Goal: Task Accomplishment & Management: Complete application form

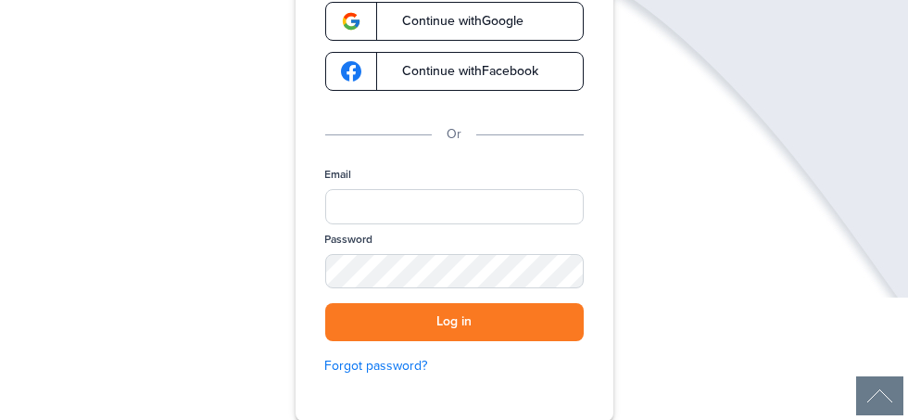
scroll to position [207, 0]
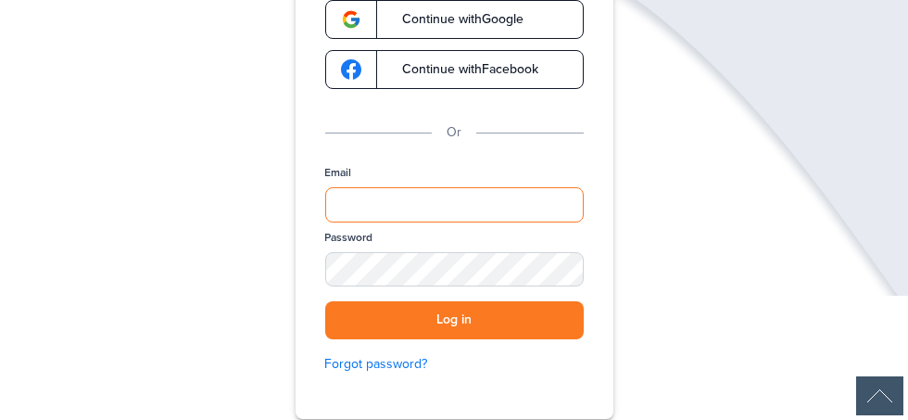
click at [512, 199] on input "Email" at bounding box center [454, 204] width 258 height 35
type input "**********"
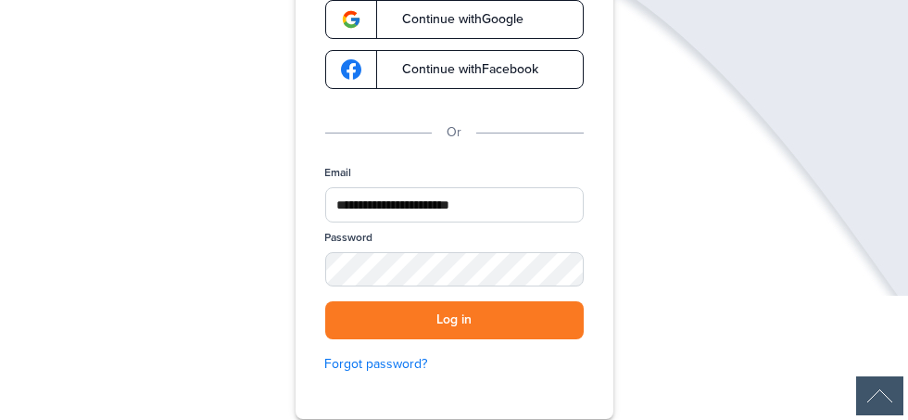
click at [325, 301] on button "Log in" at bounding box center [454, 320] width 258 height 38
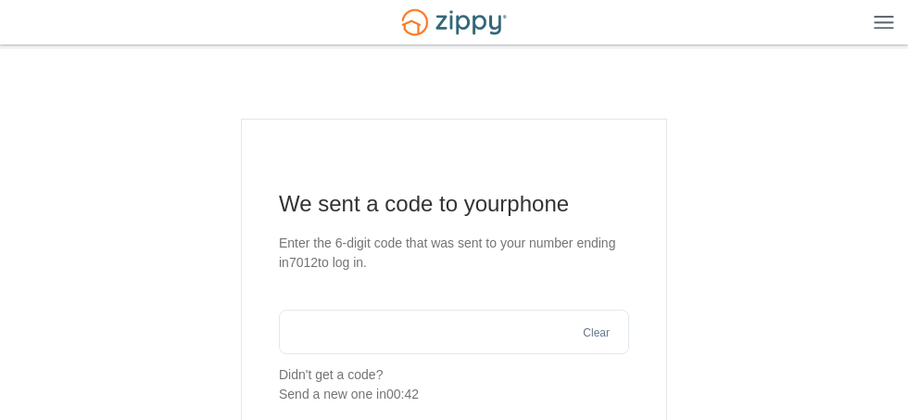
click at [493, 327] on input "text" at bounding box center [454, 331] width 350 height 44
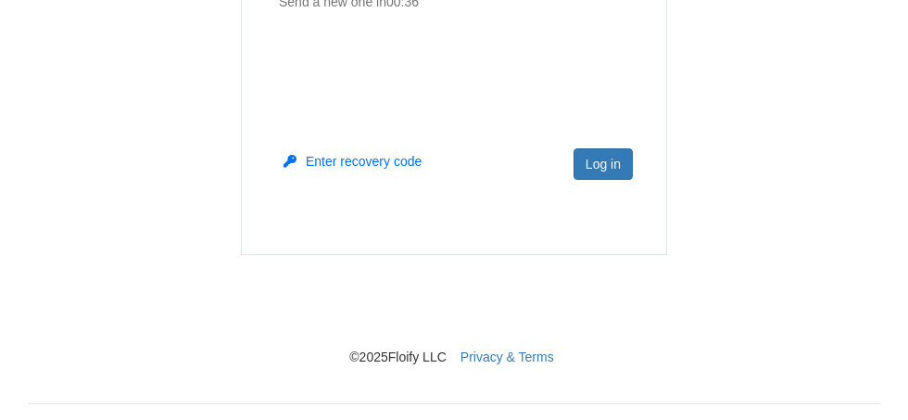
scroll to position [389, 0]
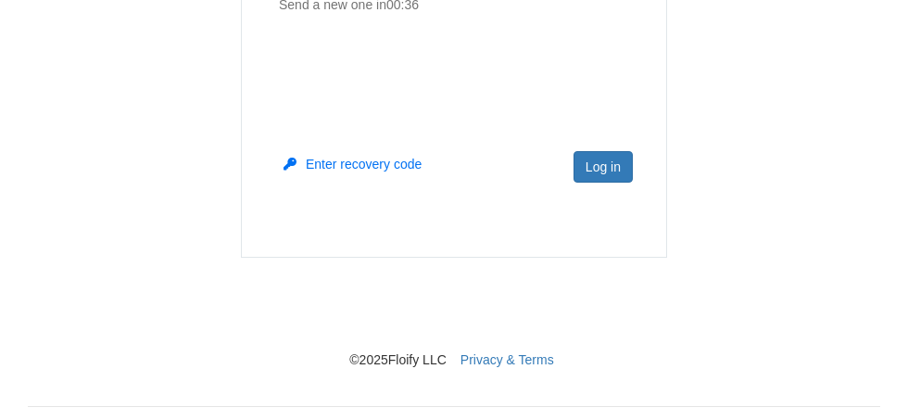
type input "******"
click at [612, 172] on button "Log in" at bounding box center [602, 166] width 59 height 31
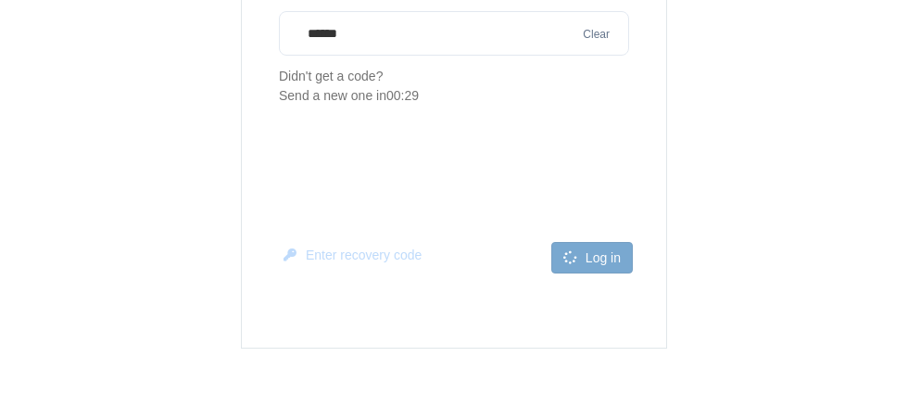
scroll to position [295, 0]
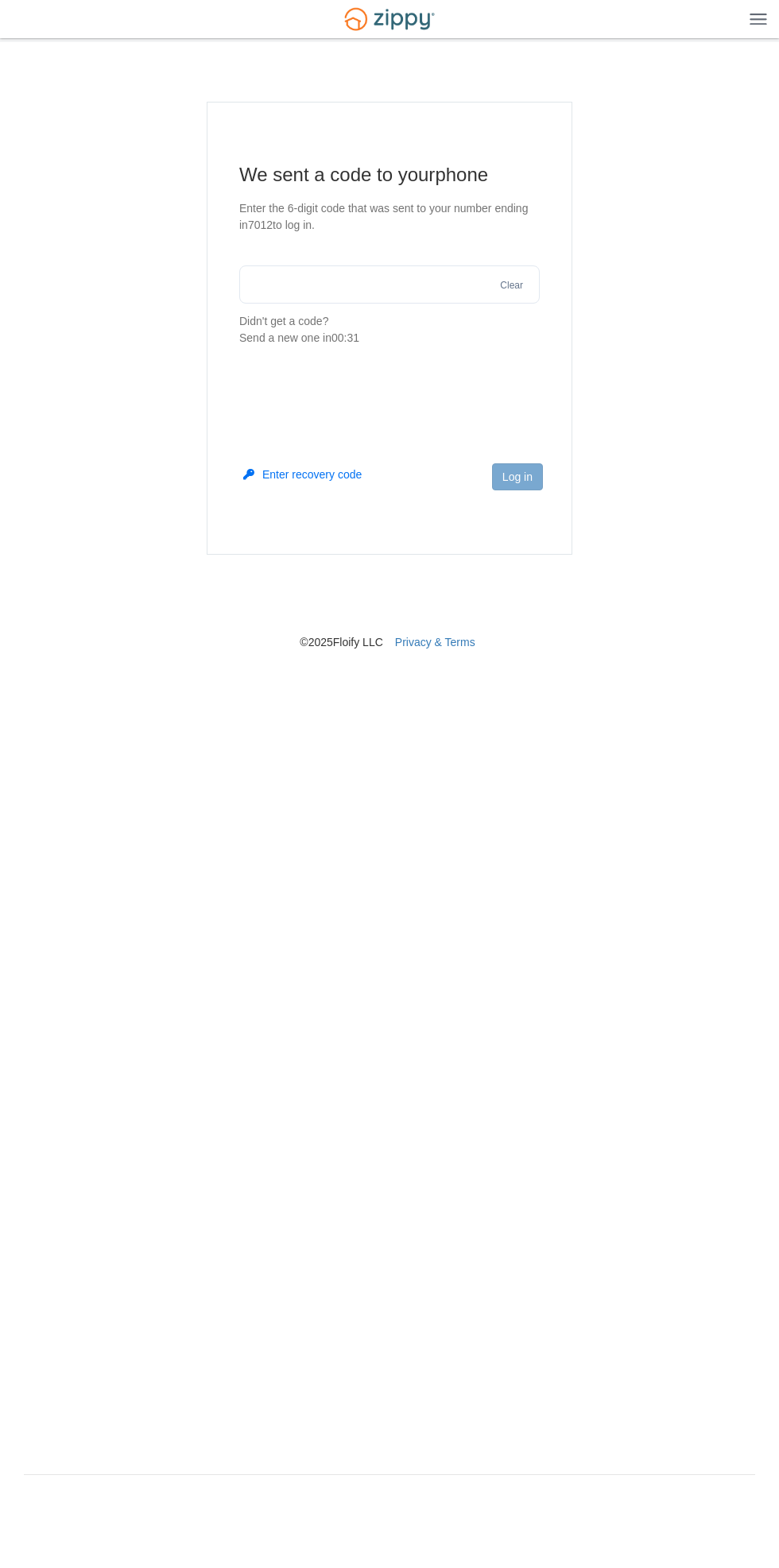
click at [244, 360] on html "Login × × We sent a code to your phone Enter the 6-digit code that was 7012 Cle…" at bounding box center [390, 769] width 779 height 1538
click at [757, 19] on img at bounding box center [758, 19] width 17 height 12
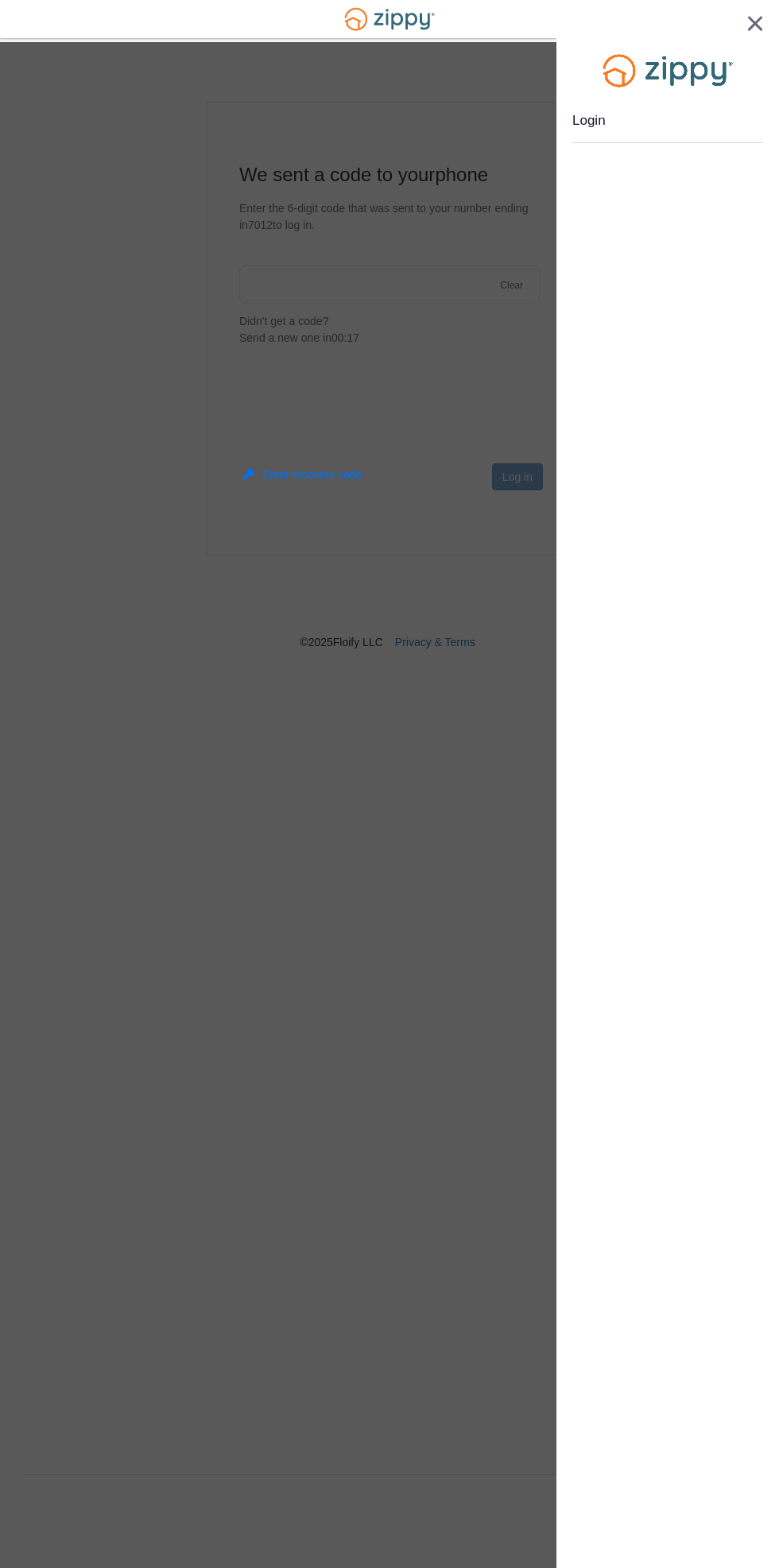
click at [754, 26] on img at bounding box center [755, 24] width 16 height 15
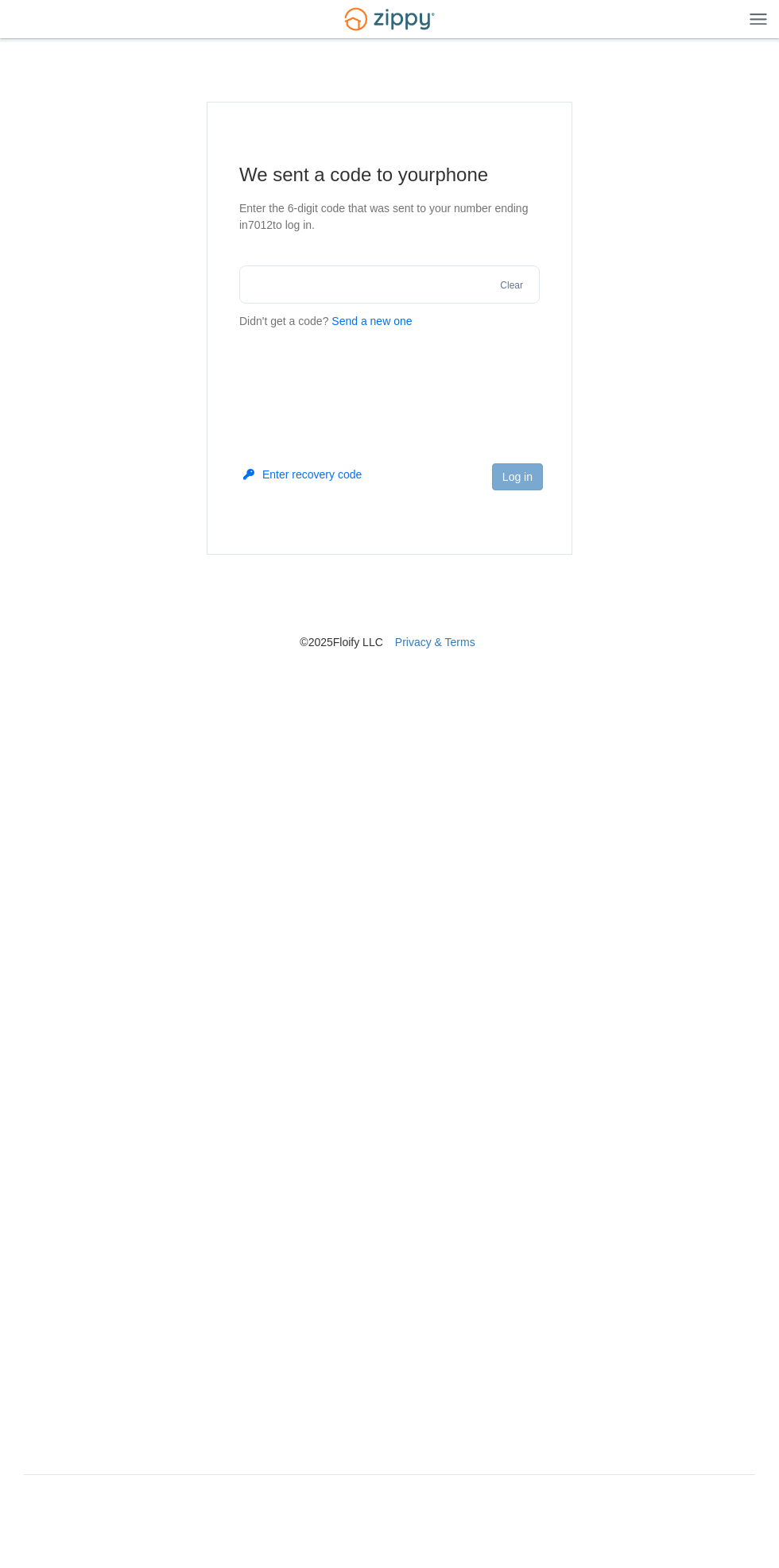
click at [411, 232] on p "Enter the 6-digit code that was sent to your number ending in 7012 to log in." at bounding box center [390, 216] width 300 height 33
click at [393, 283] on input "text" at bounding box center [390, 284] width 300 height 38
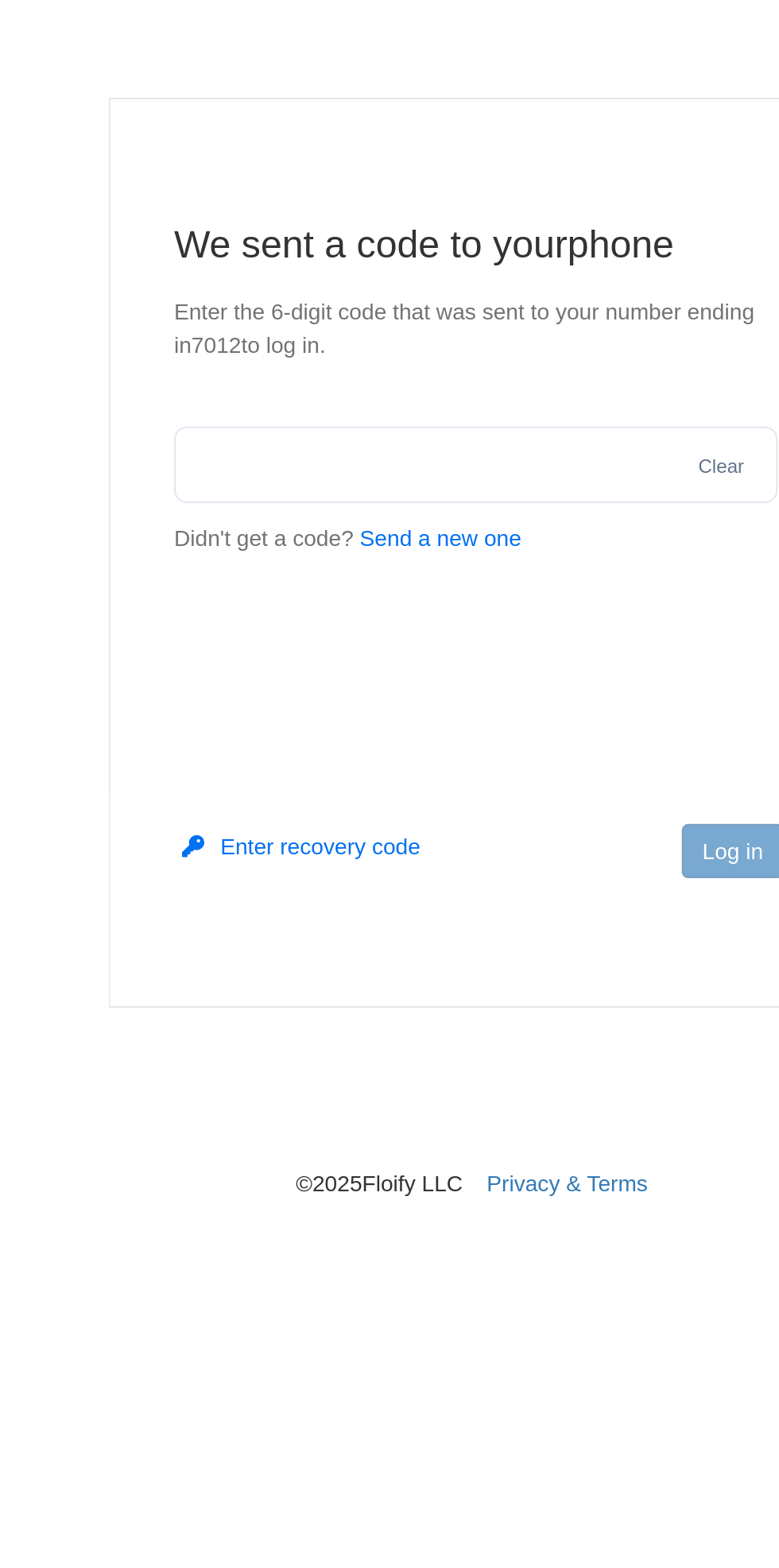
click at [371, 325] on button "Send a new one" at bounding box center [371, 321] width 81 height 16
click at [353, 286] on input "text" at bounding box center [390, 284] width 300 height 38
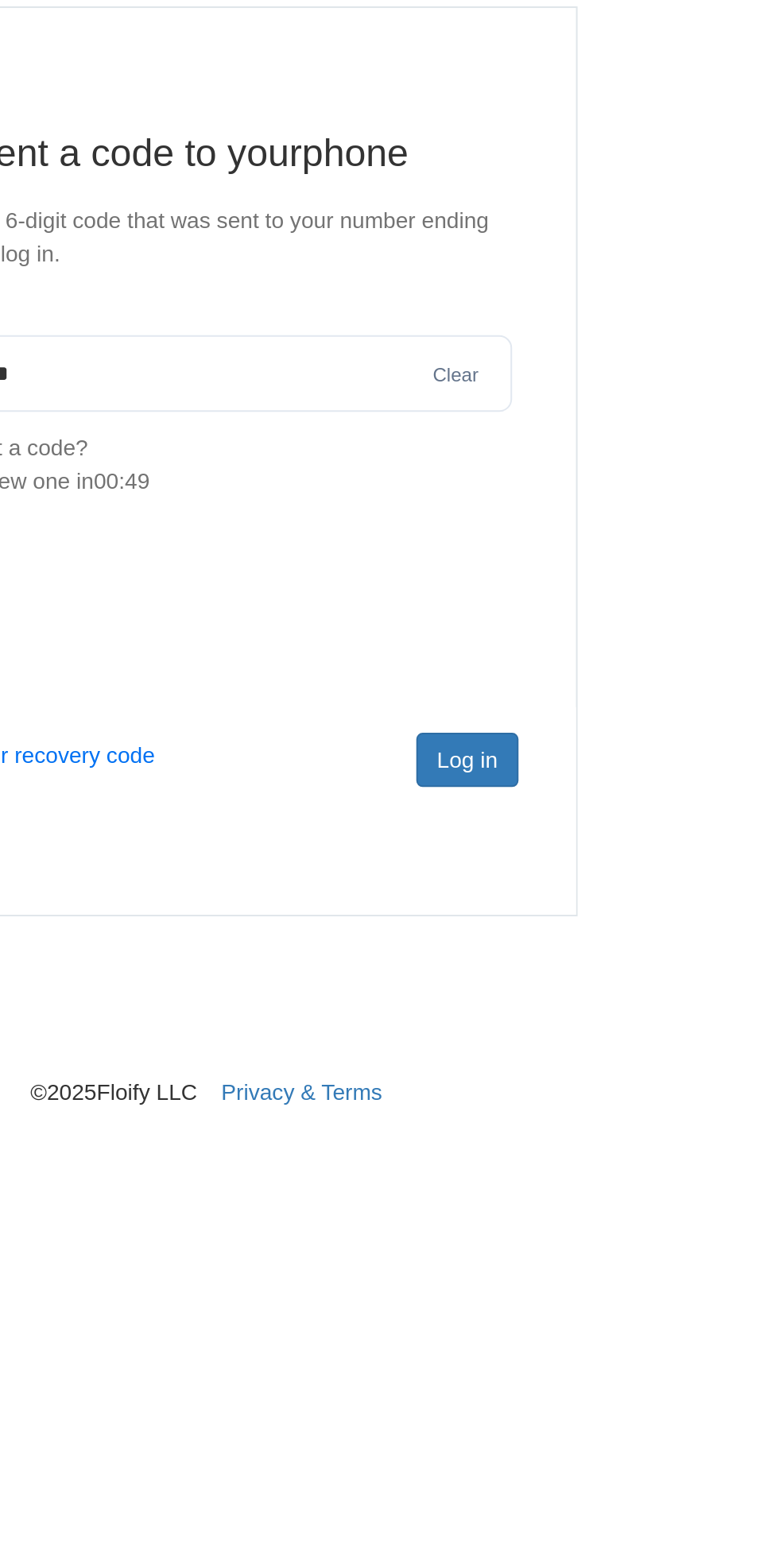
type input "******"
click at [532, 360] on button "Log in" at bounding box center [516, 476] width 51 height 27
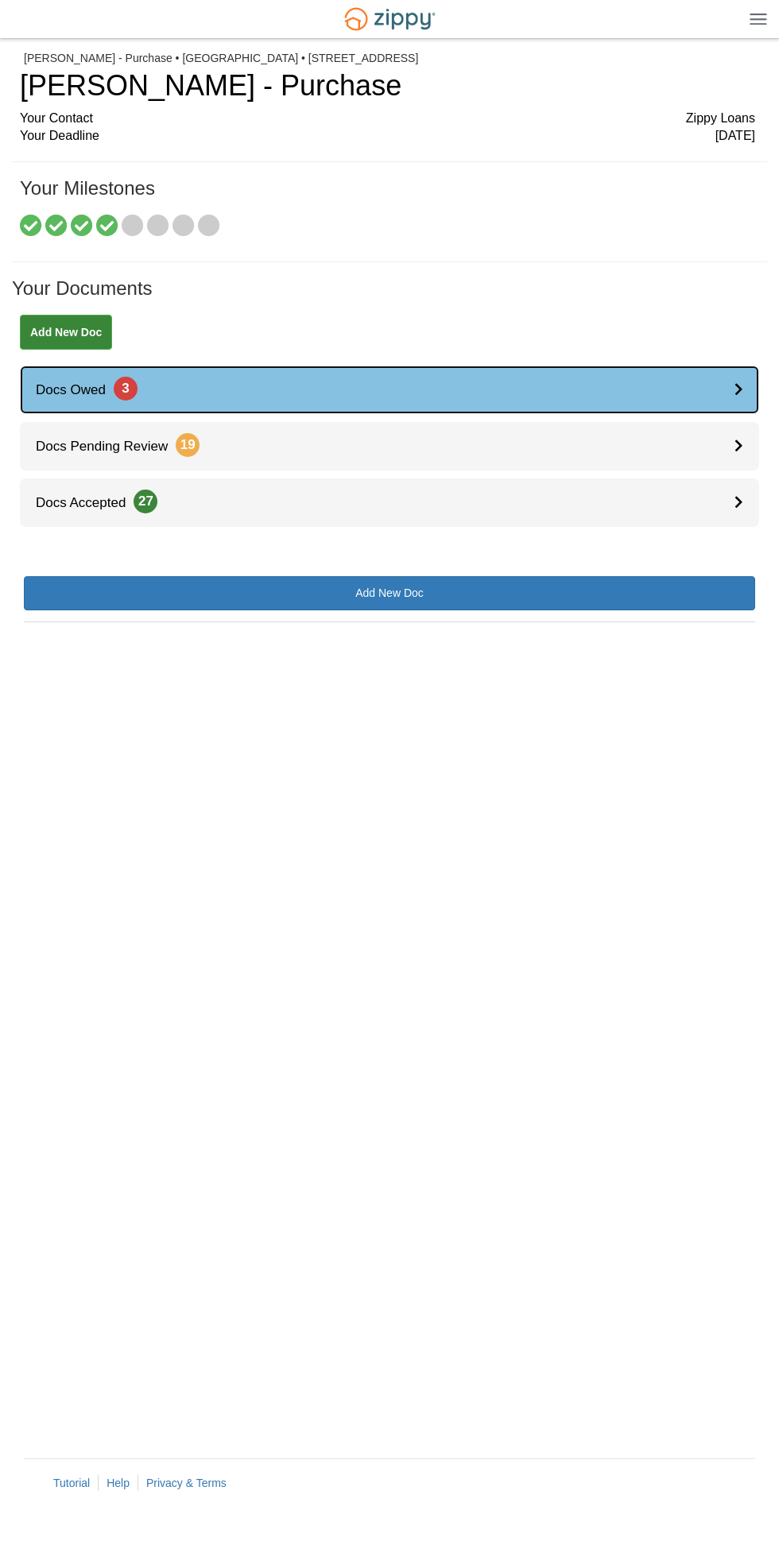
click at [731, 391] on link "Docs Owed 3" at bounding box center [389, 390] width 739 height 48
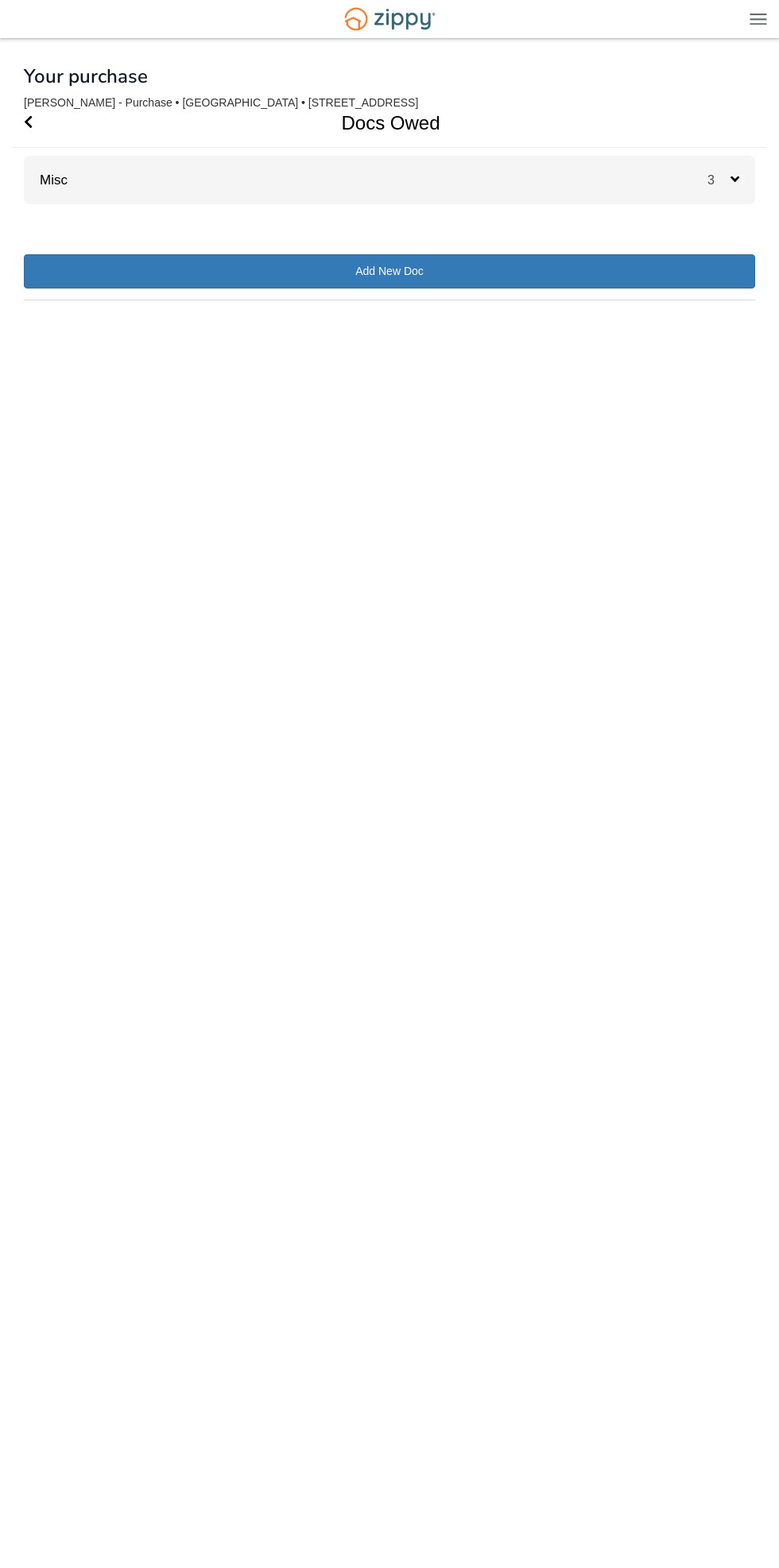
click at [747, 186] on div "3" at bounding box center [731, 180] width 48 height 48
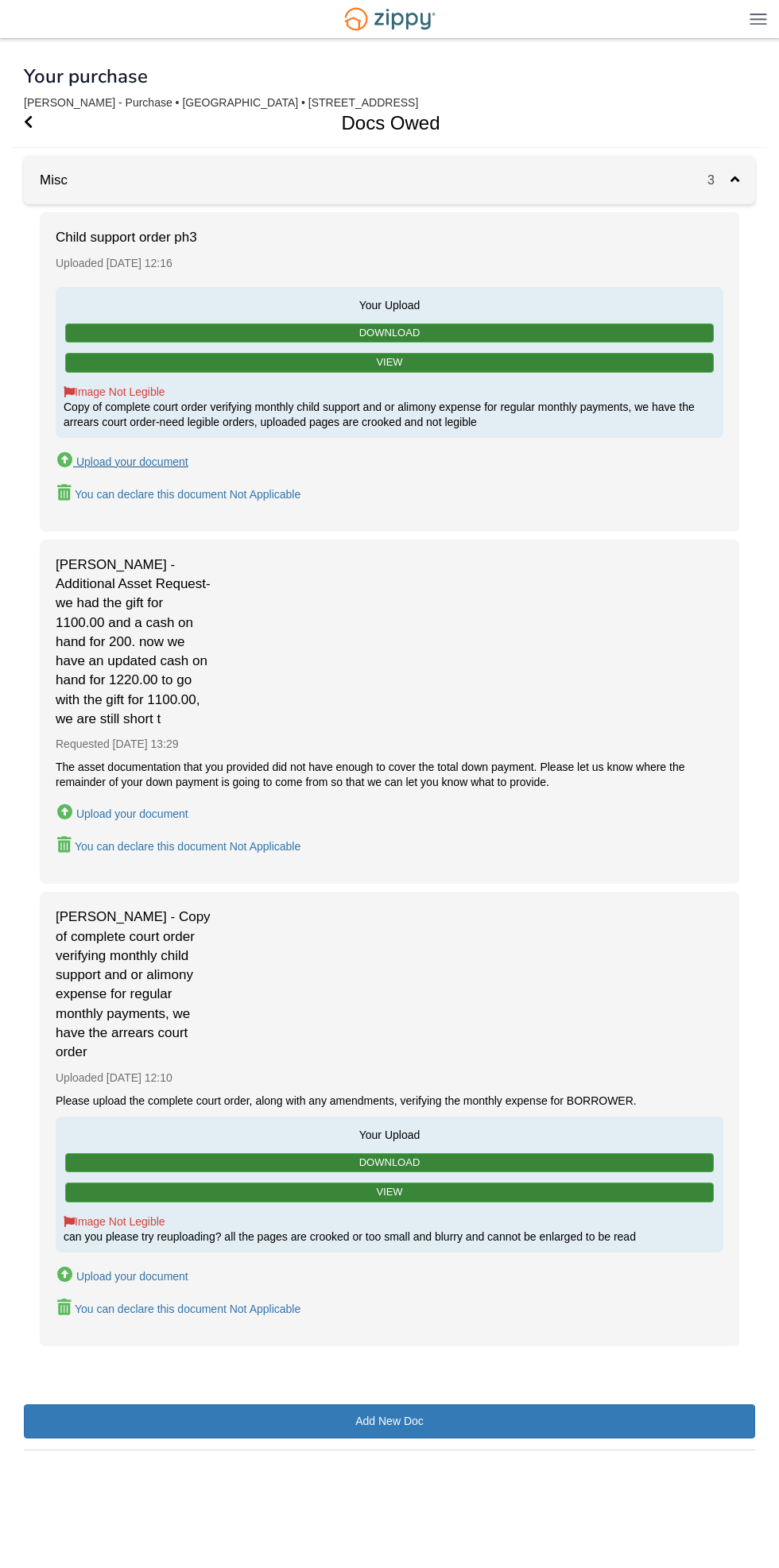
click at [148, 465] on div "Upload your document" at bounding box center [132, 462] width 112 height 13
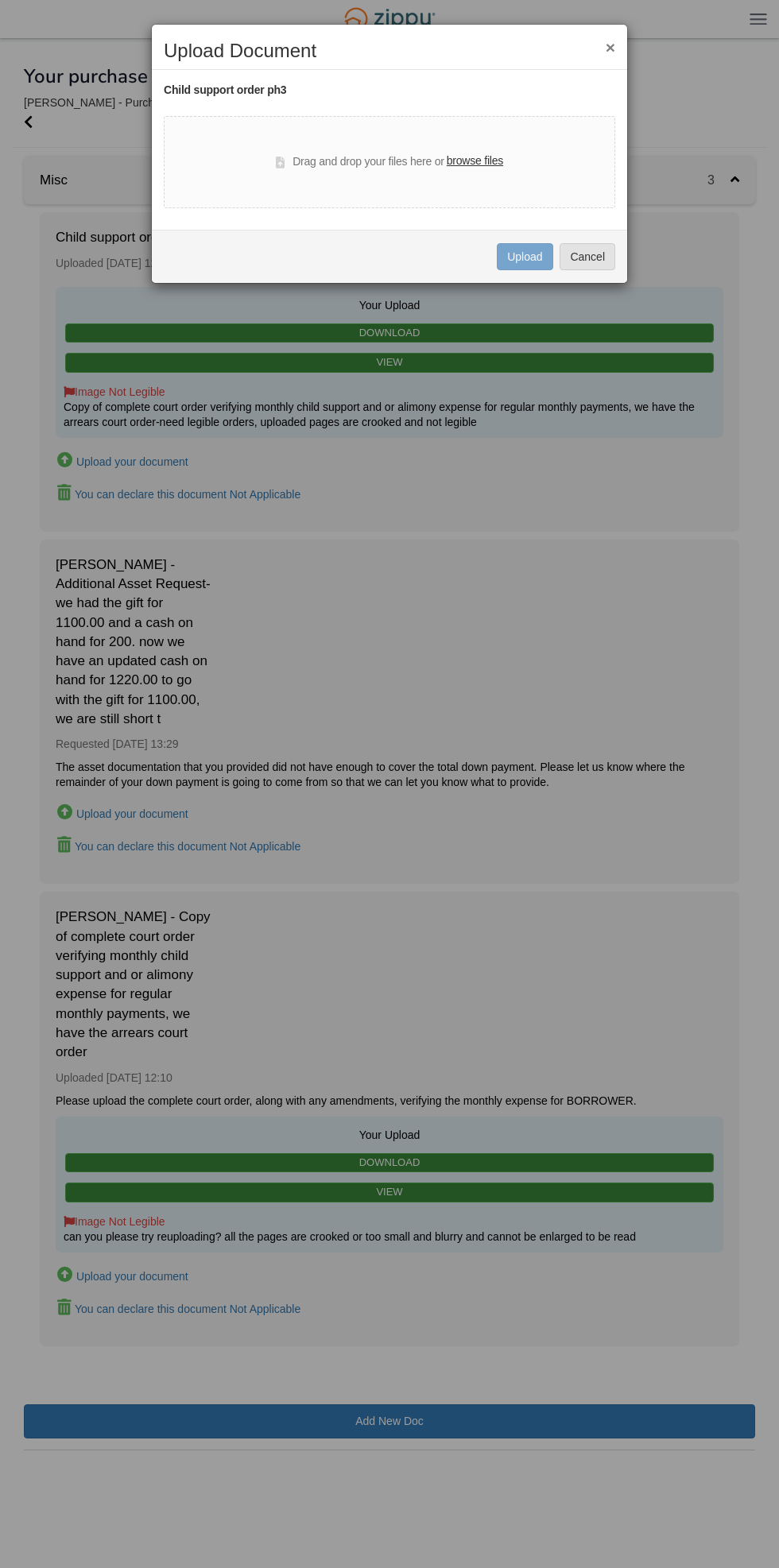
click at [479, 157] on label "browse files" at bounding box center [475, 161] width 57 height 17
click at [0, 0] on input "browse files" at bounding box center [0, 0] width 0 height 0
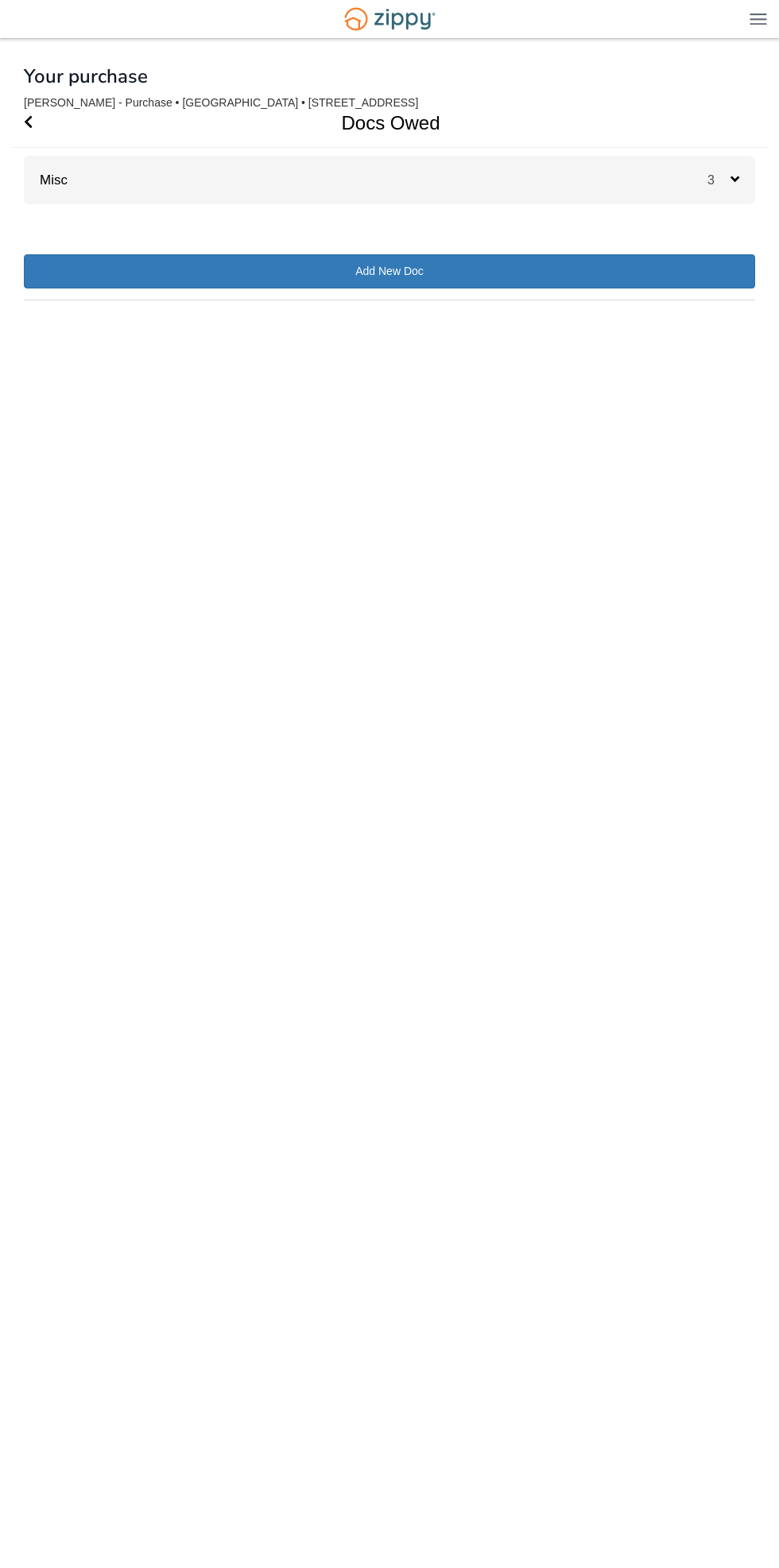
click at [719, 187] on span "3" at bounding box center [718, 180] width 23 height 14
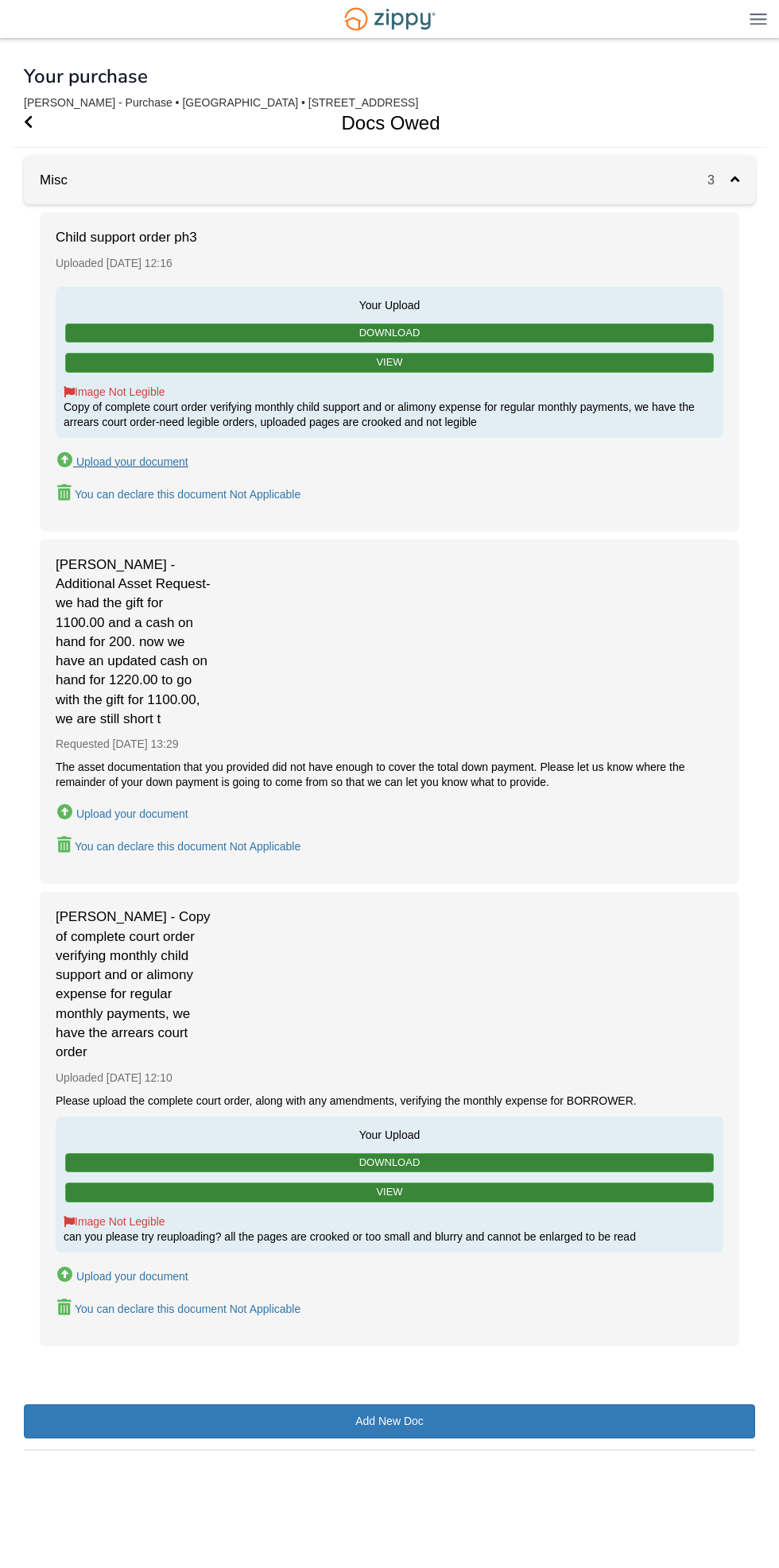
click at [168, 461] on div "Upload your document" at bounding box center [132, 462] width 112 height 13
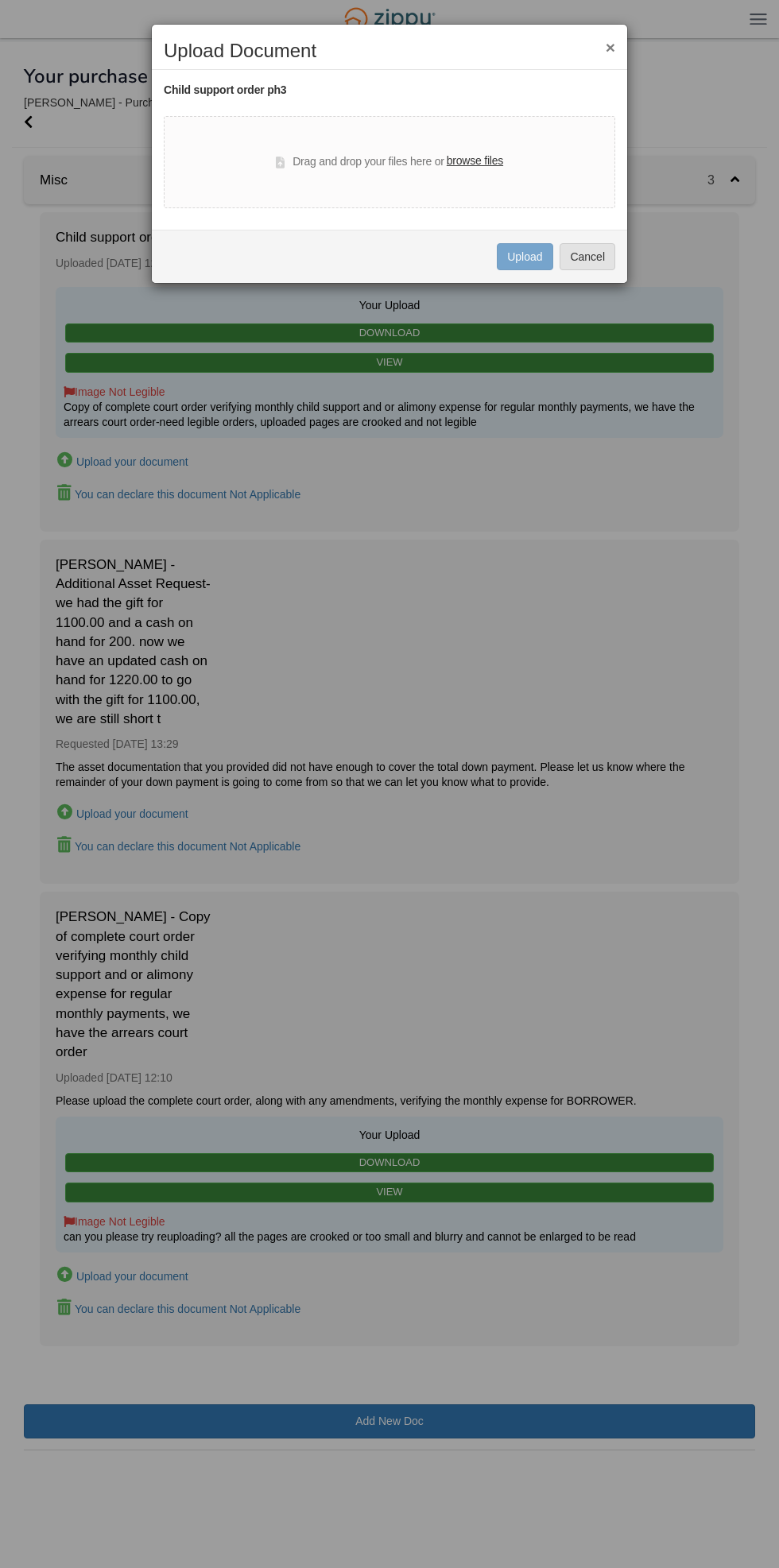
click at [489, 166] on label "browse files" at bounding box center [475, 161] width 57 height 17
click at [0, 0] on input "browse files" at bounding box center [0, 0] width 0 height 0
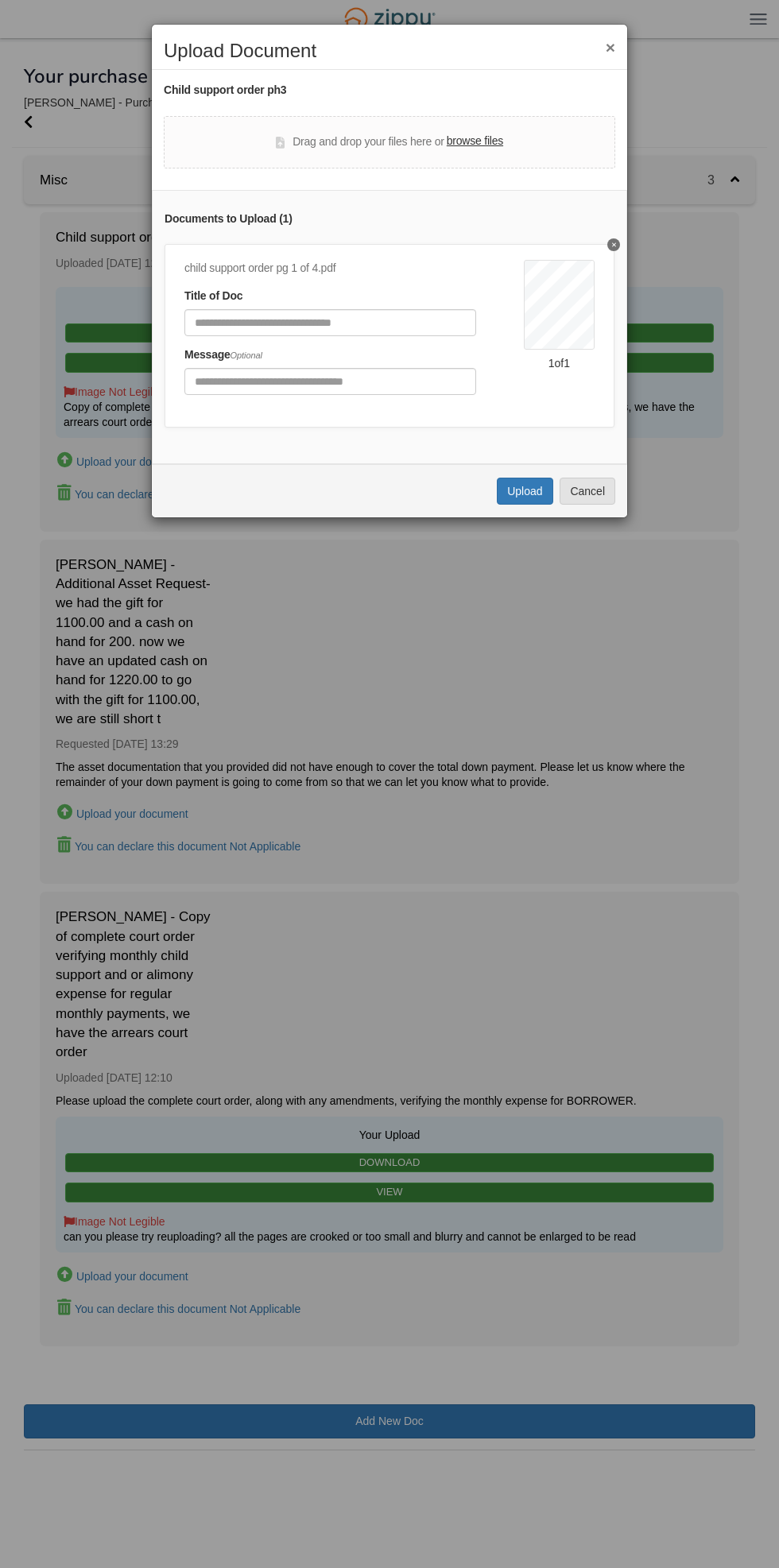
click at [486, 141] on label "browse files" at bounding box center [475, 142] width 57 height 17
click at [0, 0] on input "browse files" at bounding box center [0, 0] width 0 height 0
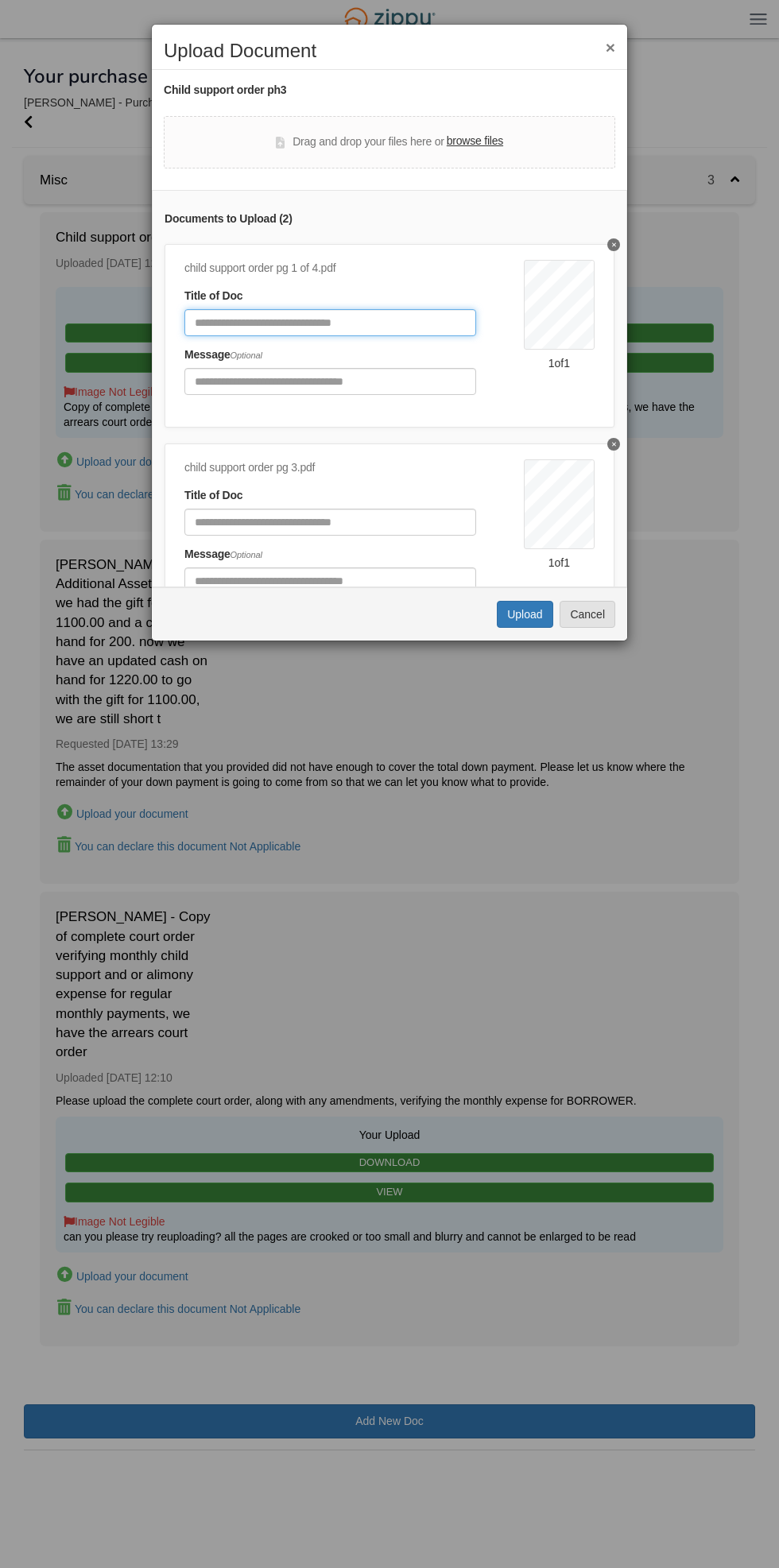
click at [393, 318] on input "Document Title" at bounding box center [330, 322] width 292 height 27
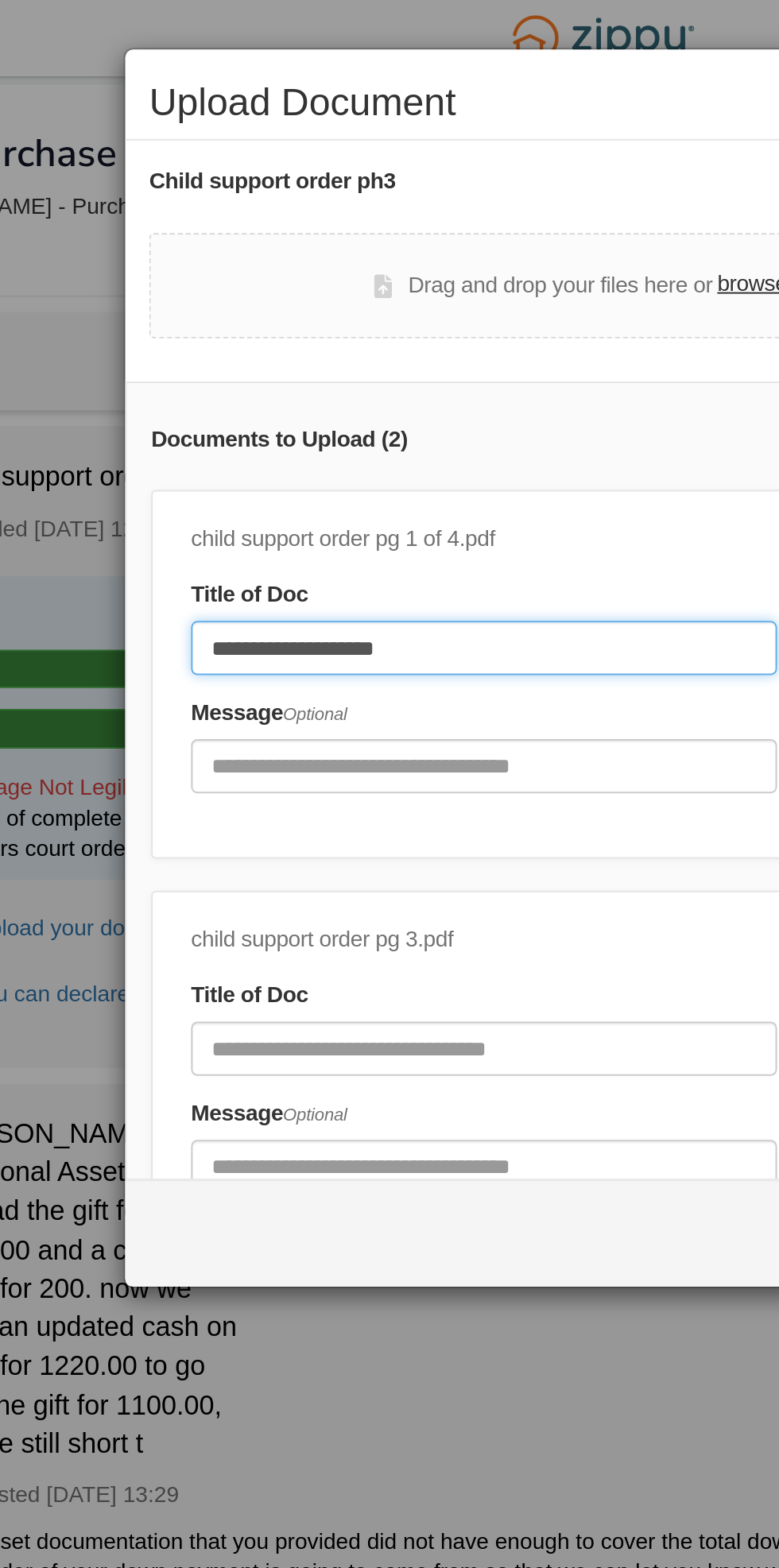
click at [370, 321] on input "**********" at bounding box center [330, 322] width 292 height 27
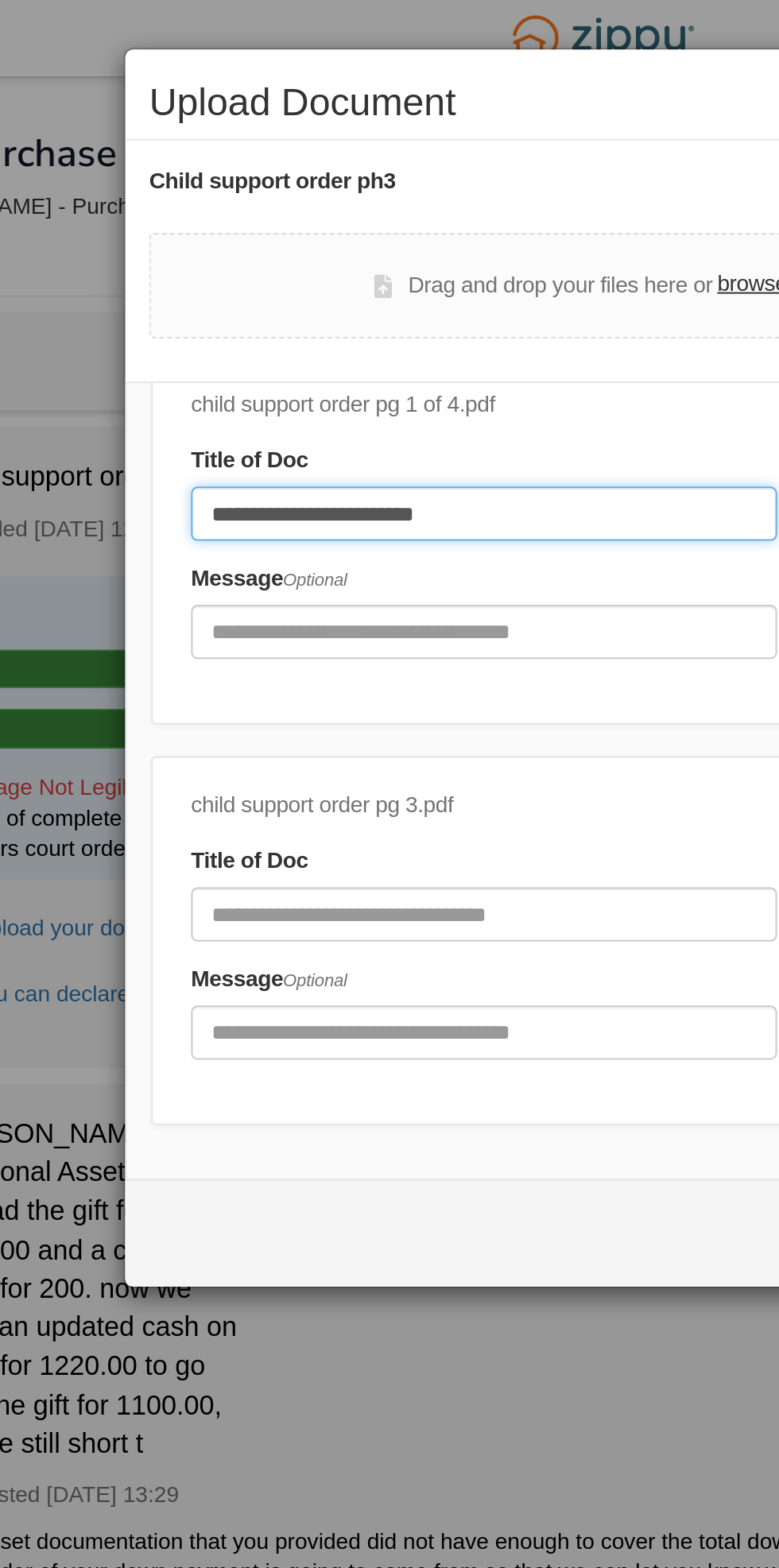
scroll to position [61, 0]
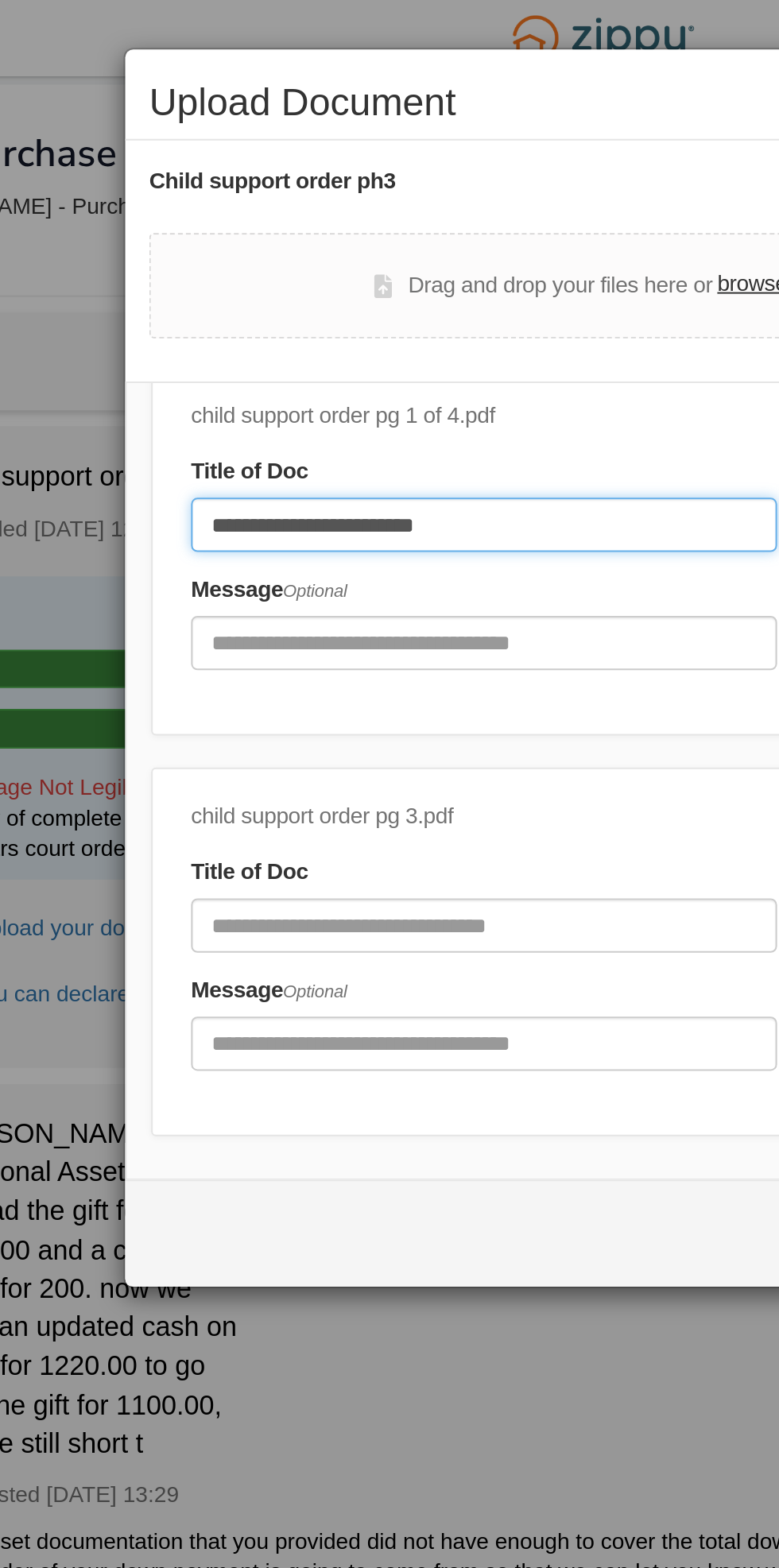
type input "**********"
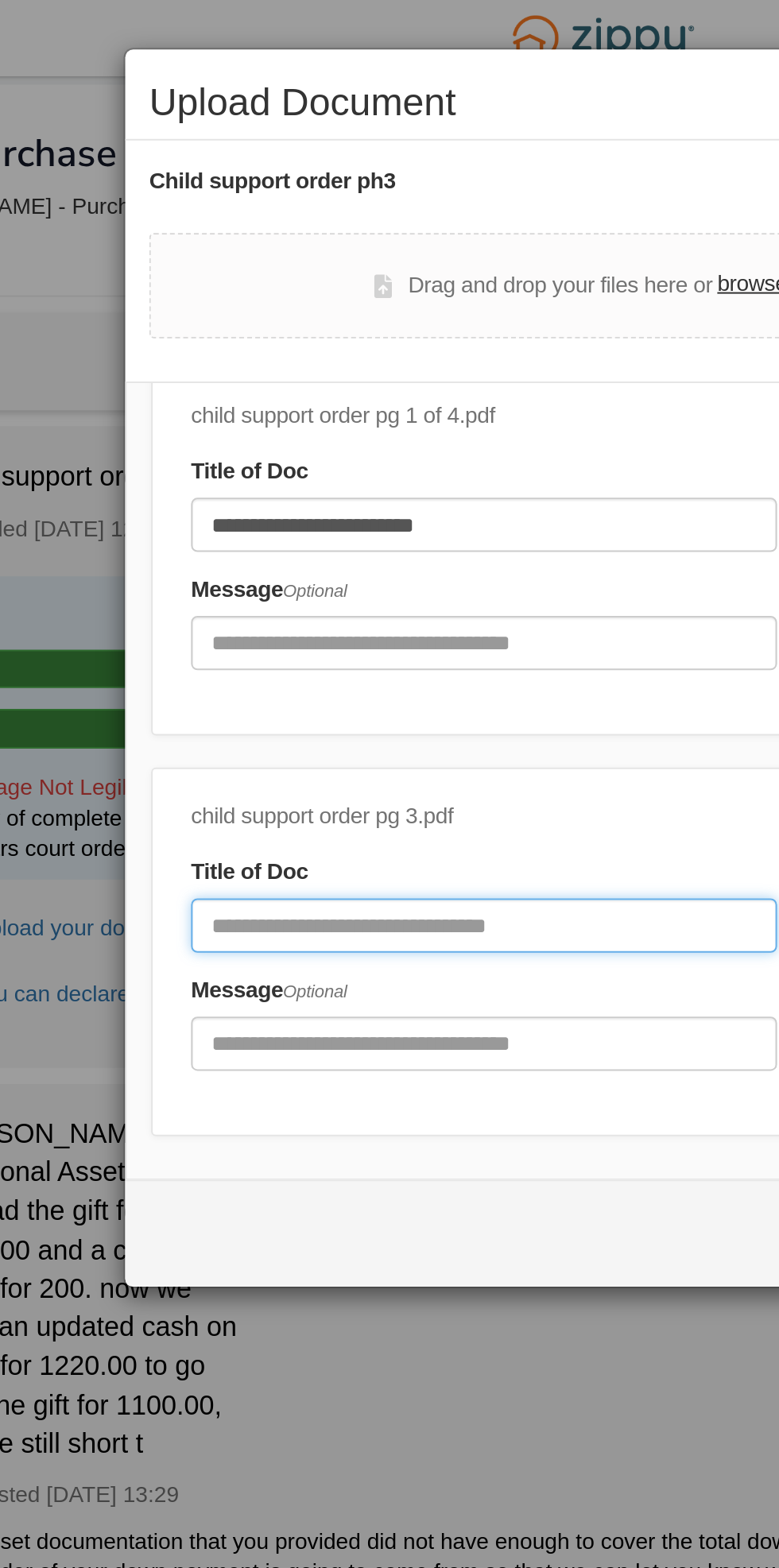
click at [366, 465] on input "Document Title" at bounding box center [330, 460] width 292 height 27
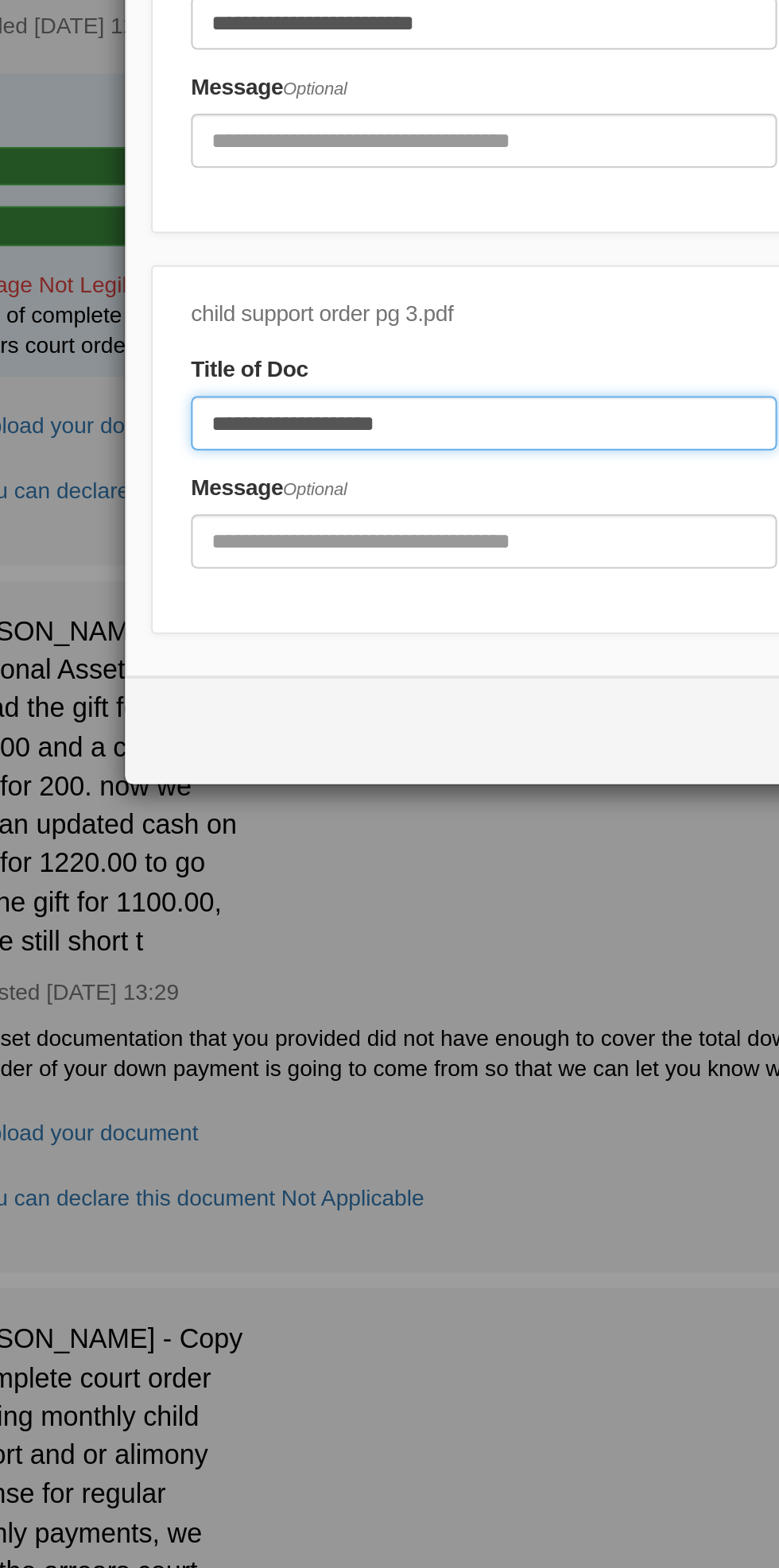
click at [356, 464] on input "**********" at bounding box center [330, 460] width 292 height 27
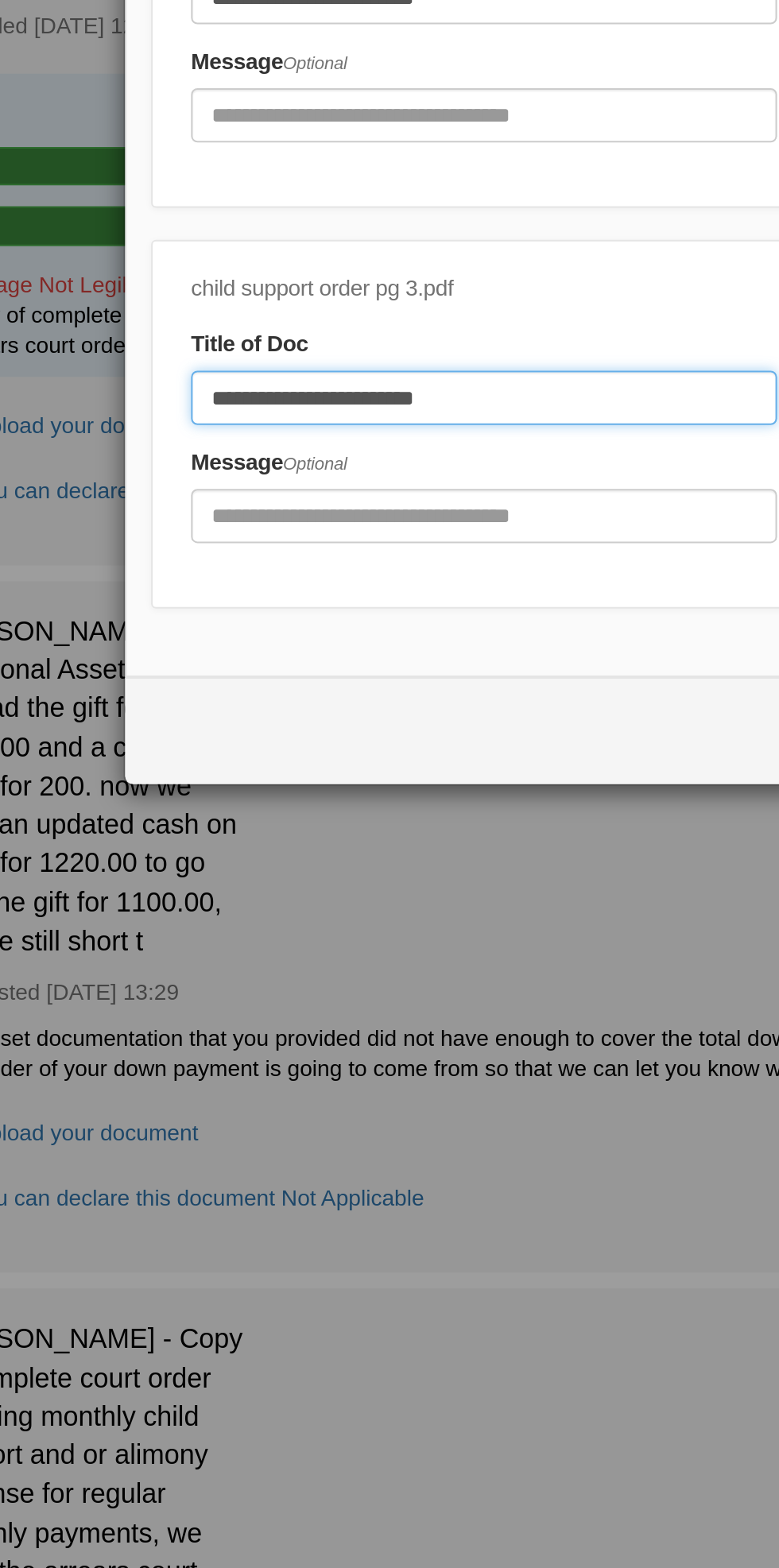
scroll to position [0, 0]
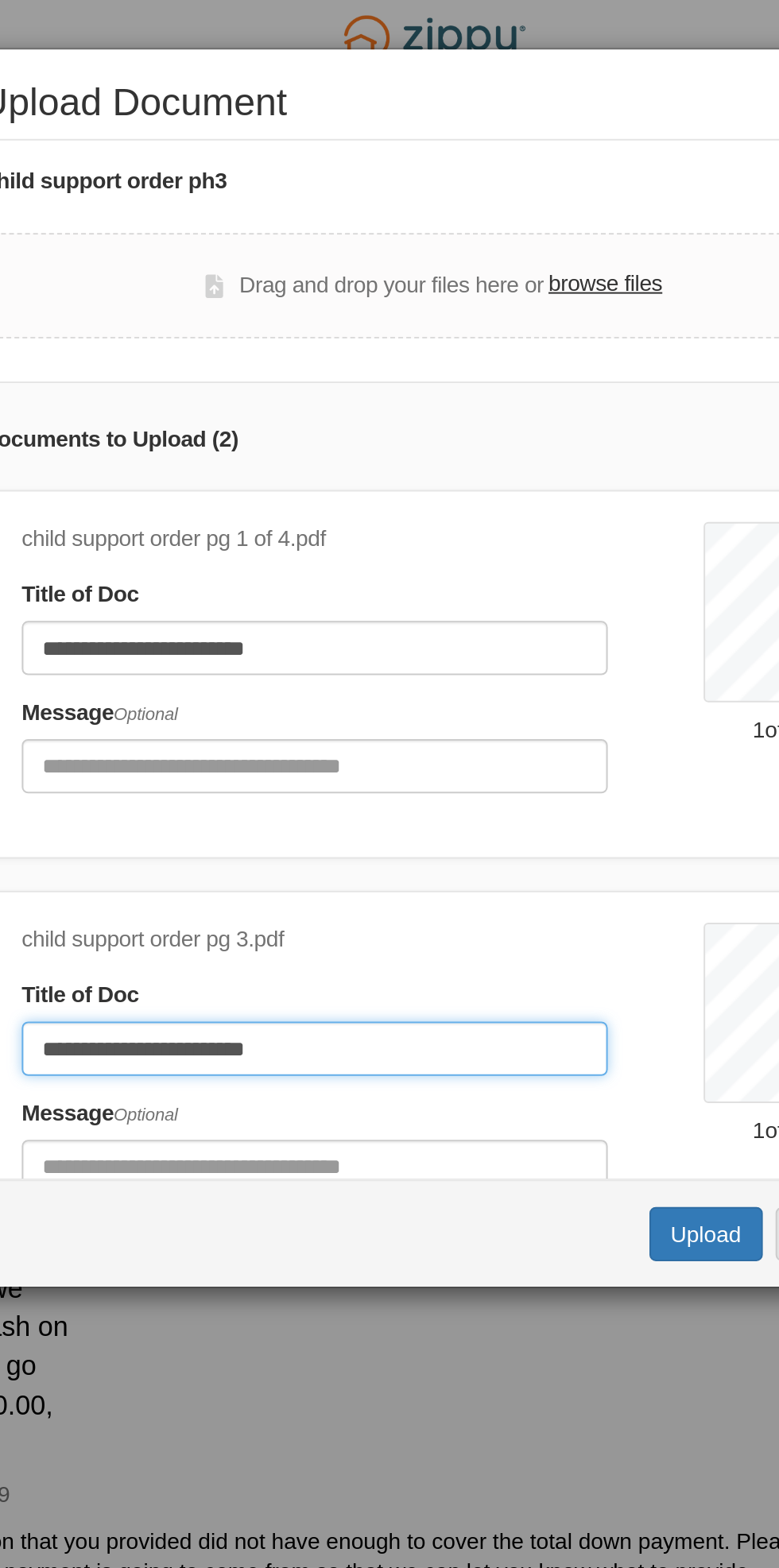
type input "**********"
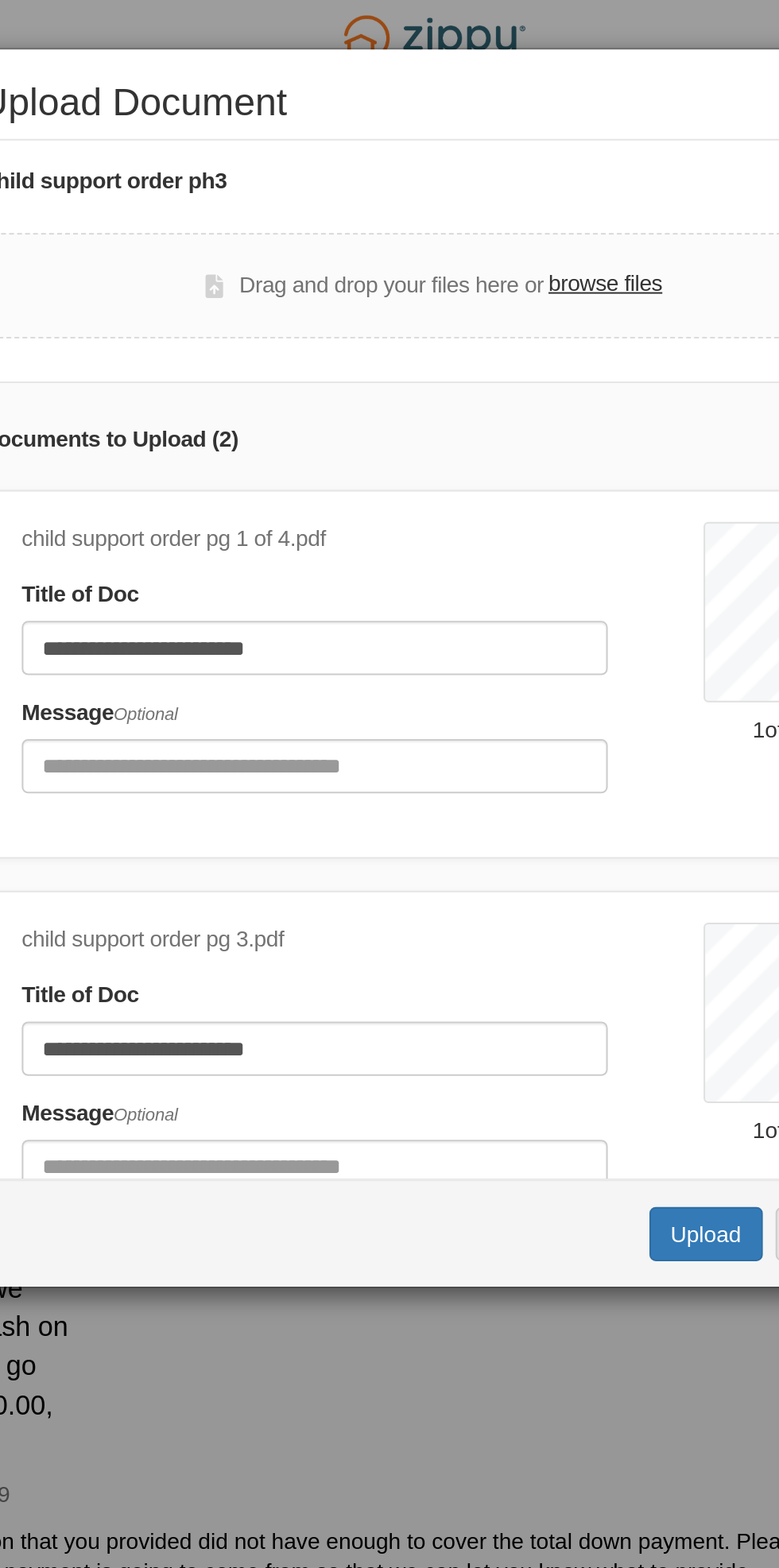
click at [490, 142] on label "browse files" at bounding box center [475, 142] width 57 height 17
click at [0, 0] on input "browse files" at bounding box center [0, 0] width 0 height 0
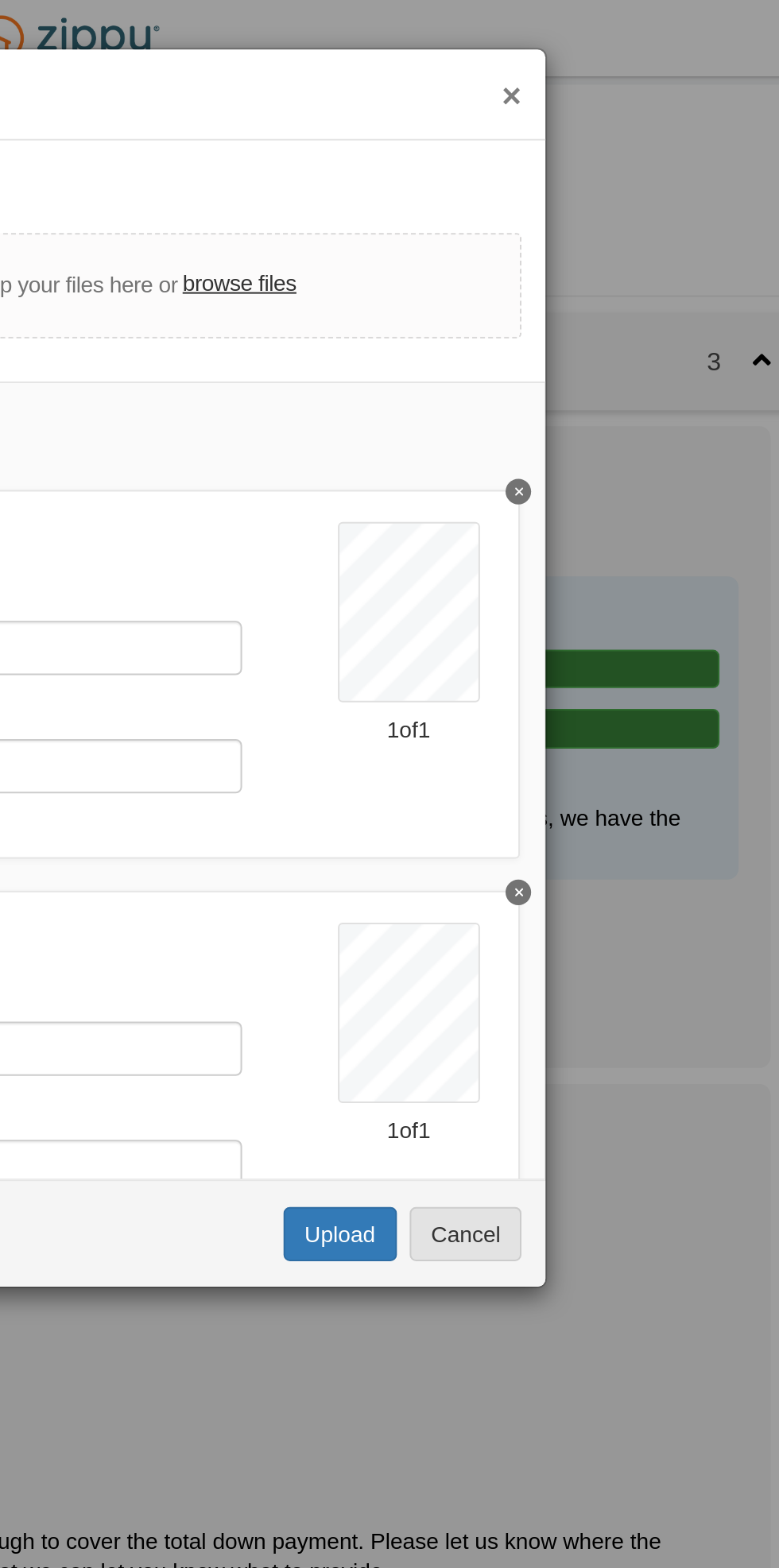
click at [618, 243] on button "Delete Child support order pg 1" at bounding box center [613, 245] width 13 height 13
type input "**********"
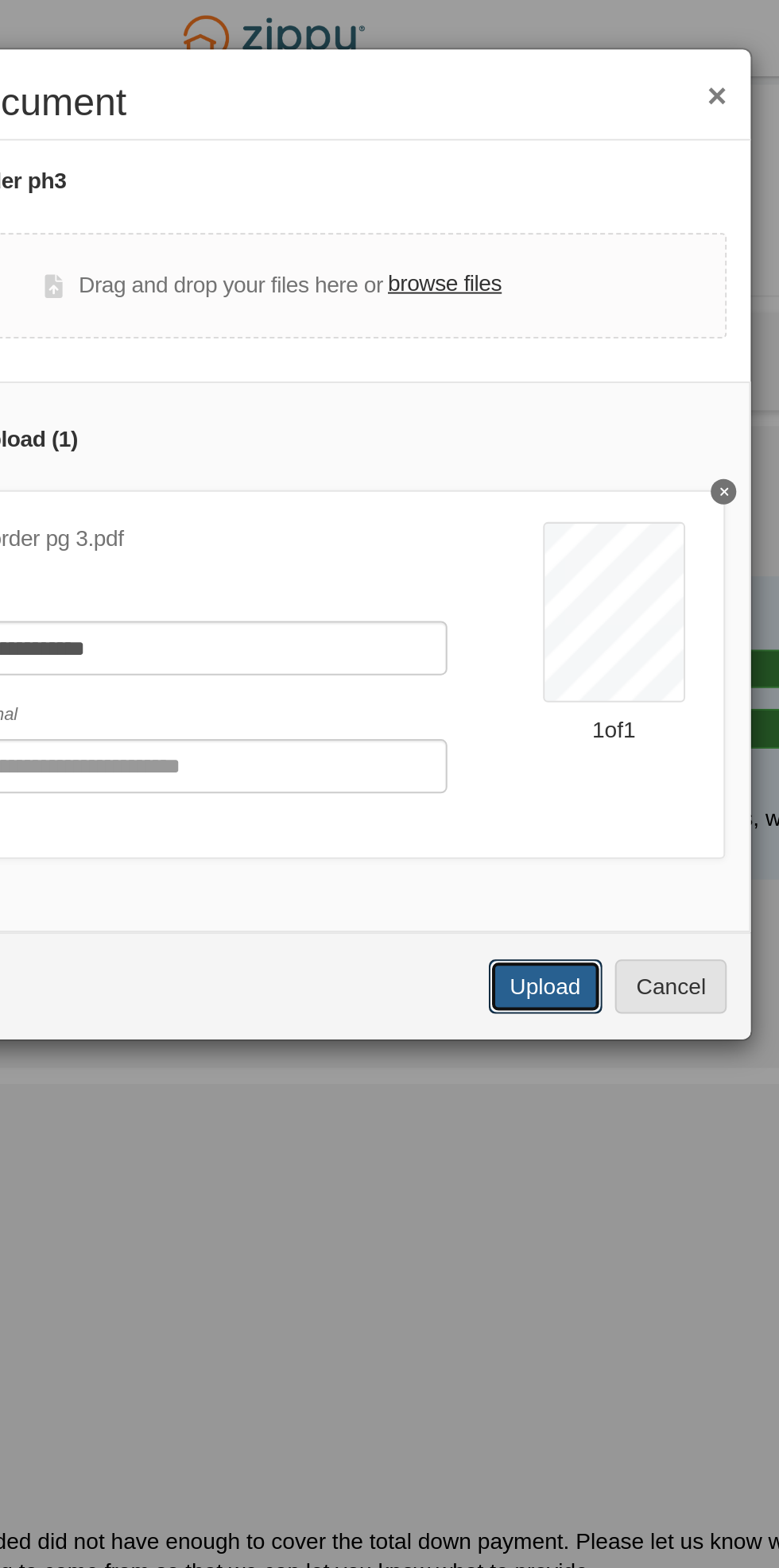
click at [530, 484] on button "Upload" at bounding box center [524, 491] width 56 height 27
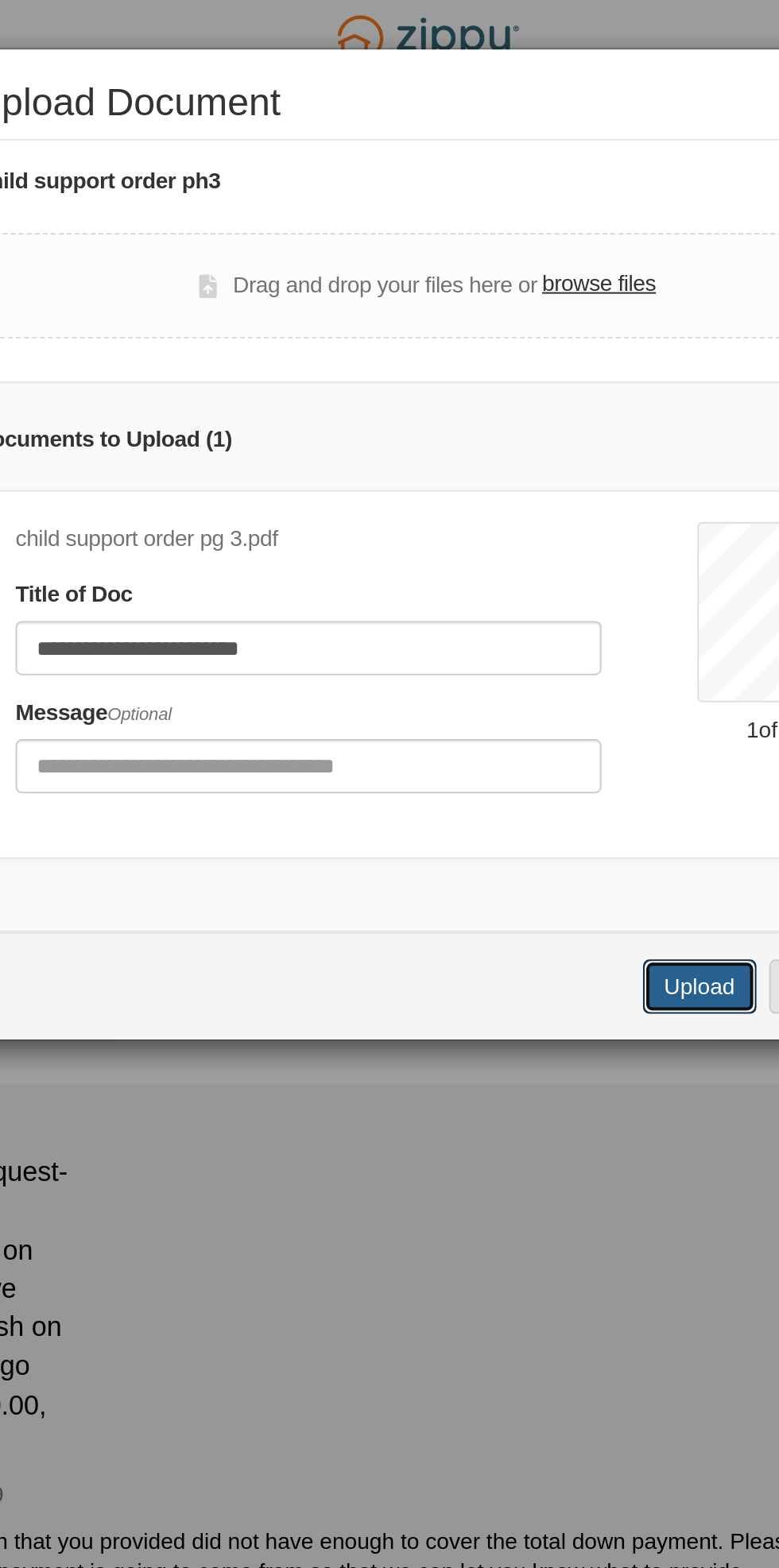
click at [522, 496] on button "Upload" at bounding box center [524, 491] width 56 height 27
click at [524, 489] on button "Upload" at bounding box center [524, 491] width 56 height 27
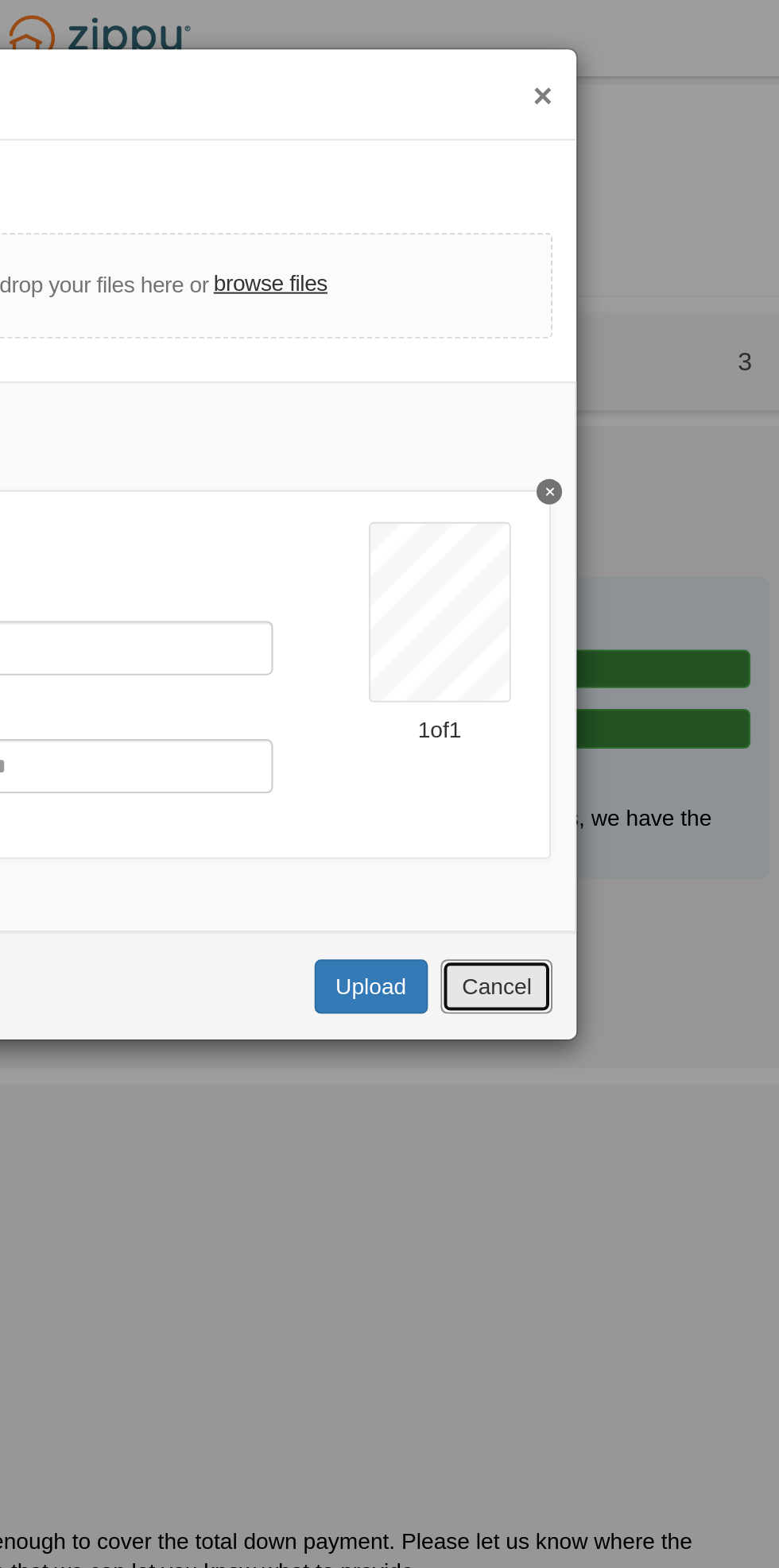
click at [606, 497] on button "Cancel" at bounding box center [587, 491] width 56 height 27
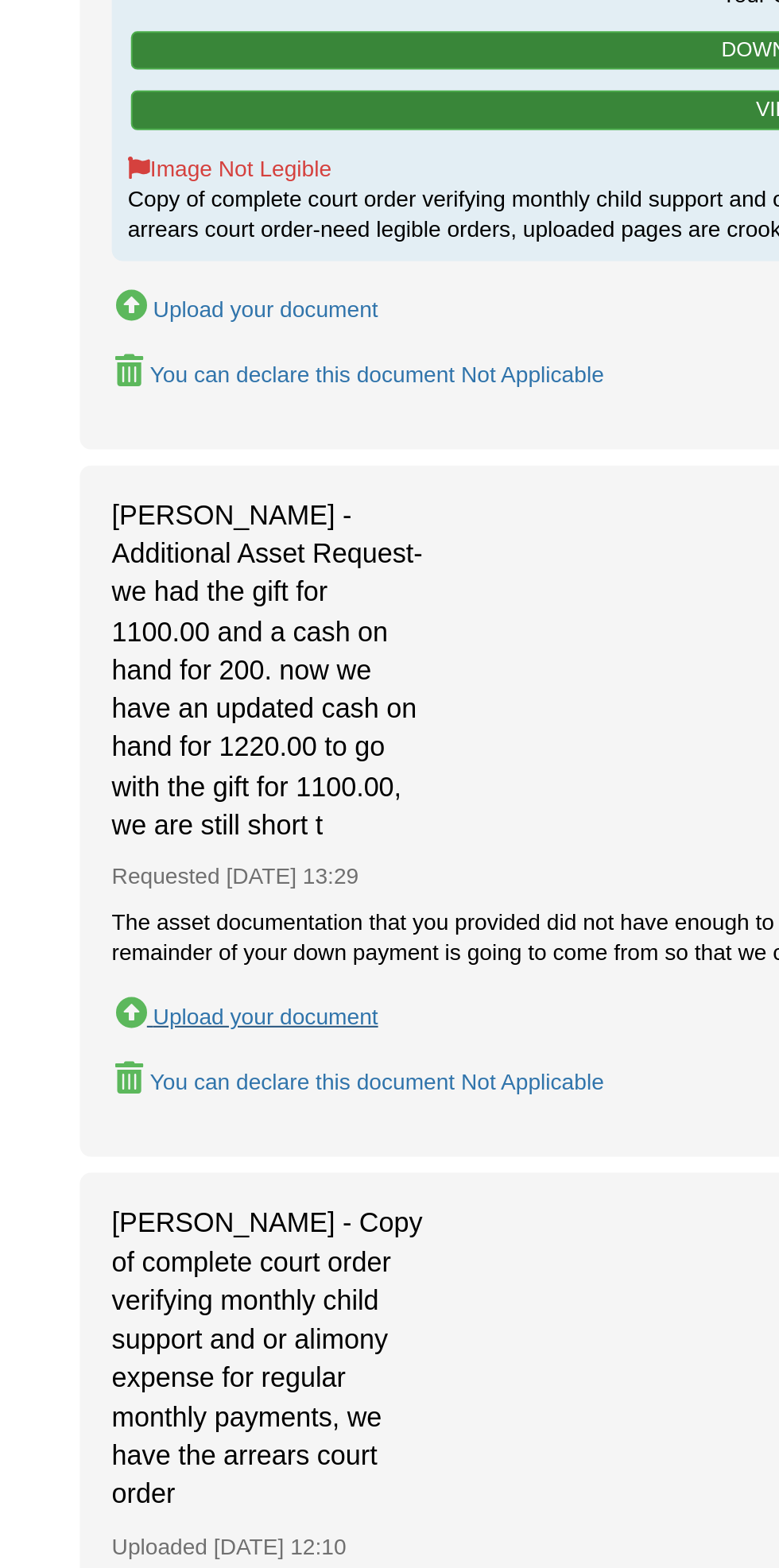
click at [167, 802] on button "Upload your document" at bounding box center [123, 813] width 135 height 23
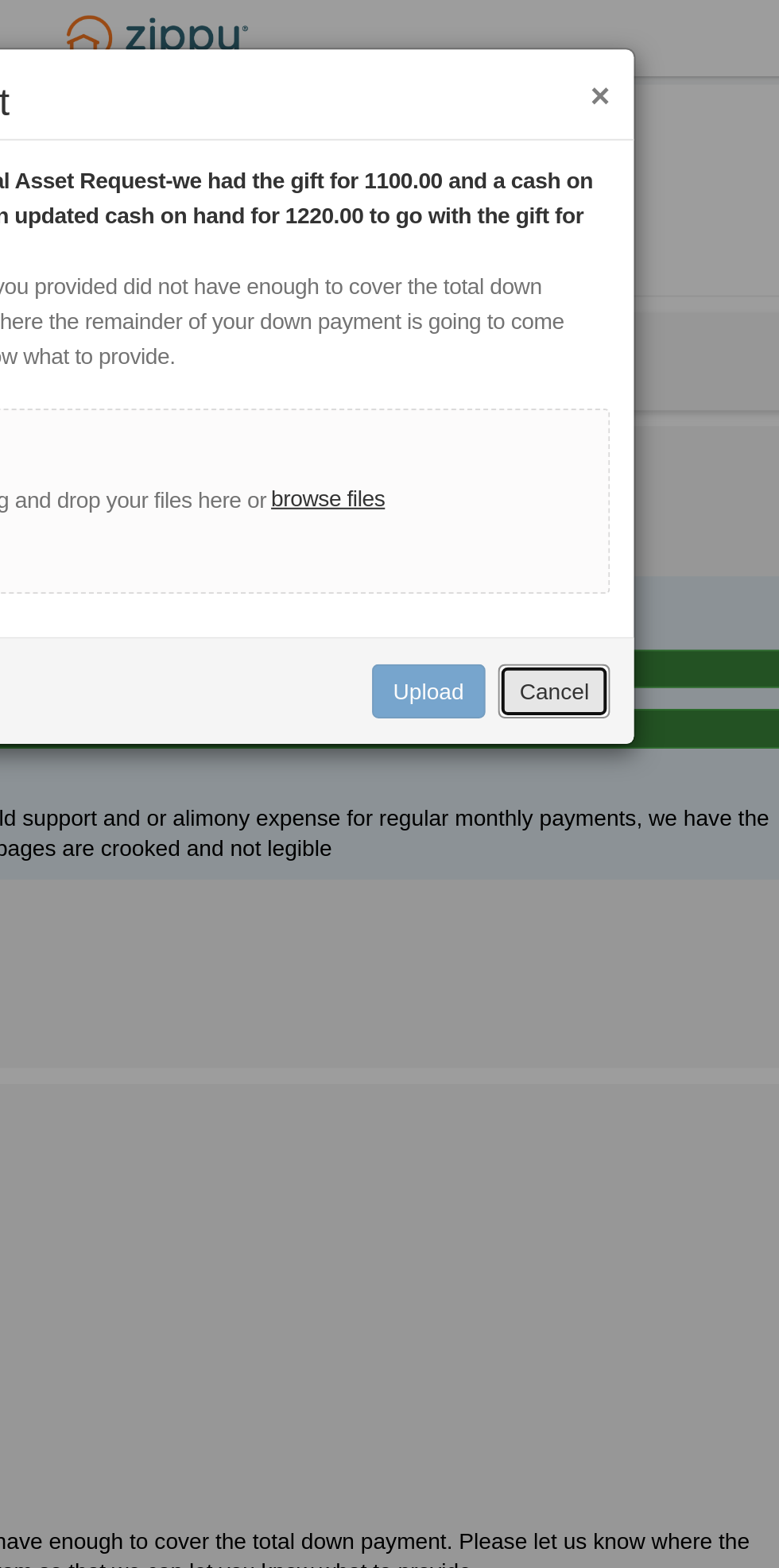
click at [593, 345] on button "Cancel" at bounding box center [587, 343] width 56 height 27
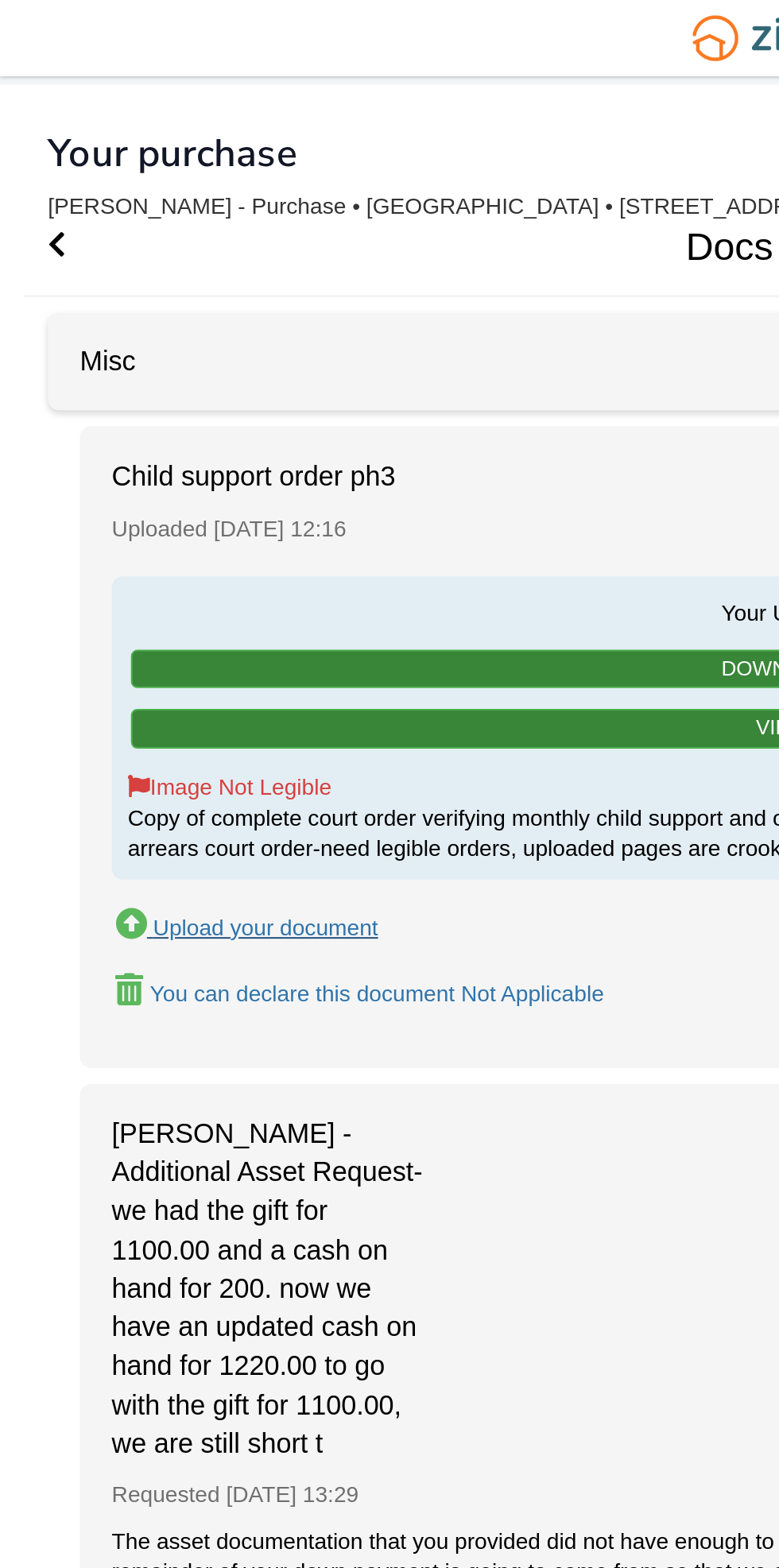
click at [154, 456] on div "Upload your document" at bounding box center [132, 462] width 112 height 13
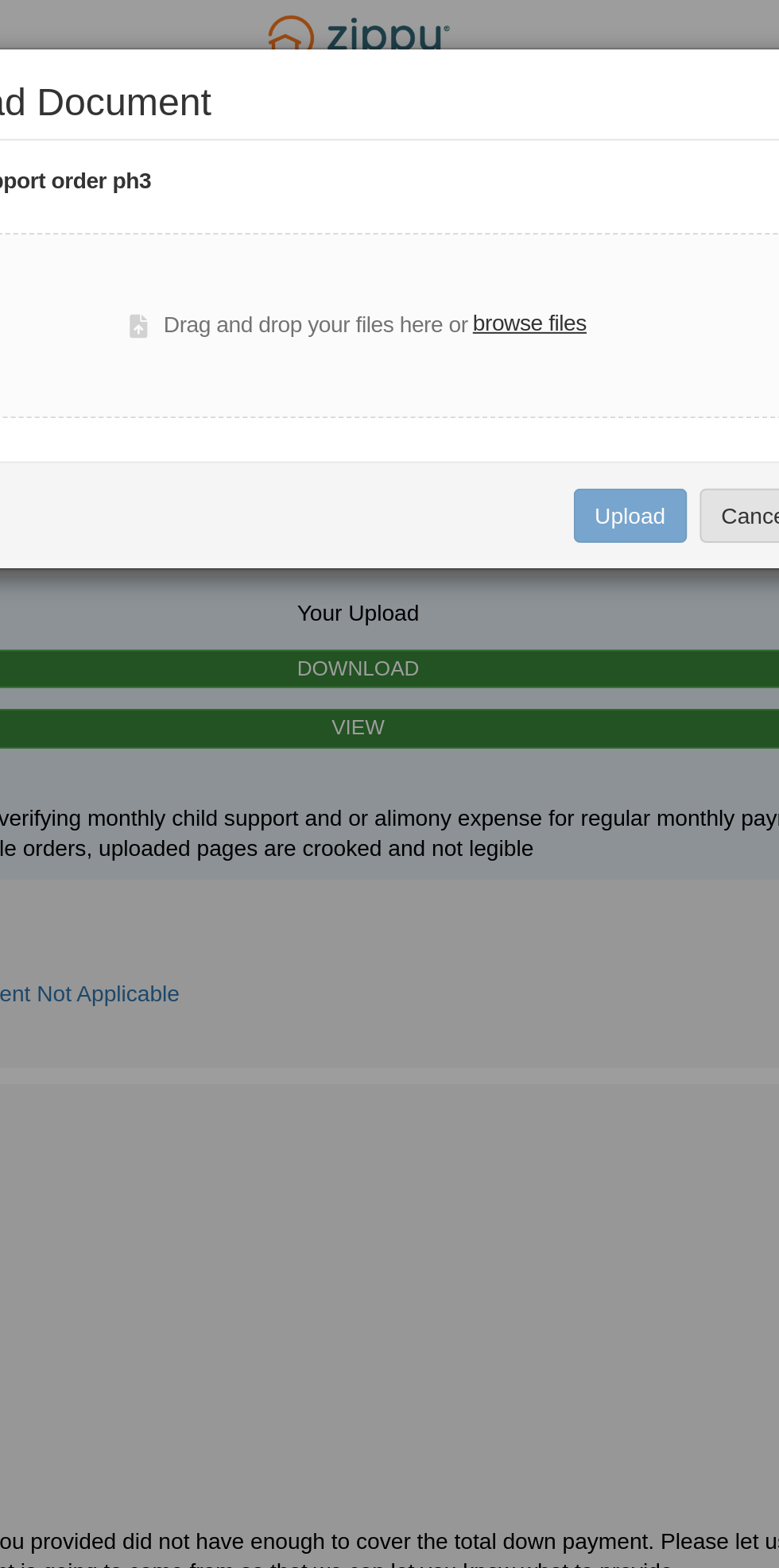
click at [483, 164] on label "browse files" at bounding box center [475, 161] width 57 height 17
click at [0, 0] on input "browse files" at bounding box center [0, 0] width 0 height 0
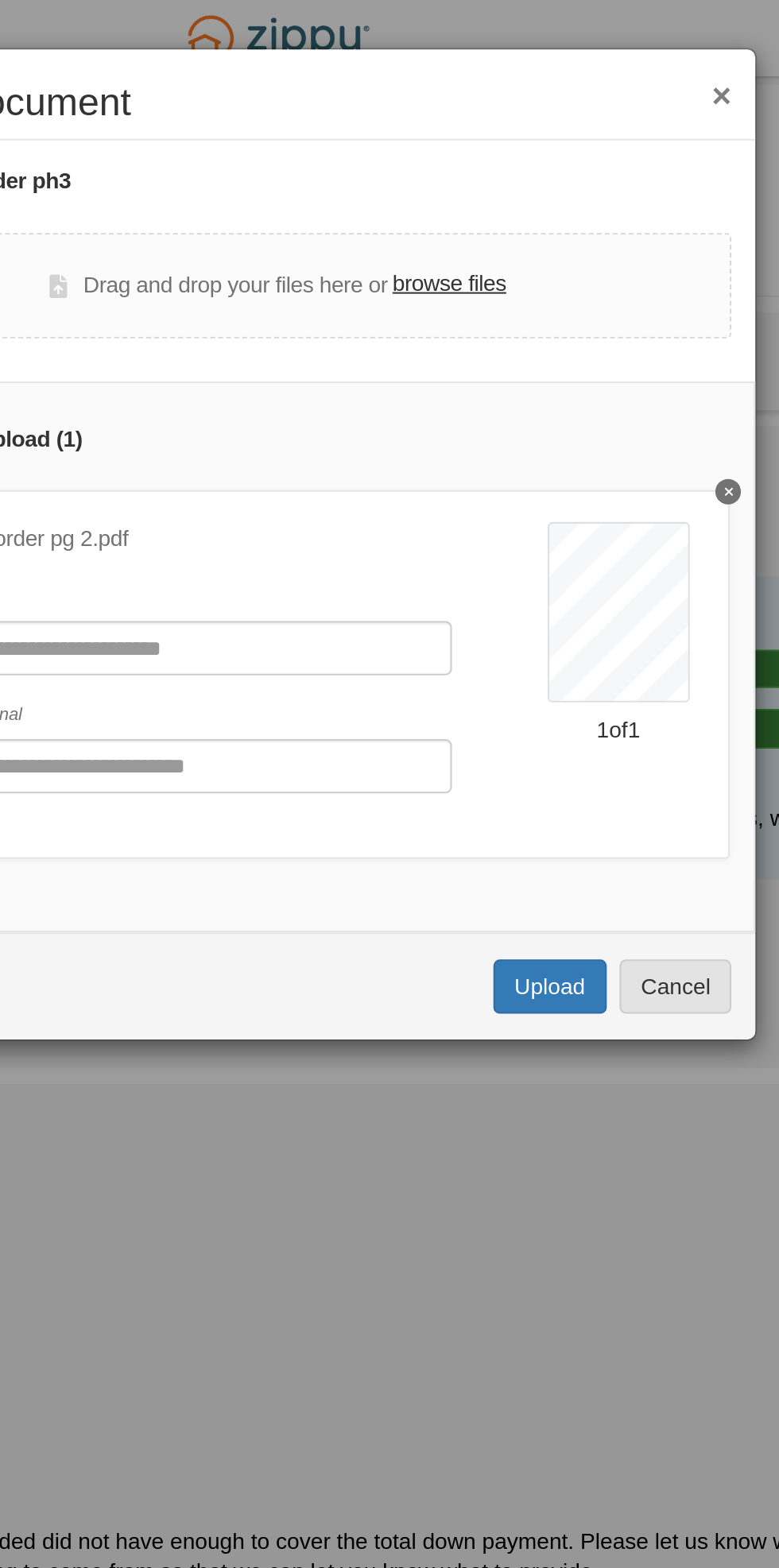
click at [617, 242] on button "Delete undefined" at bounding box center [613, 245] width 13 height 13
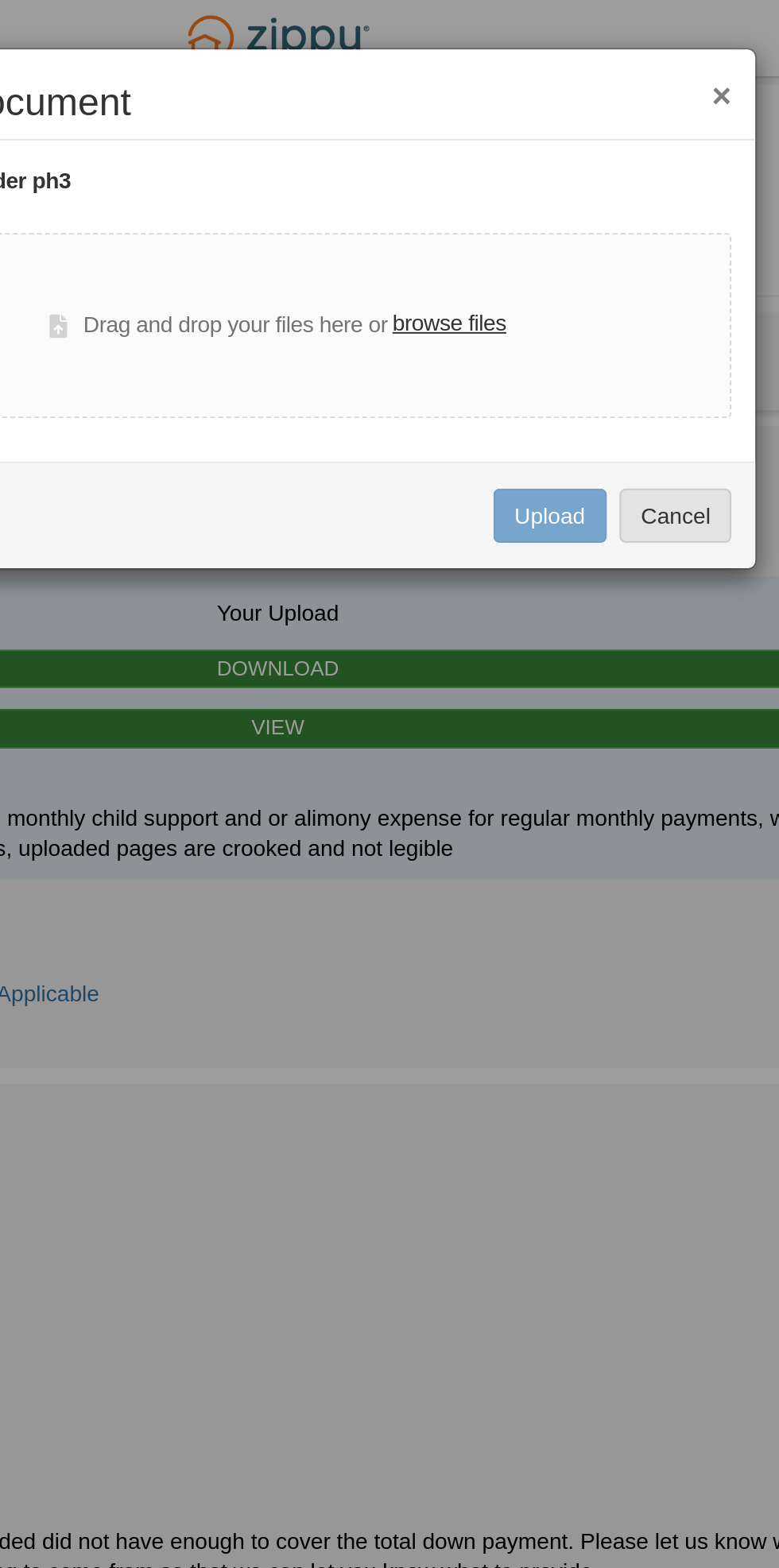
click at [474, 160] on label "browse files" at bounding box center [475, 161] width 57 height 17
click at [0, 0] on input "browse files" at bounding box center [0, 0] width 0 height 0
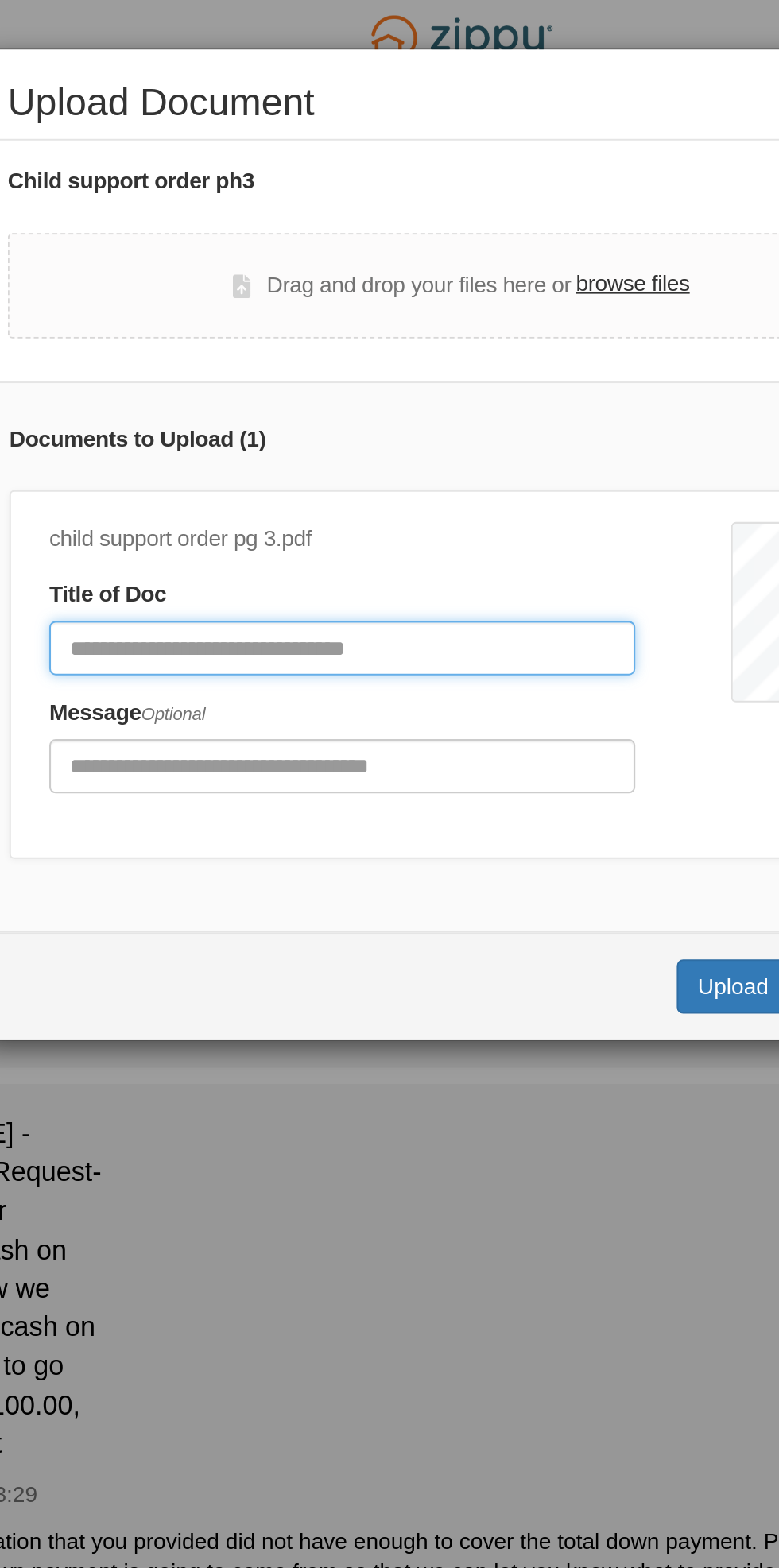
click at [414, 318] on input "Document Title" at bounding box center [330, 322] width 292 height 27
click at [366, 325] on input "**********" at bounding box center [330, 322] width 292 height 27
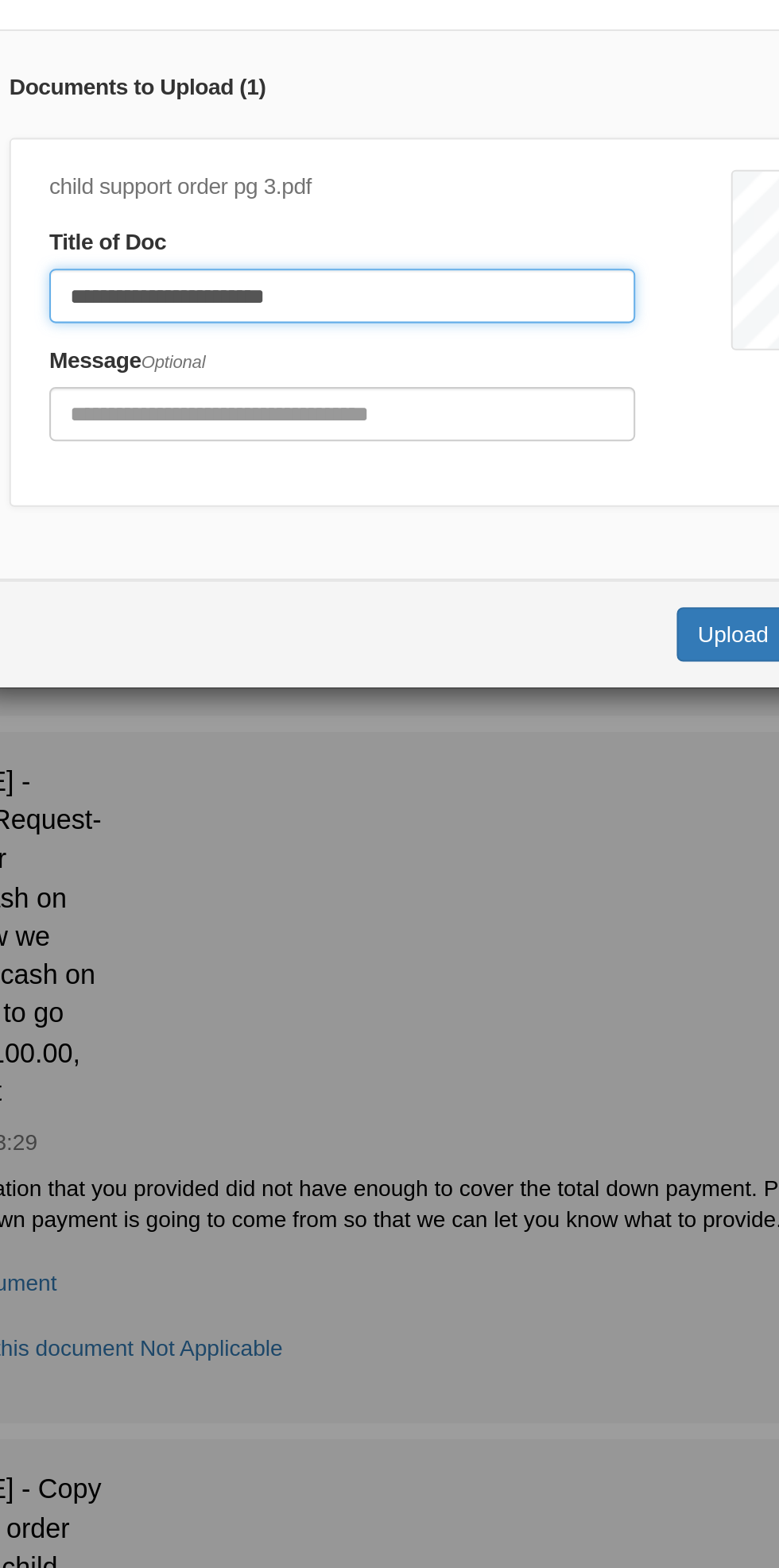
type input "**********"
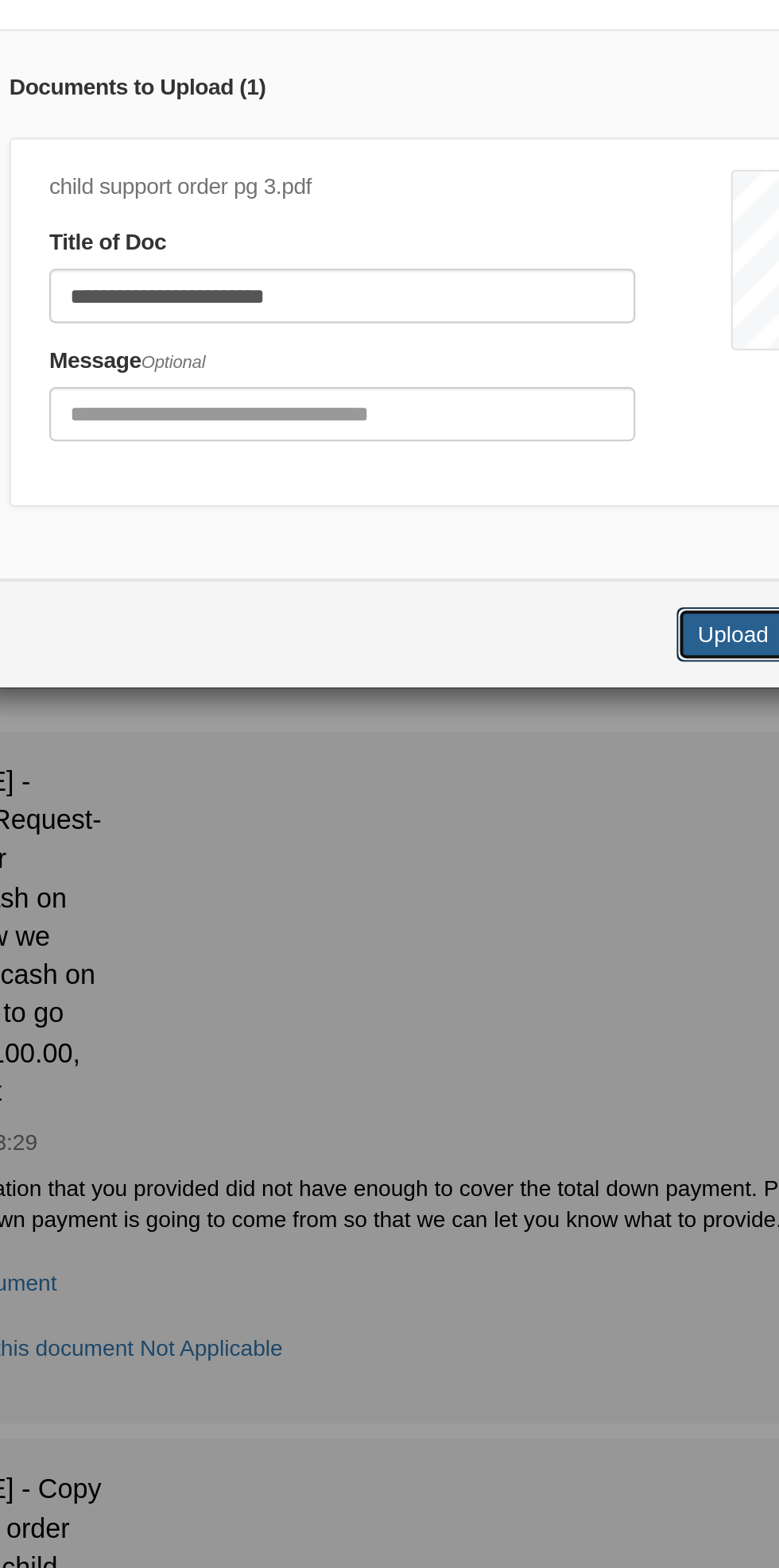
click at [522, 493] on button "Upload" at bounding box center [524, 491] width 56 height 27
click at [532, 493] on button "Upload" at bounding box center [524, 491] width 56 height 27
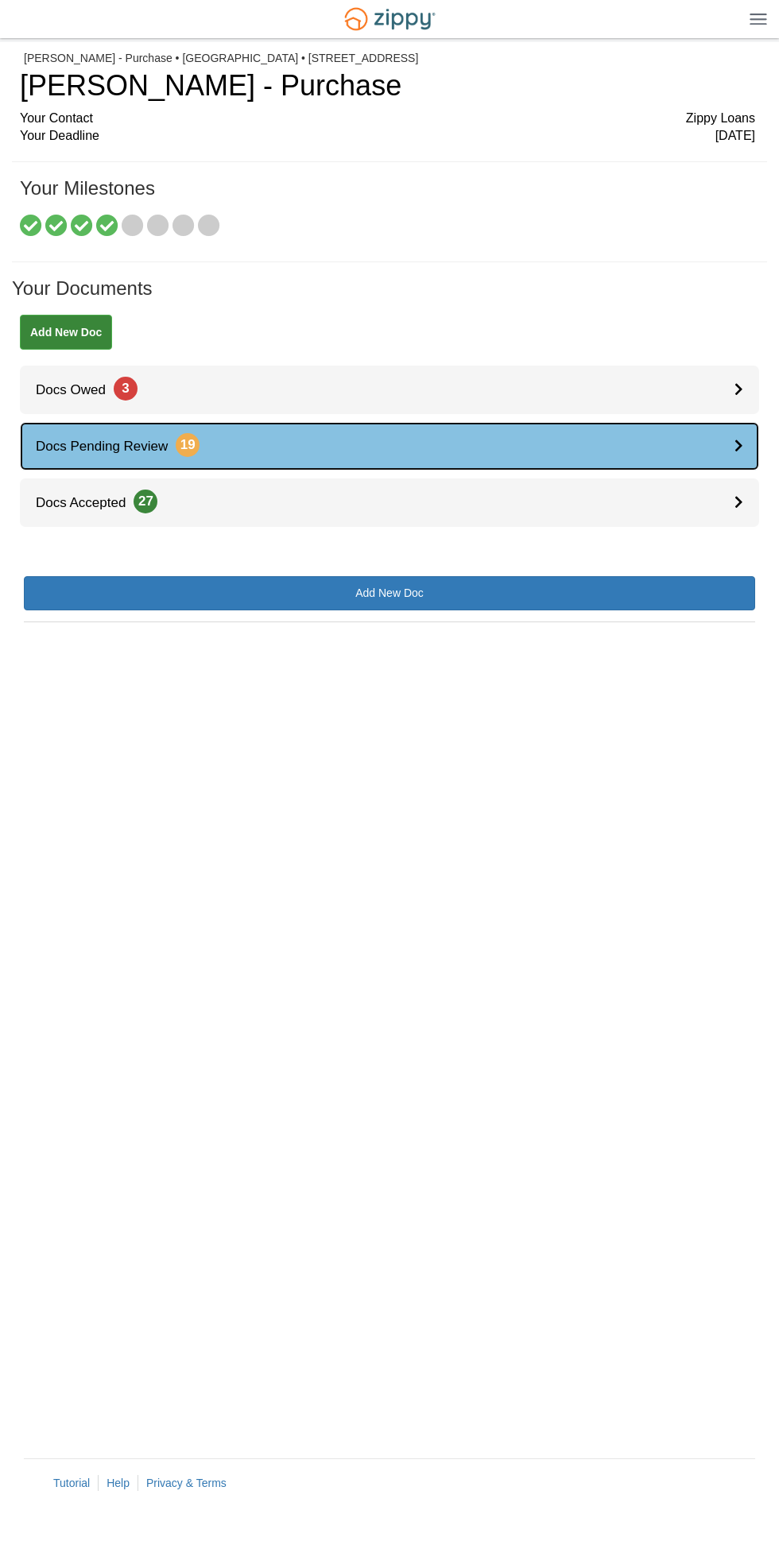
click at [738, 445] on icon at bounding box center [739, 445] width 9 height 14
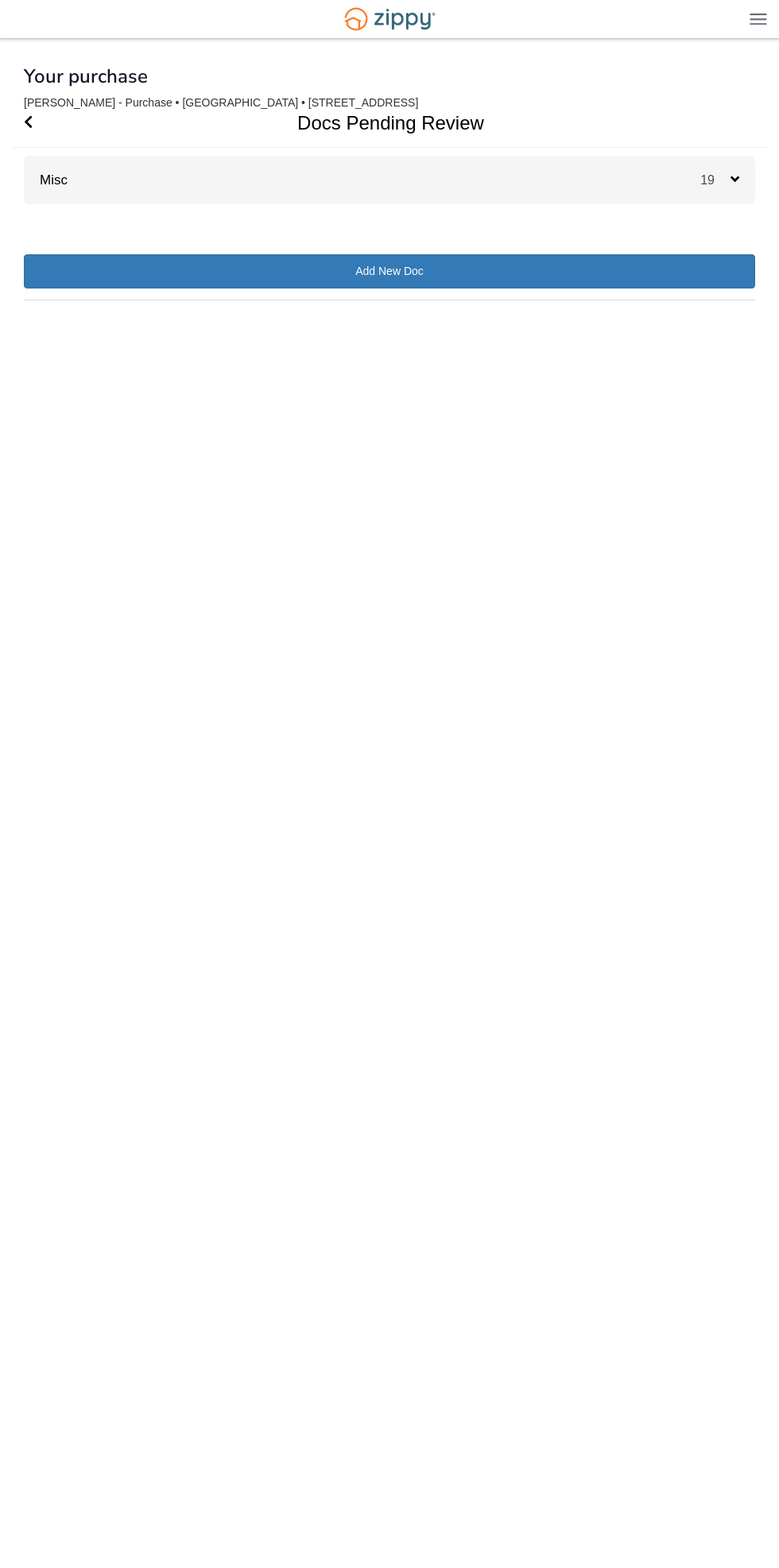
click at [738, 159] on div "19" at bounding box center [728, 180] width 55 height 48
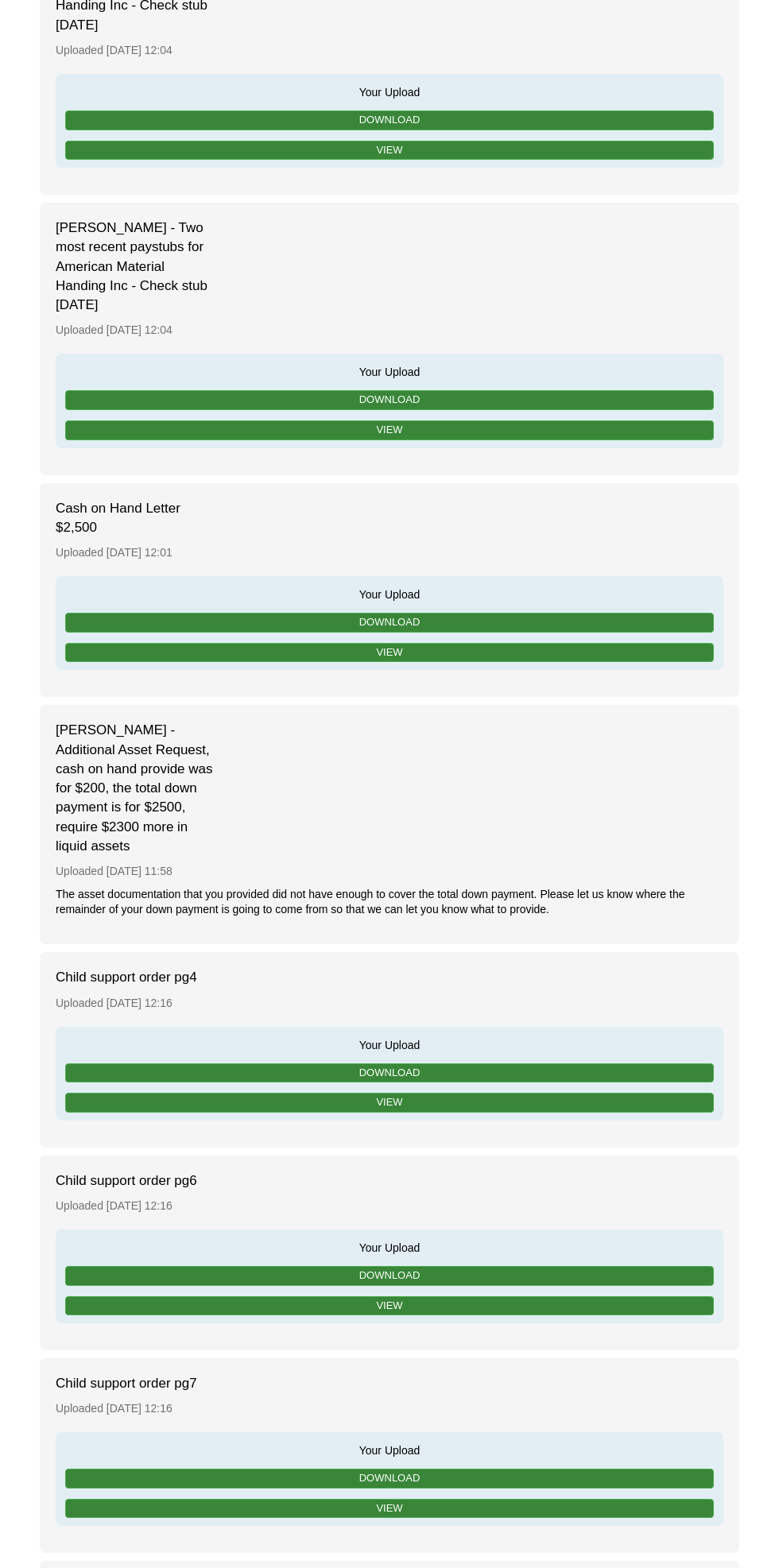
scroll to position [1466, 0]
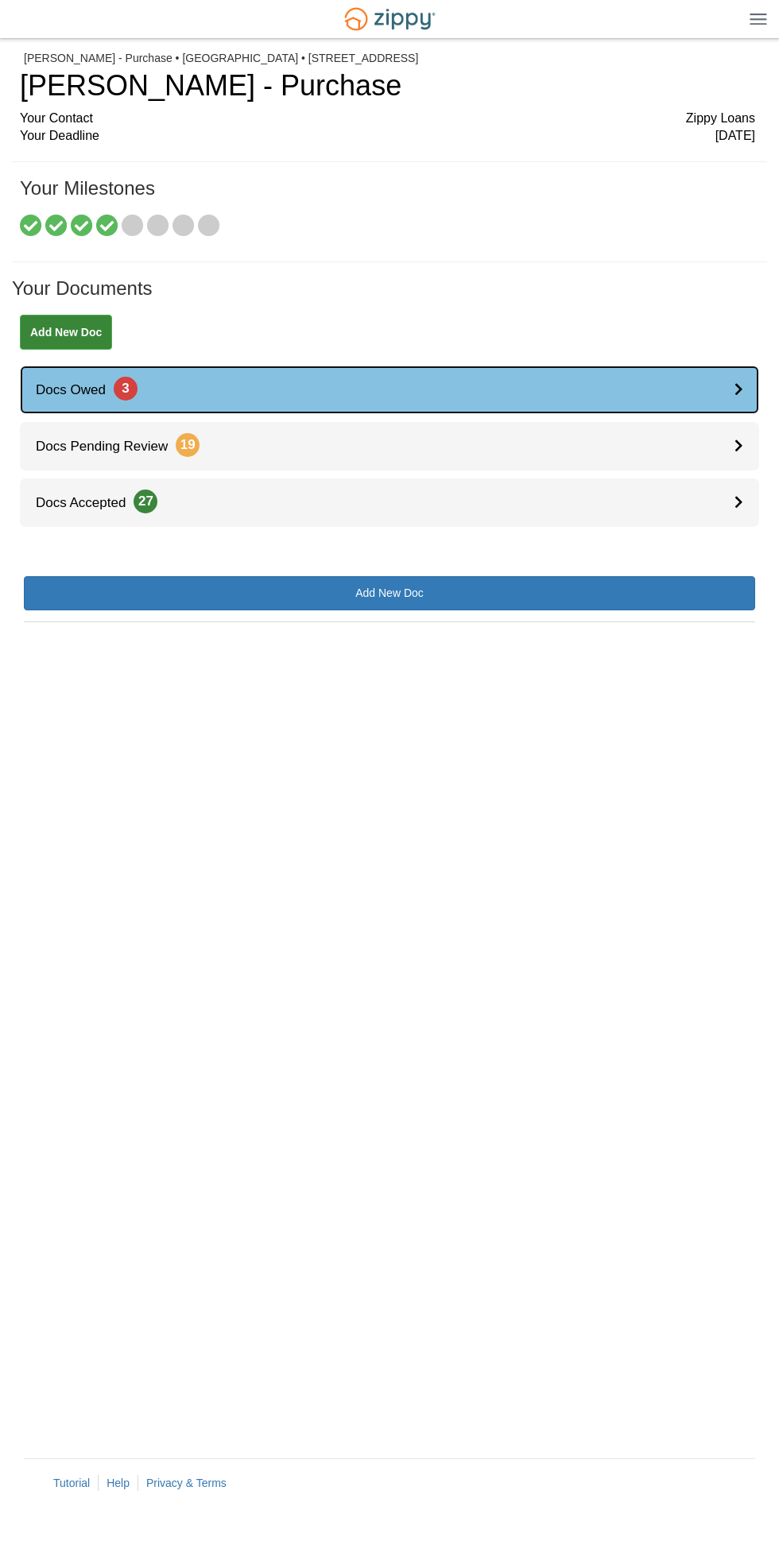
click at [717, 382] on link "Docs Owed 3" at bounding box center [389, 390] width 739 height 48
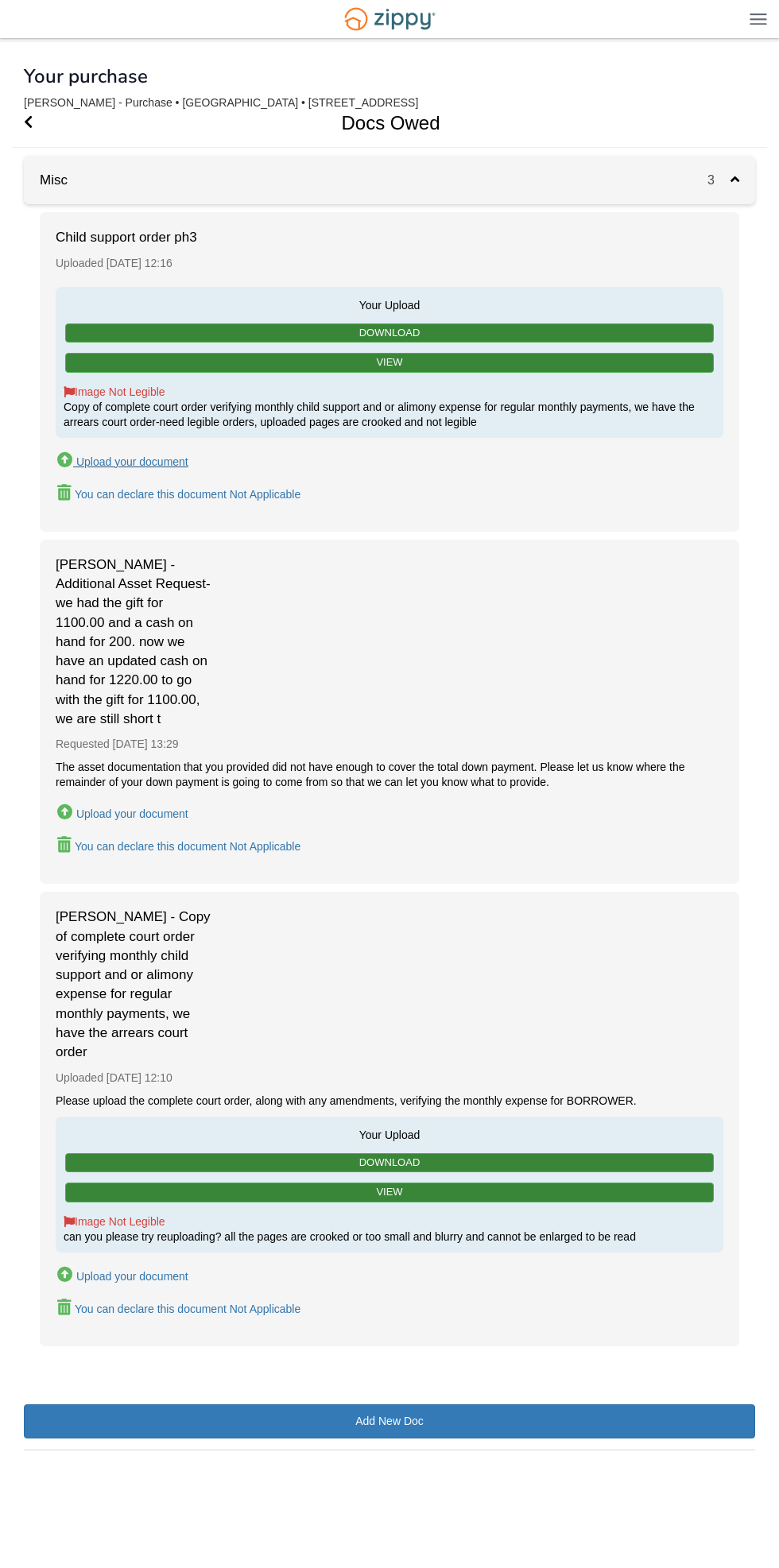
click at [174, 456] on div "Upload your document" at bounding box center [132, 462] width 112 height 13
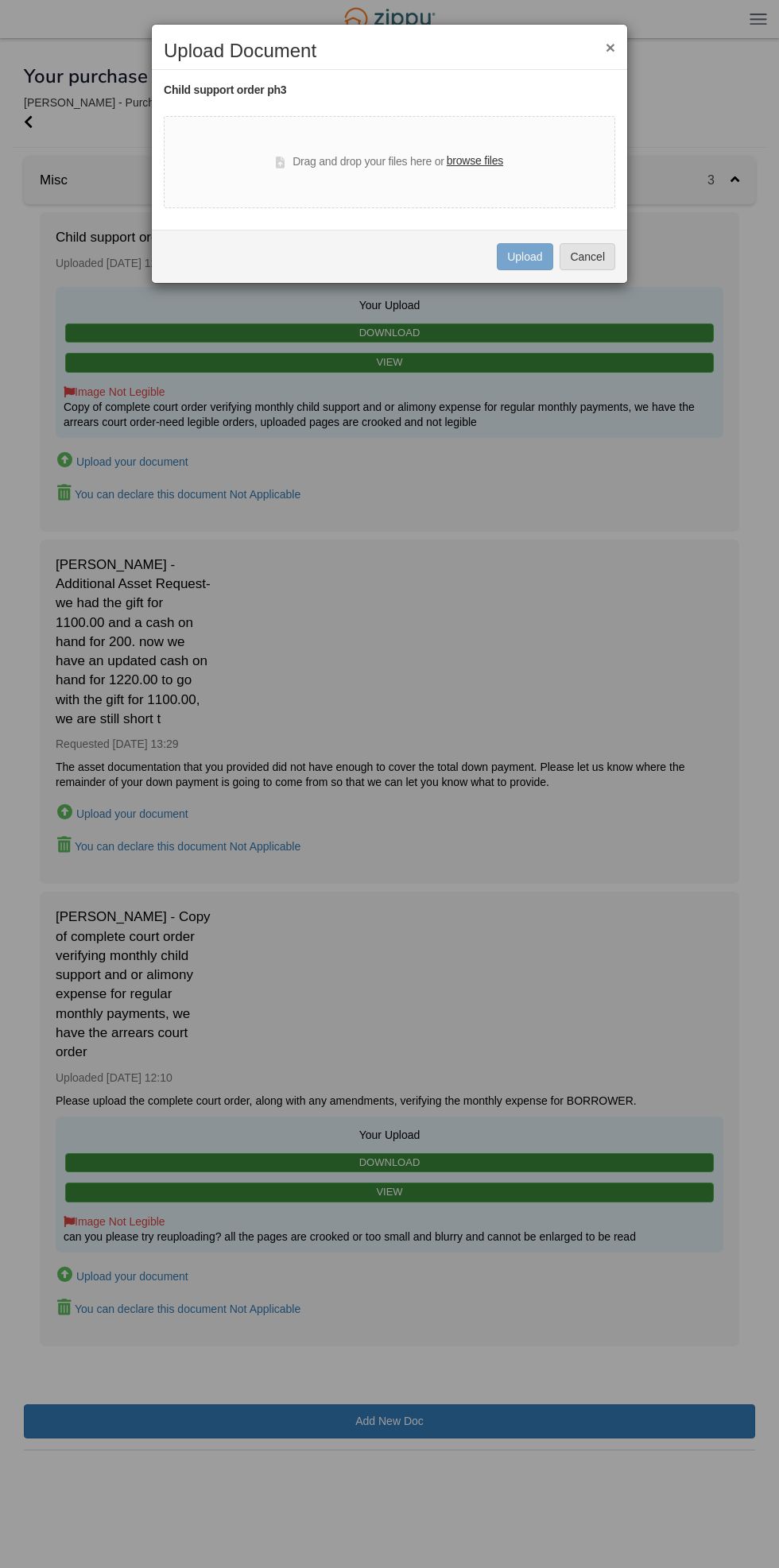
click at [464, 168] on label "browse files" at bounding box center [475, 161] width 57 height 17
click at [0, 0] on input "browse files" at bounding box center [0, 0] width 0 height 0
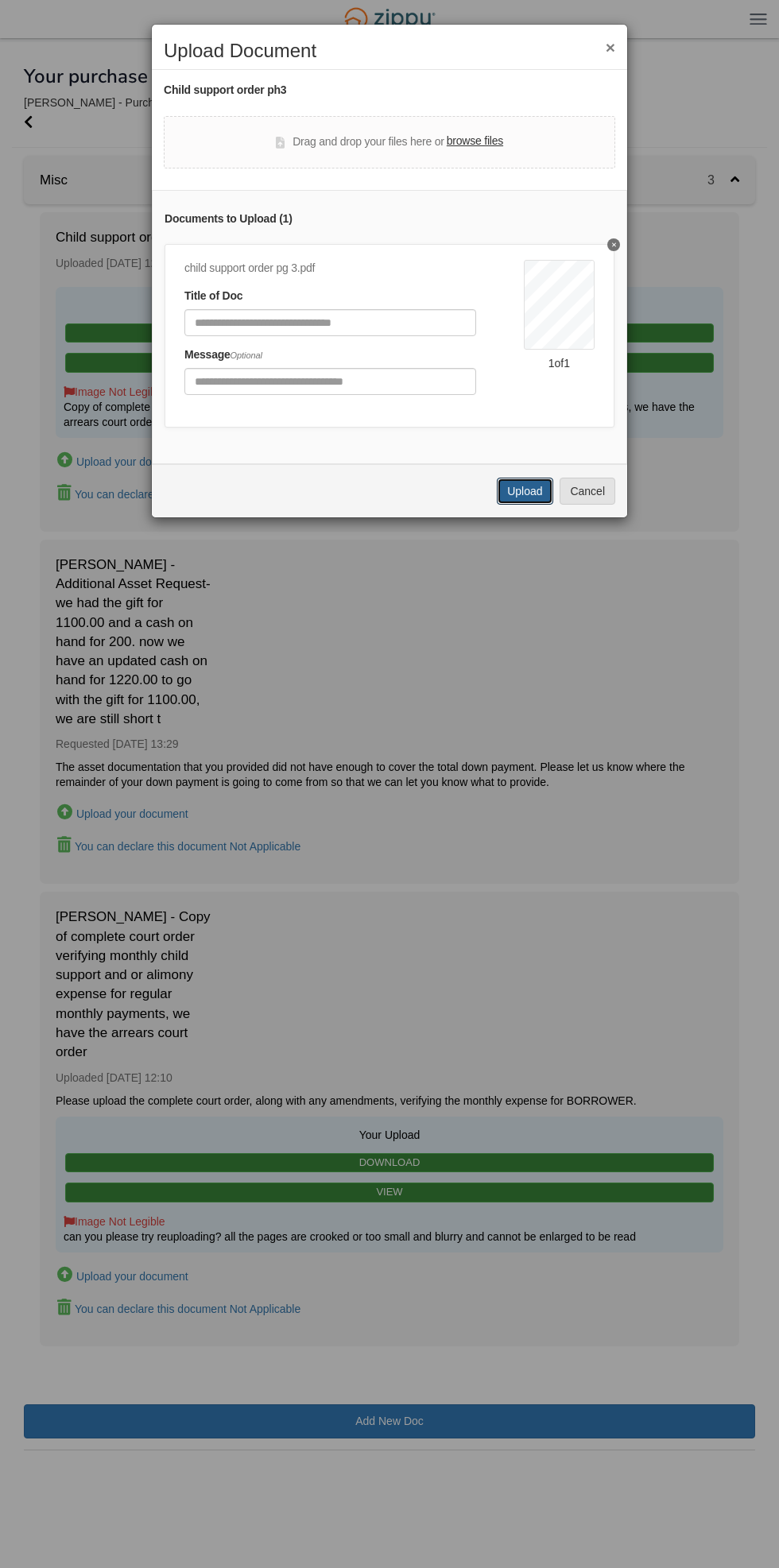
click at [503, 491] on button "Upload" at bounding box center [524, 491] width 56 height 27
click at [379, 321] on input "Document Title" at bounding box center [330, 322] width 292 height 27
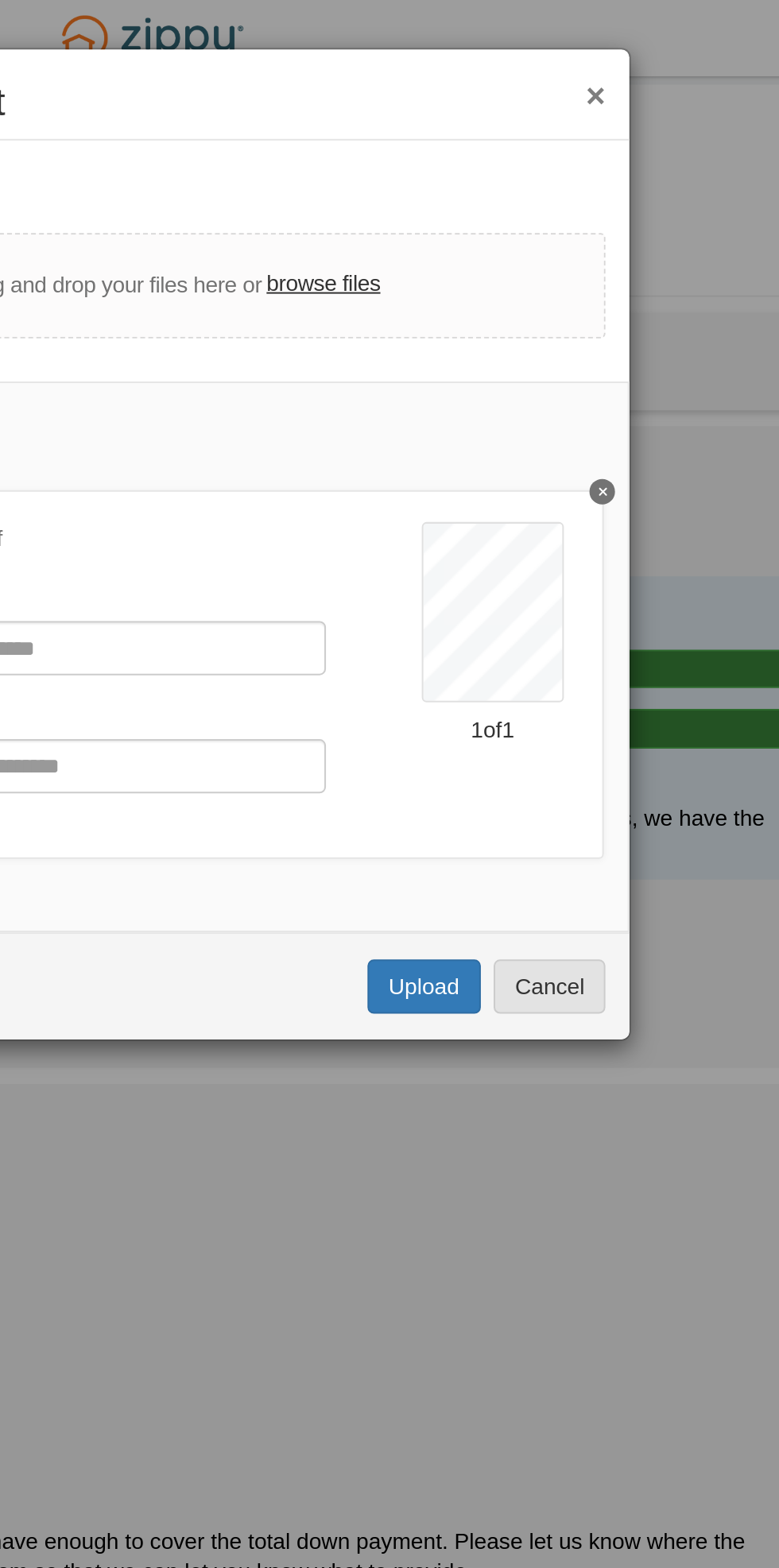
click at [613, 46] on button "×" at bounding box center [610, 46] width 9 height 16
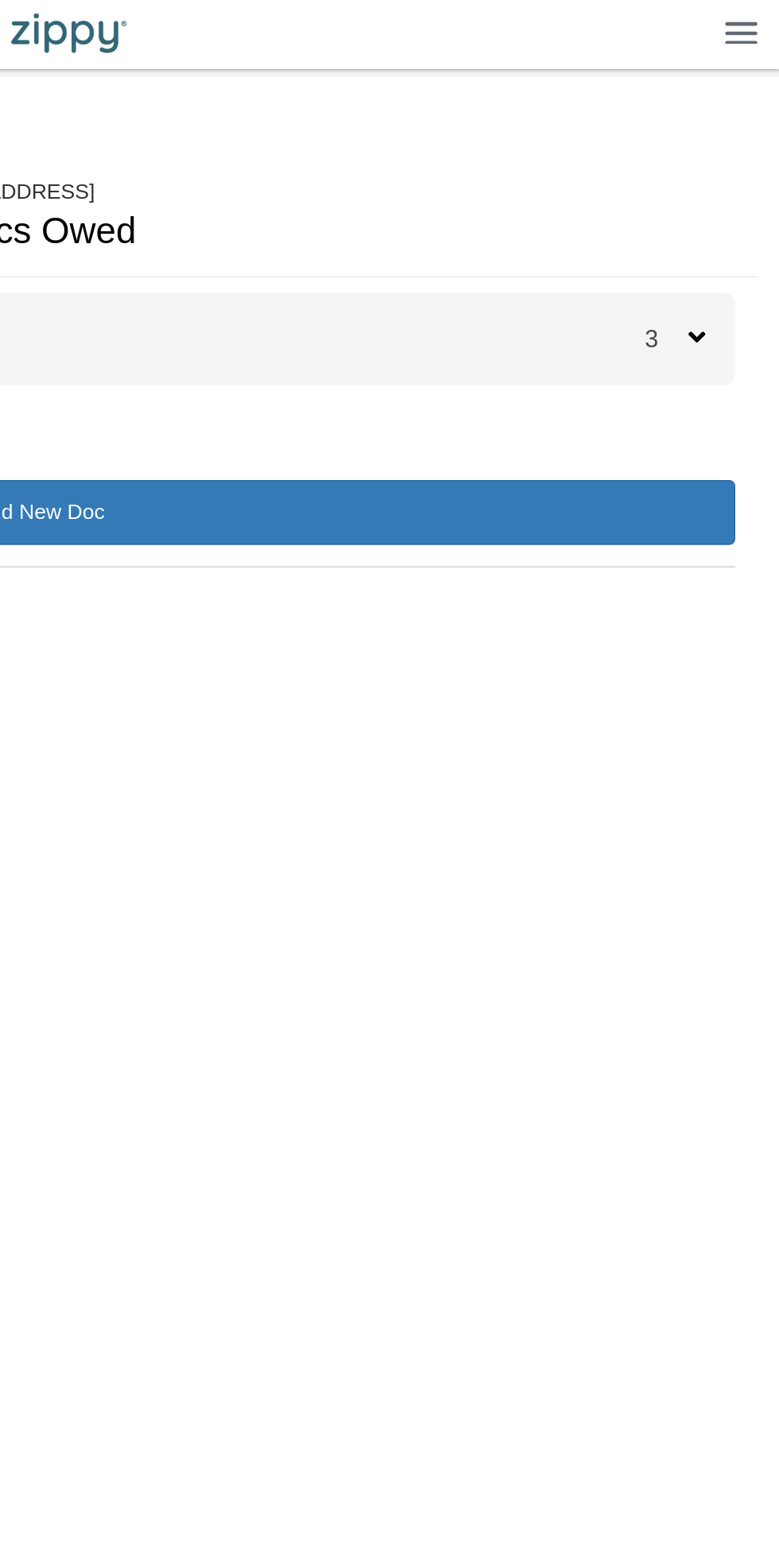
click at [735, 173] on icon at bounding box center [734, 179] width 9 height 15
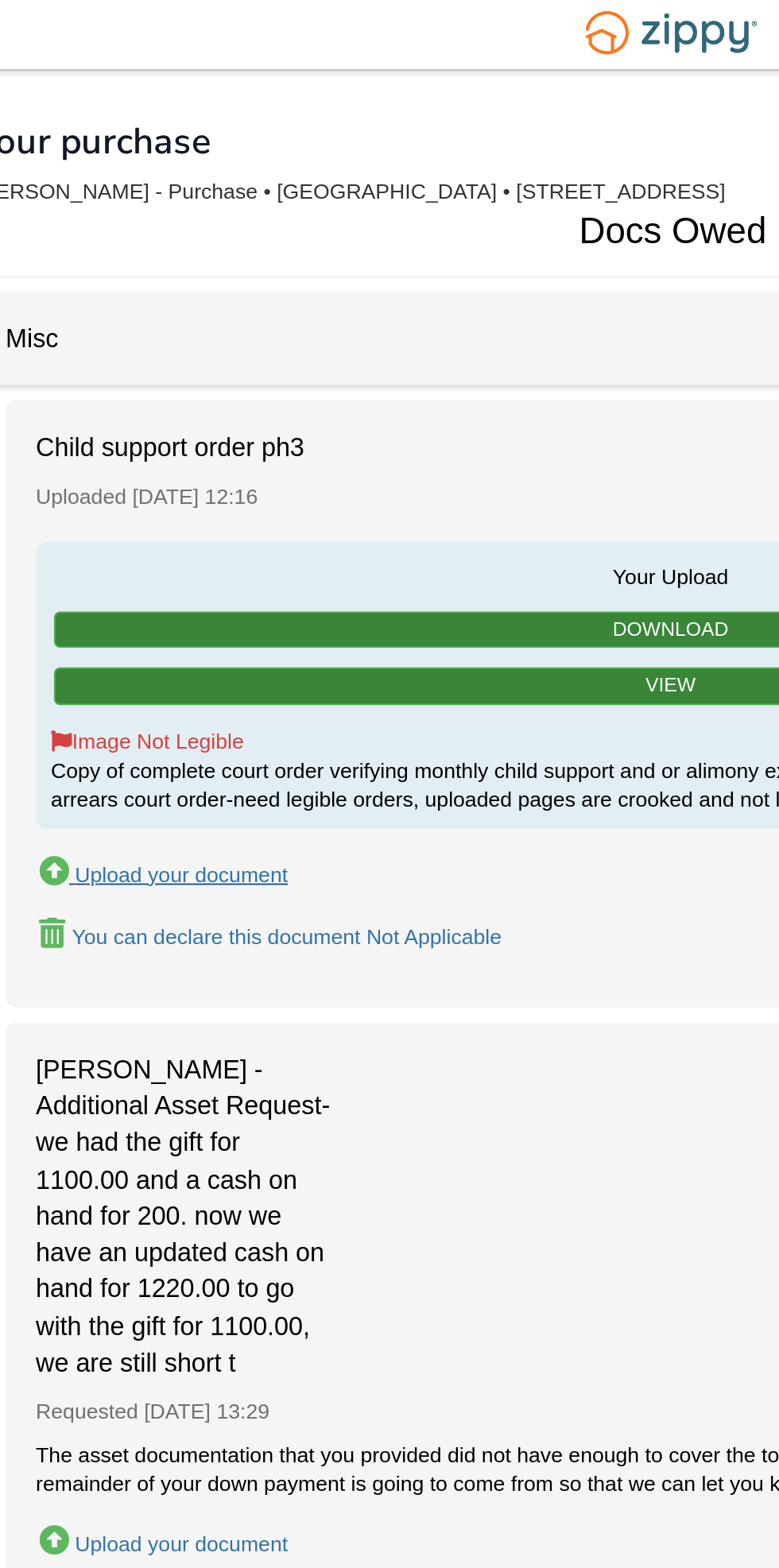
click at [160, 456] on div "Upload your document" at bounding box center [132, 462] width 112 height 13
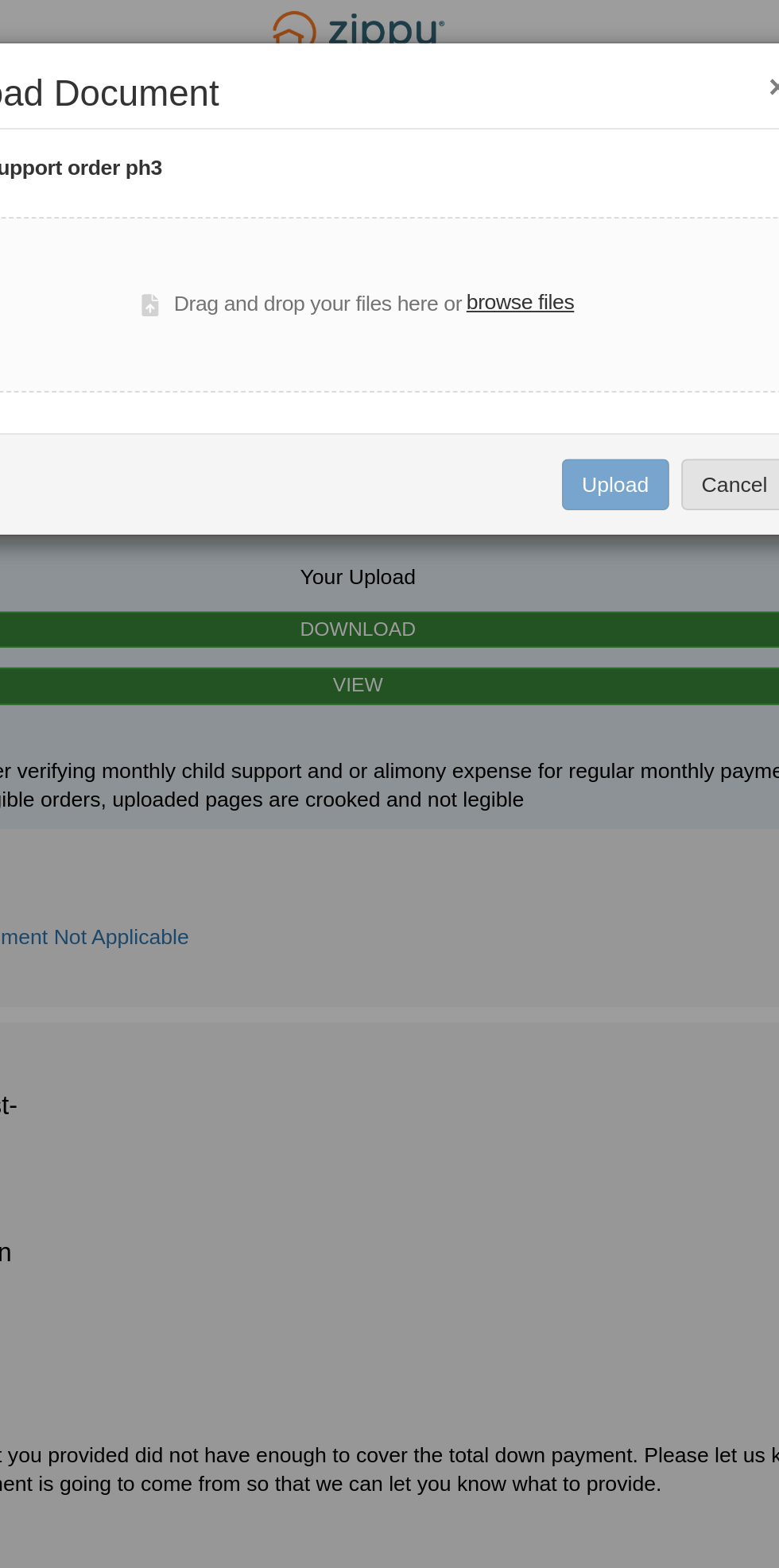
click at [482, 163] on label "browse files" at bounding box center [475, 161] width 57 height 17
click at [0, 0] on input "browse files" at bounding box center [0, 0] width 0 height 0
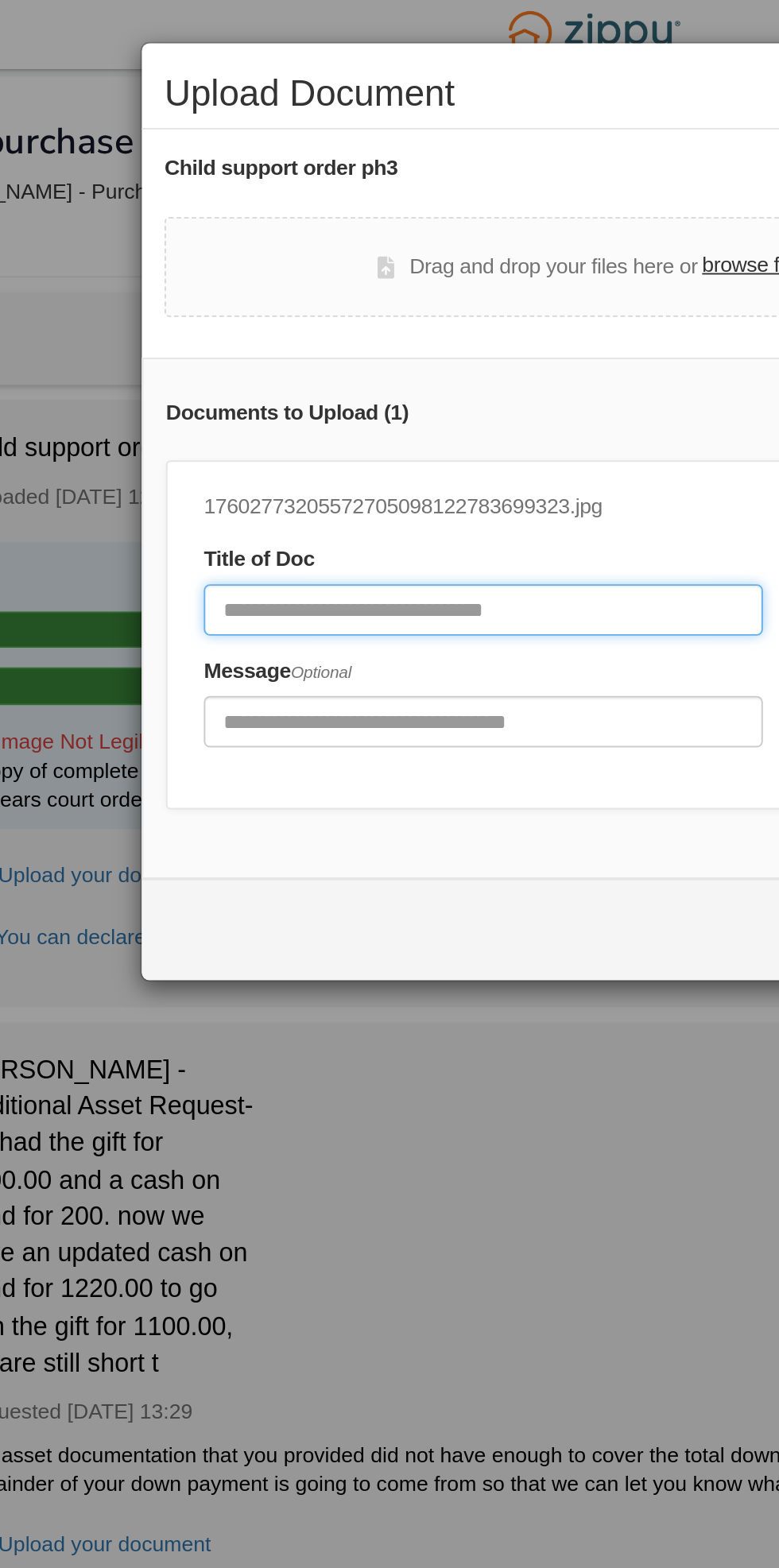
click at [393, 324] on input "Document Title" at bounding box center [331, 322] width 294 height 27
click at [361, 318] on input "**********" at bounding box center [331, 322] width 294 height 27
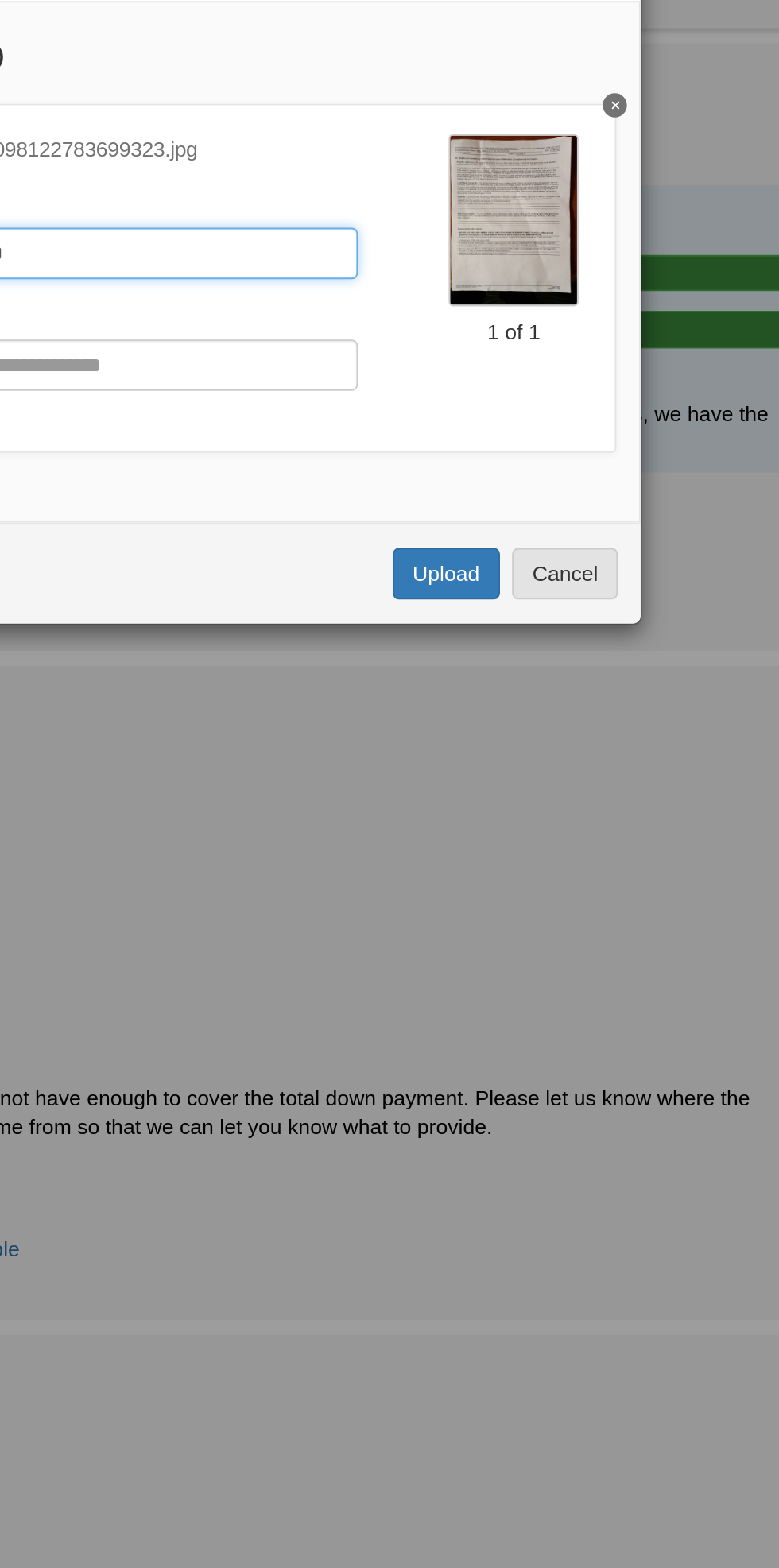
type input "**********"
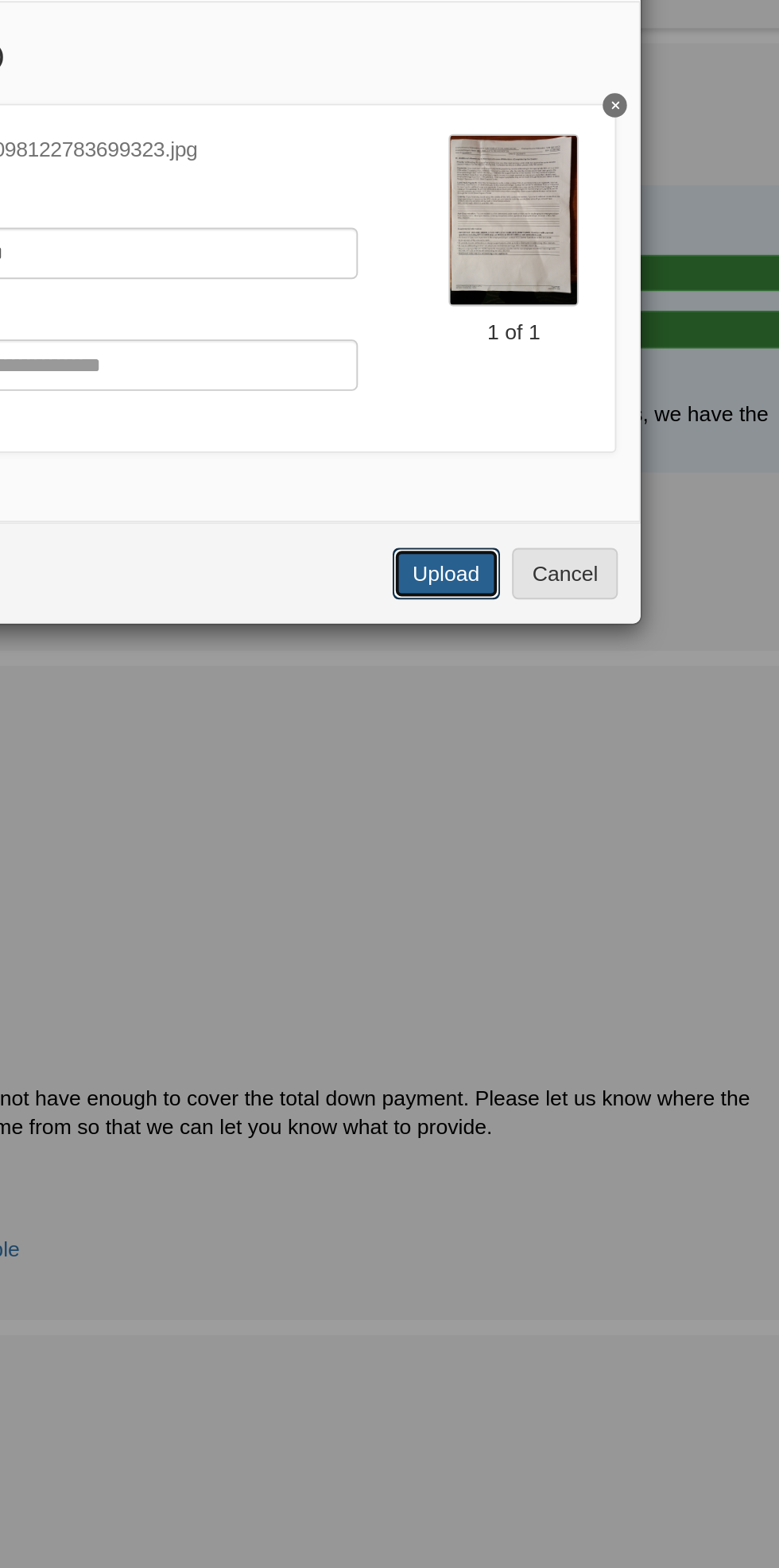
click at [533, 494] on button "Upload" at bounding box center [524, 491] width 56 height 27
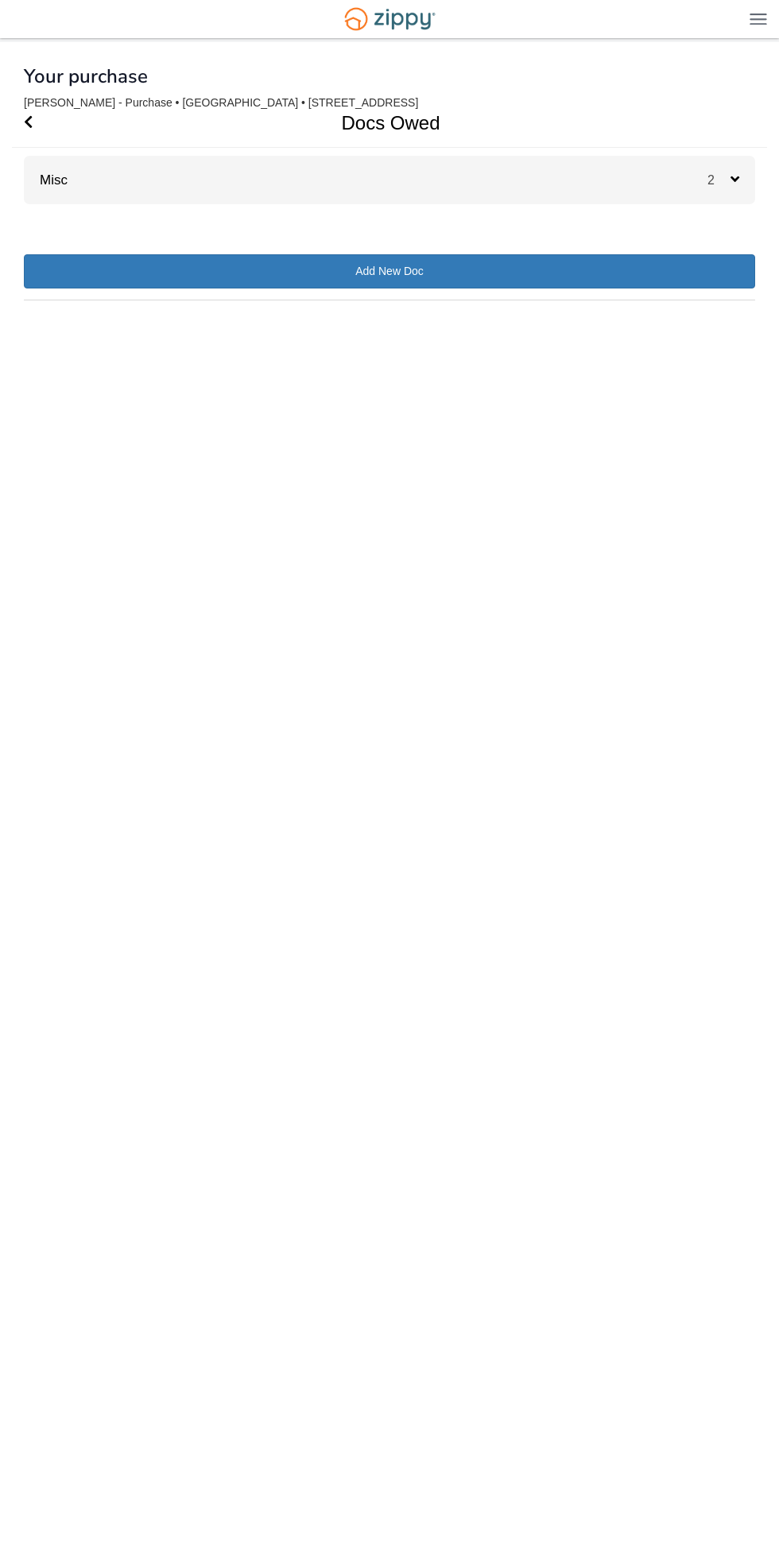
click at [740, 173] on div "2" at bounding box center [731, 180] width 48 height 48
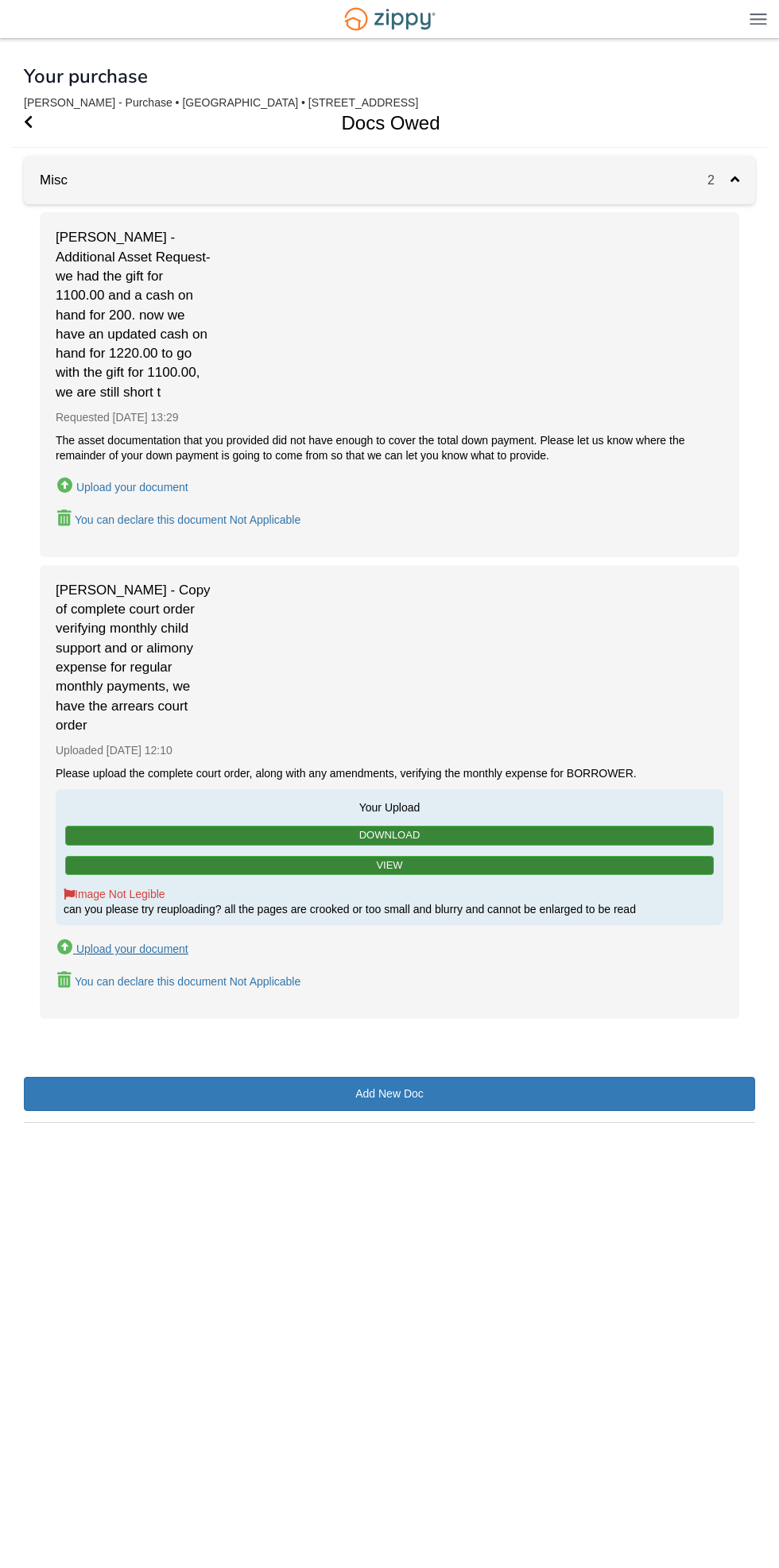
click at [156, 946] on div "Upload your document" at bounding box center [132, 949] width 112 height 13
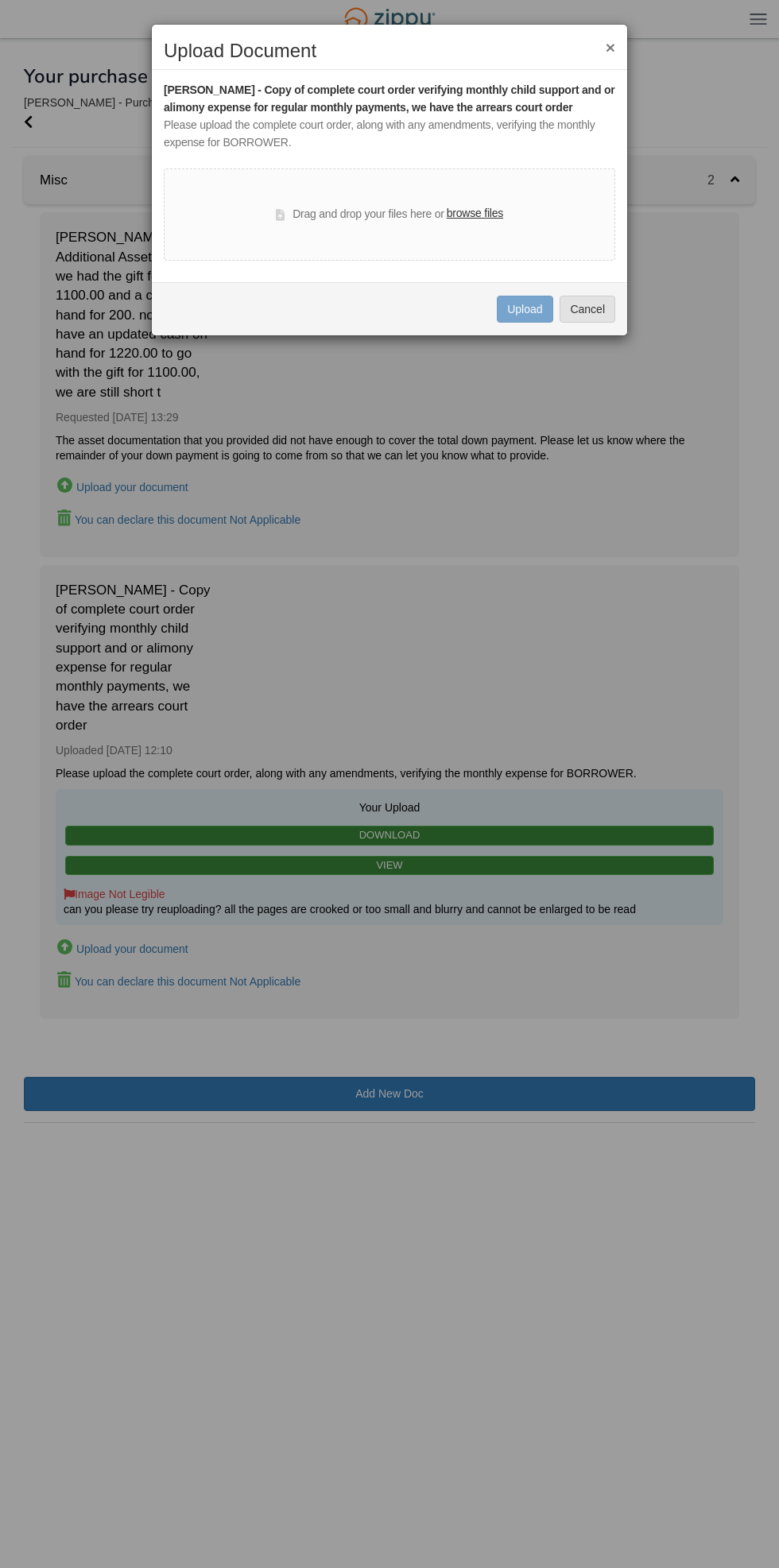
click at [479, 213] on label "browse files" at bounding box center [475, 214] width 57 height 17
click at [0, 0] on input "browse files" at bounding box center [0, 0] width 0 height 0
click at [462, 213] on label "browse files" at bounding box center [475, 214] width 57 height 17
click at [0, 0] on input "browse files" at bounding box center [0, 0] width 0 height 0
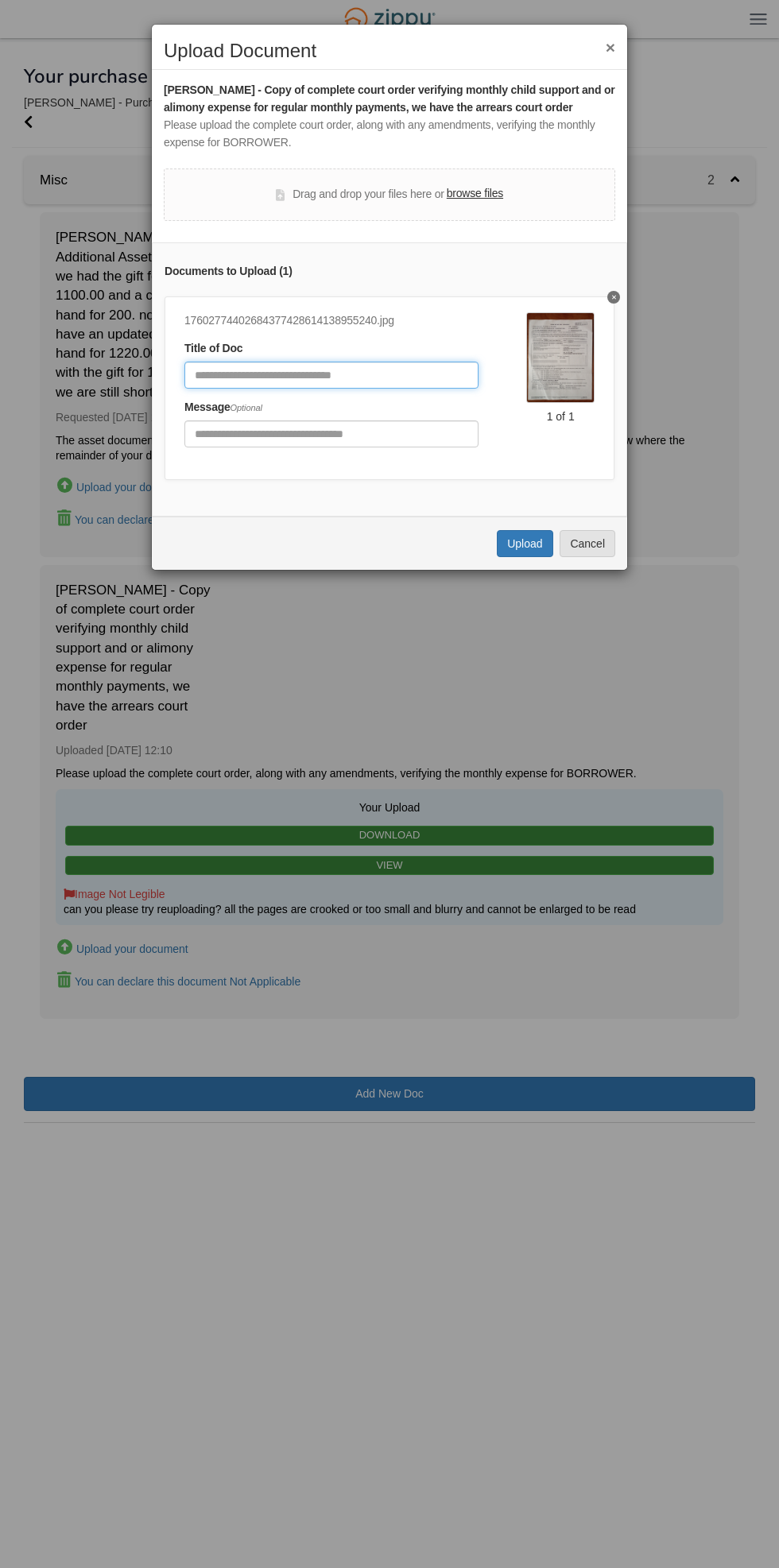
click at [359, 372] on input "Document Title" at bounding box center [331, 374] width 294 height 27
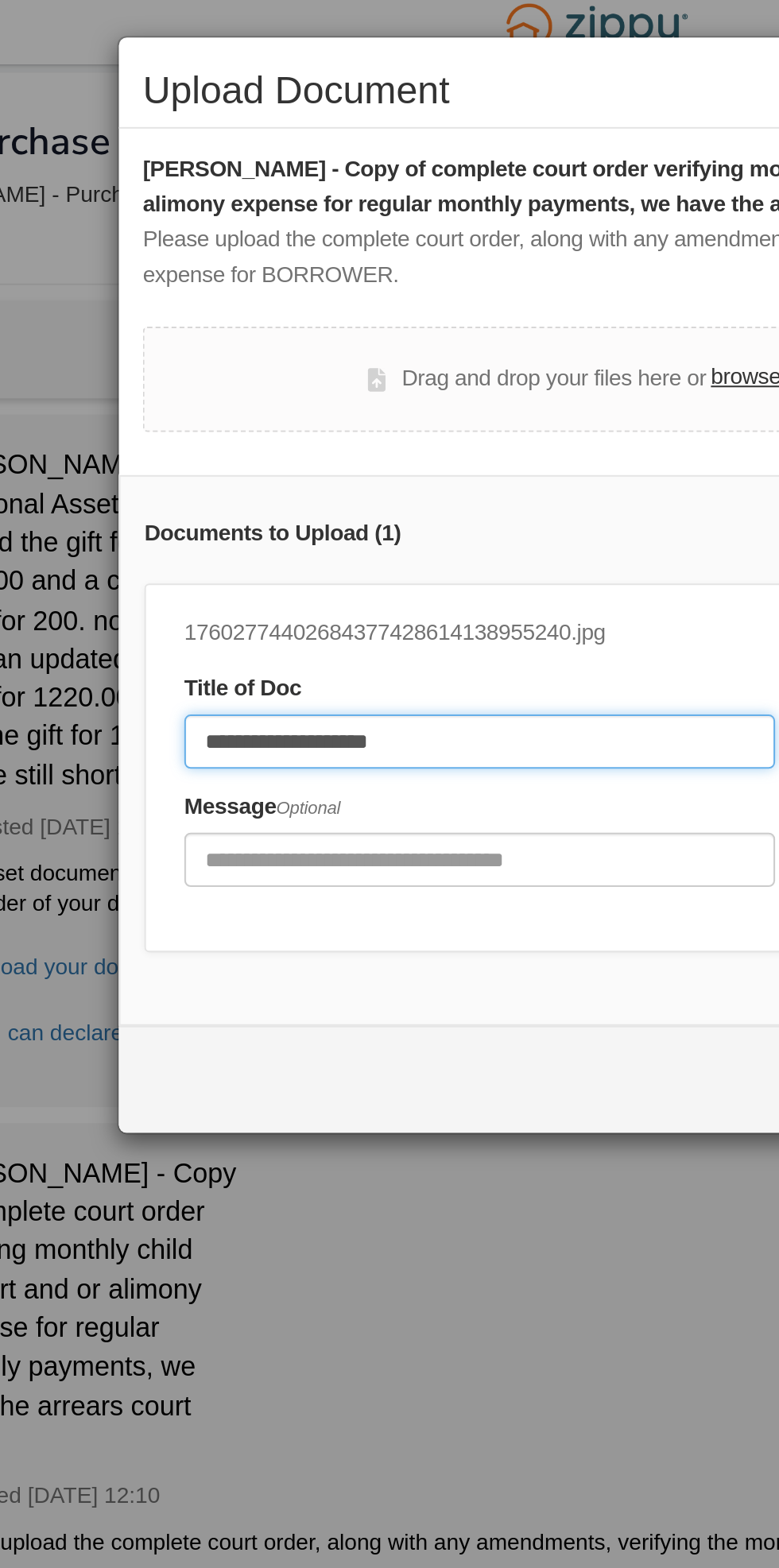
click at [337, 377] on input "**********" at bounding box center [331, 374] width 294 height 27
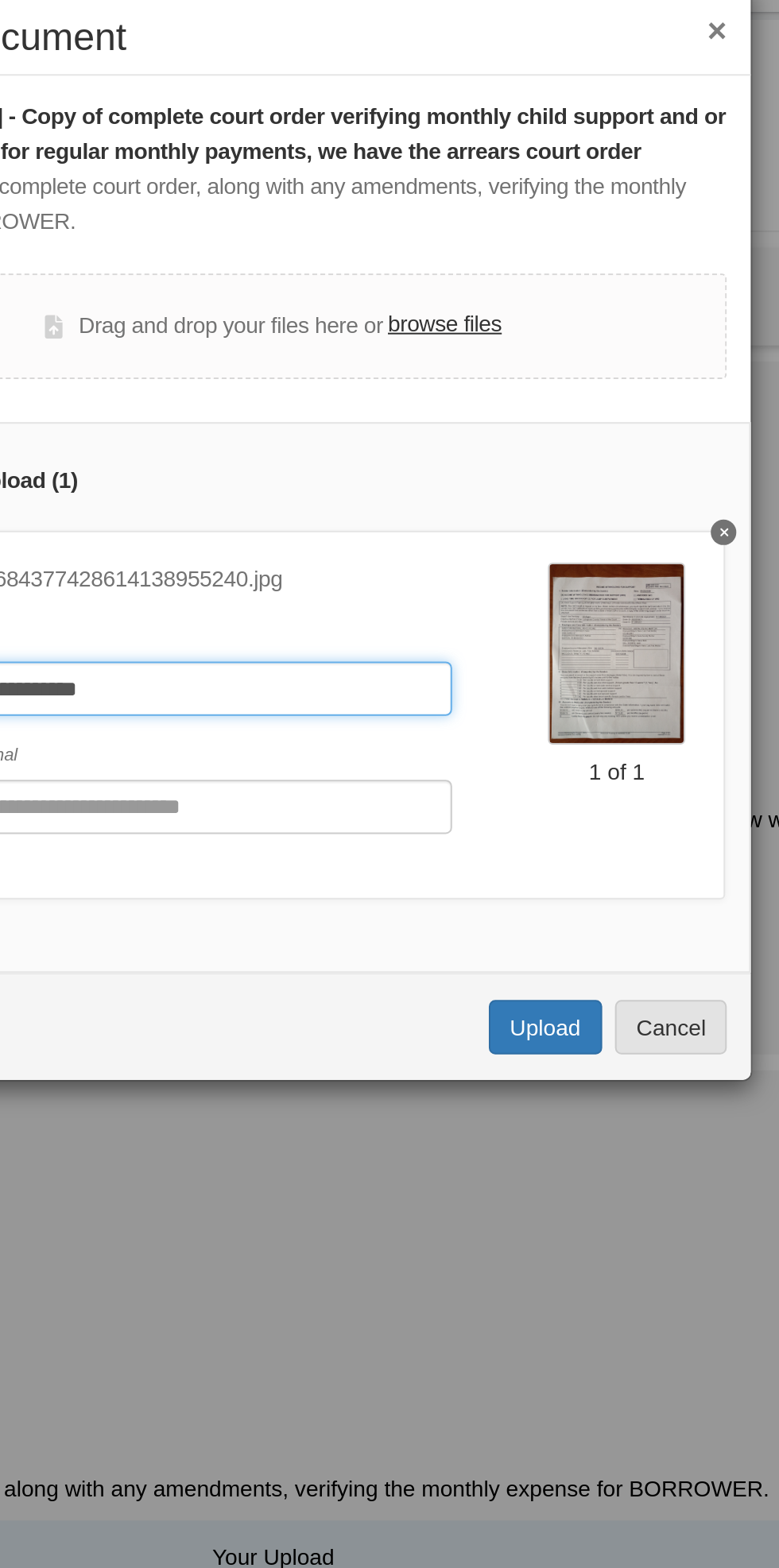
type input "**********"
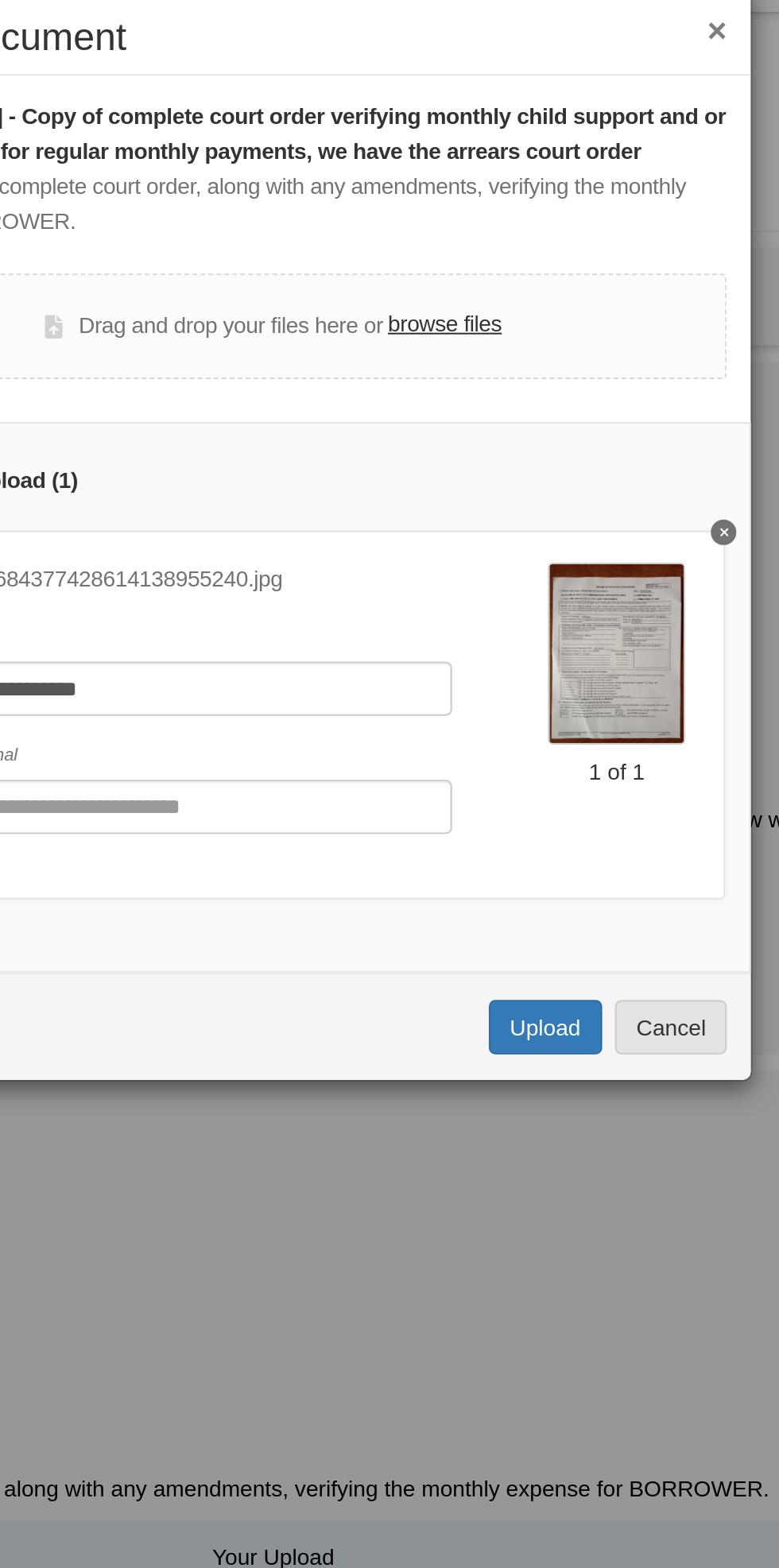
click at [486, 201] on label "browse files" at bounding box center [475, 194] width 57 height 17
click at [0, 0] on input "browse files" at bounding box center [0, 0] width 0 height 0
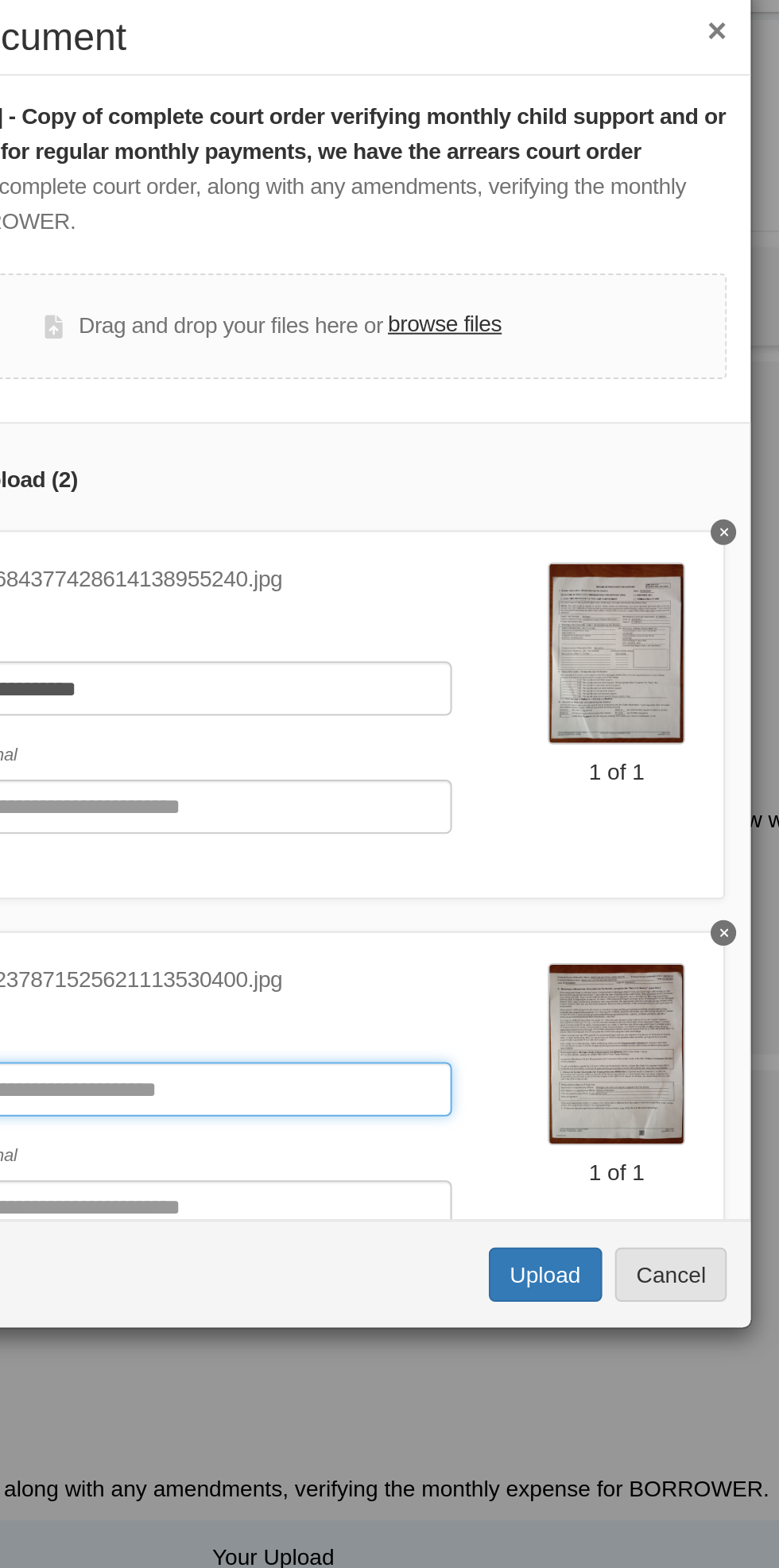
click at [345, 561] on input "Document Title" at bounding box center [331, 574] width 294 height 27
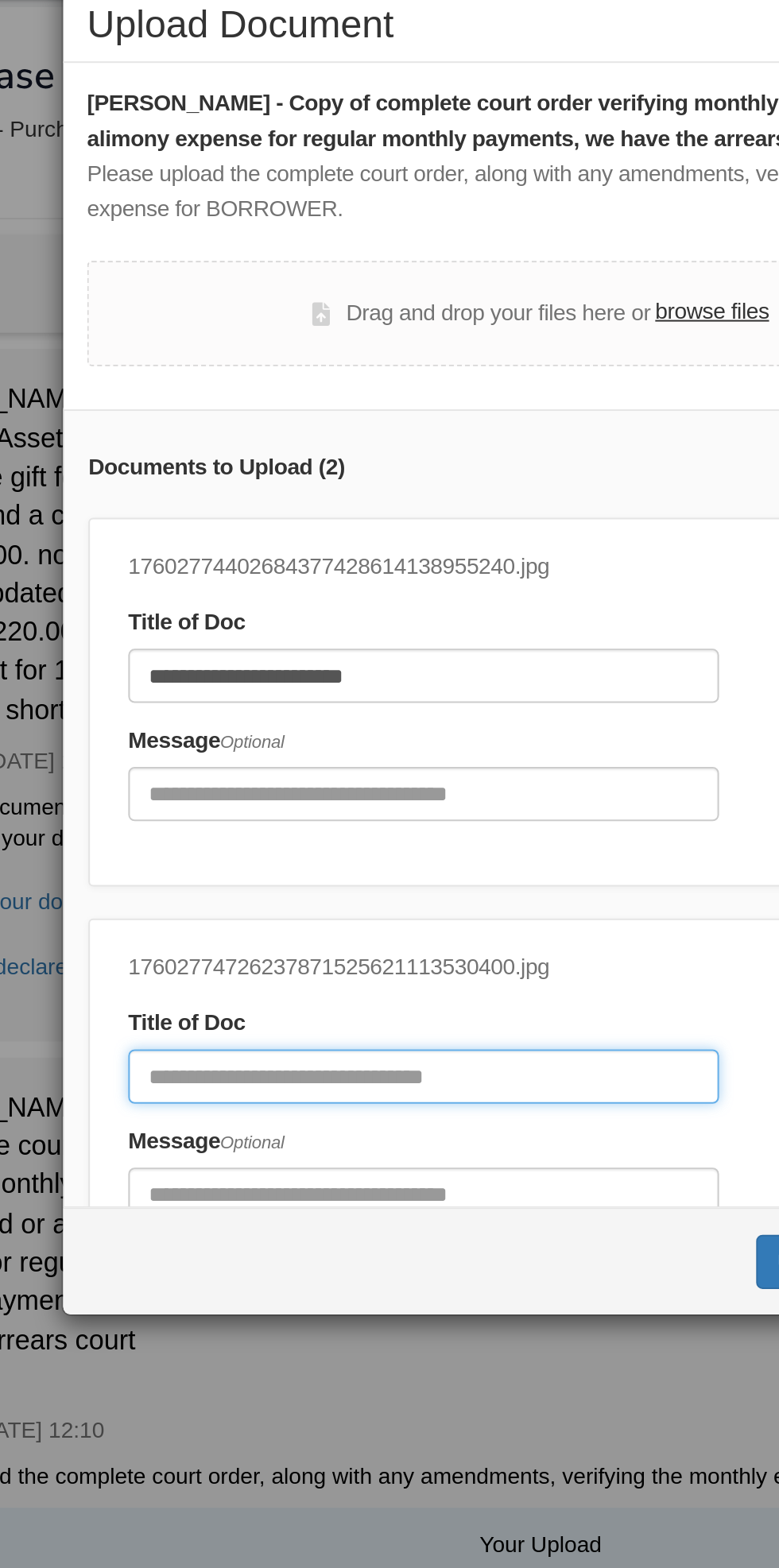
scroll to position [74, 0]
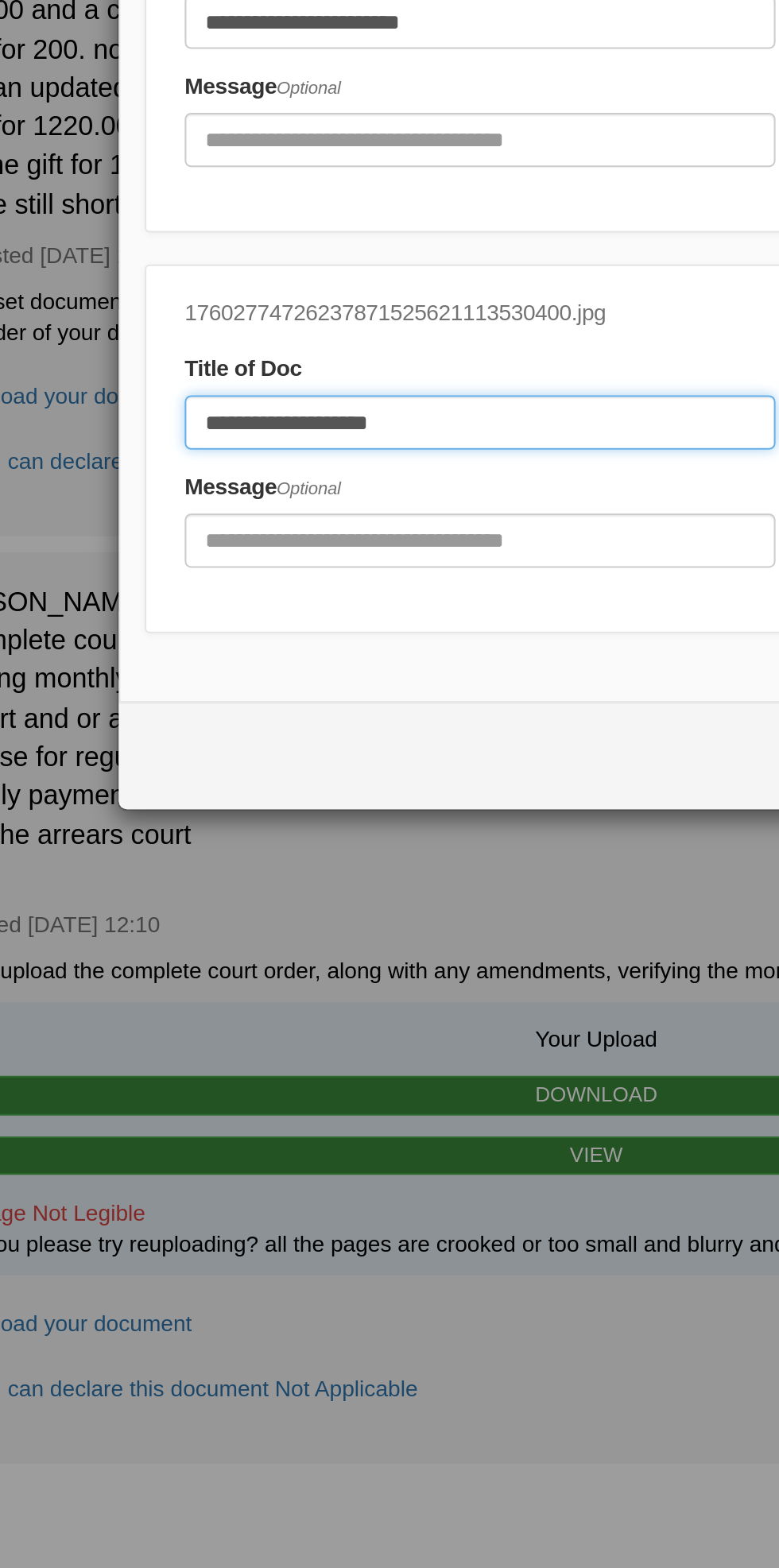
click at [341, 494] on input "**********" at bounding box center [331, 500] width 294 height 27
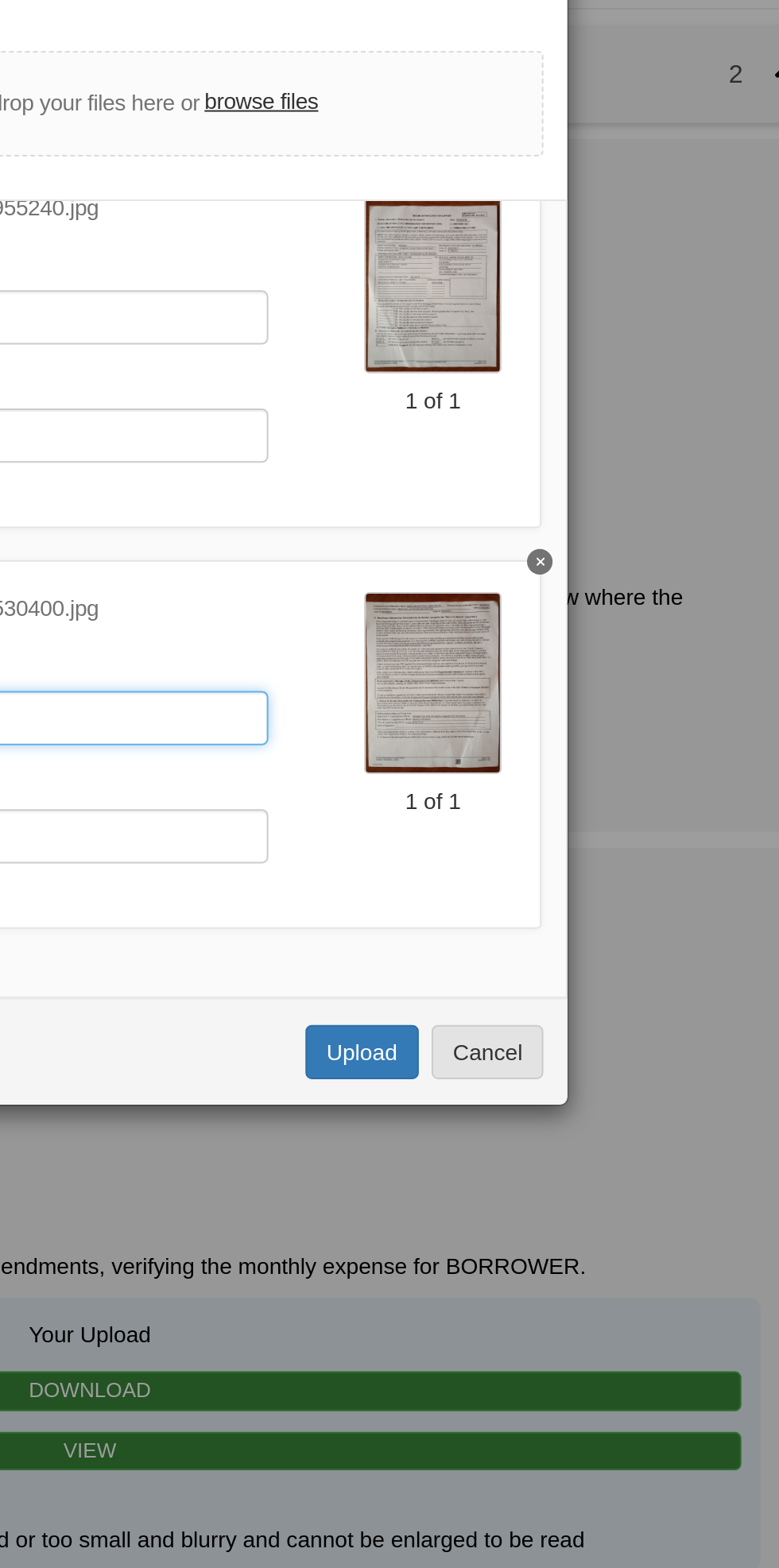
scroll to position [0, 0]
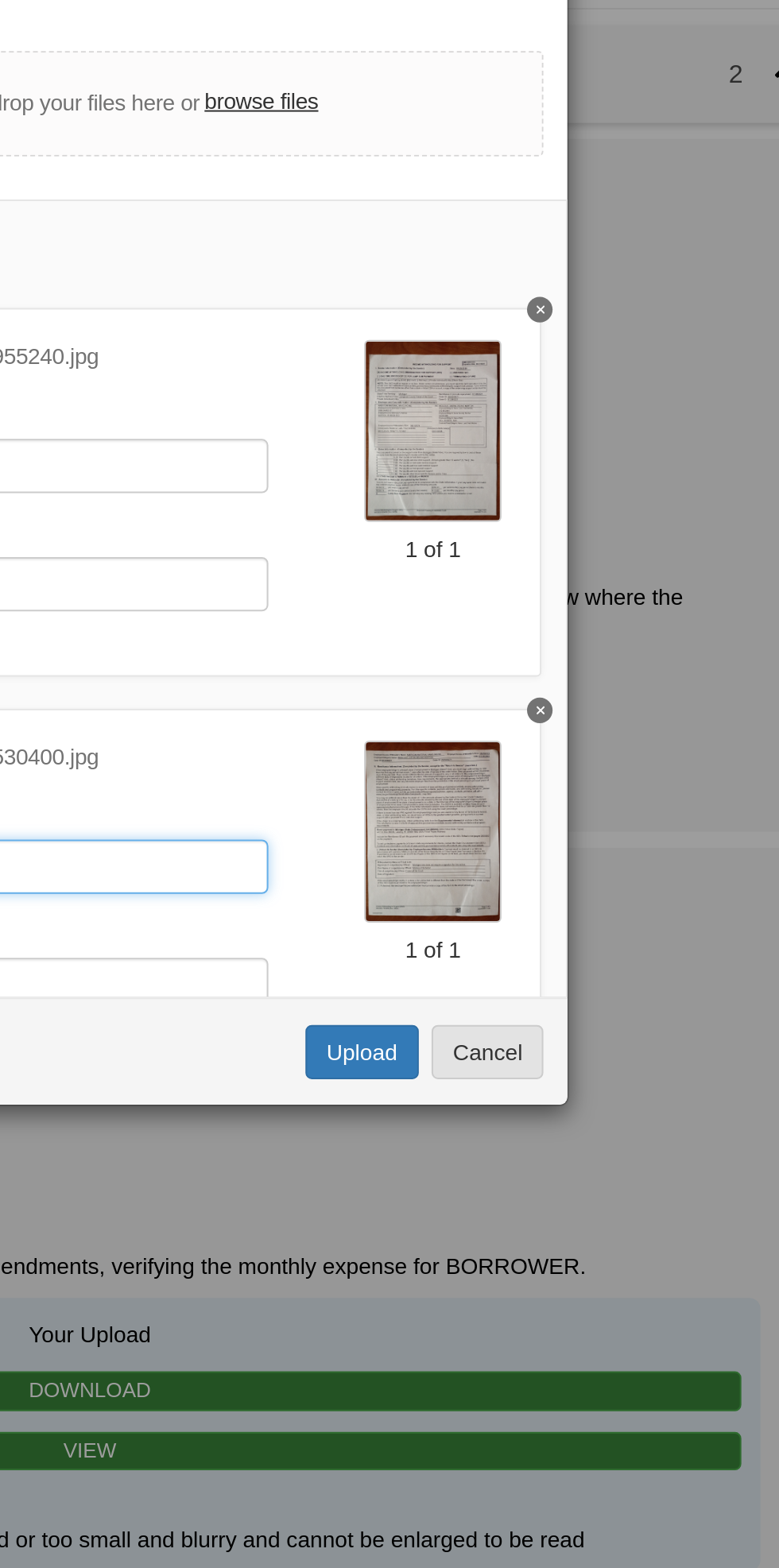
type input "**********"
click at [490, 195] on label "browse files" at bounding box center [475, 194] width 57 height 17
click at [0, 0] on input "browse files" at bounding box center [0, 0] width 0 height 0
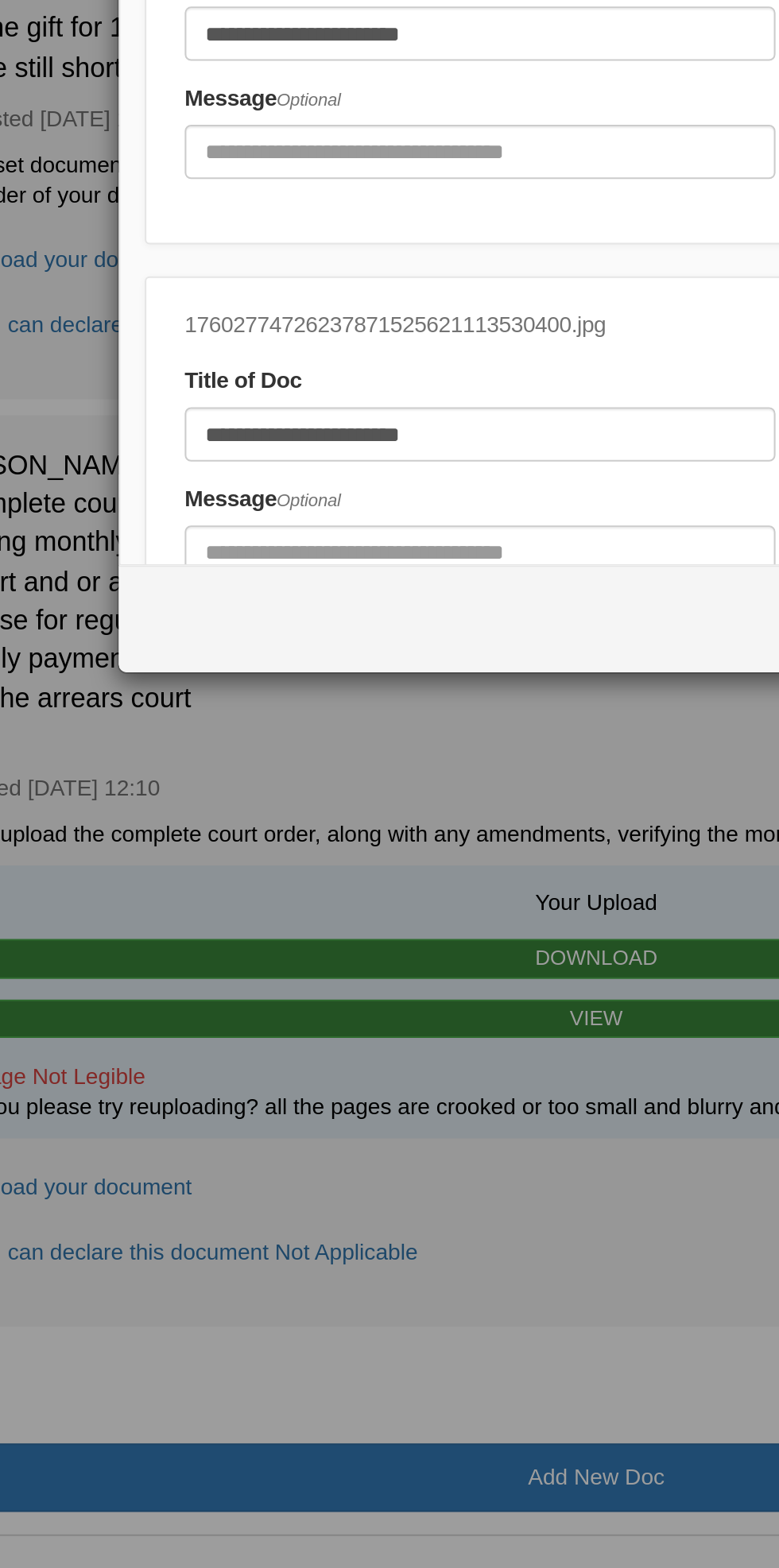
scroll to position [204, 0]
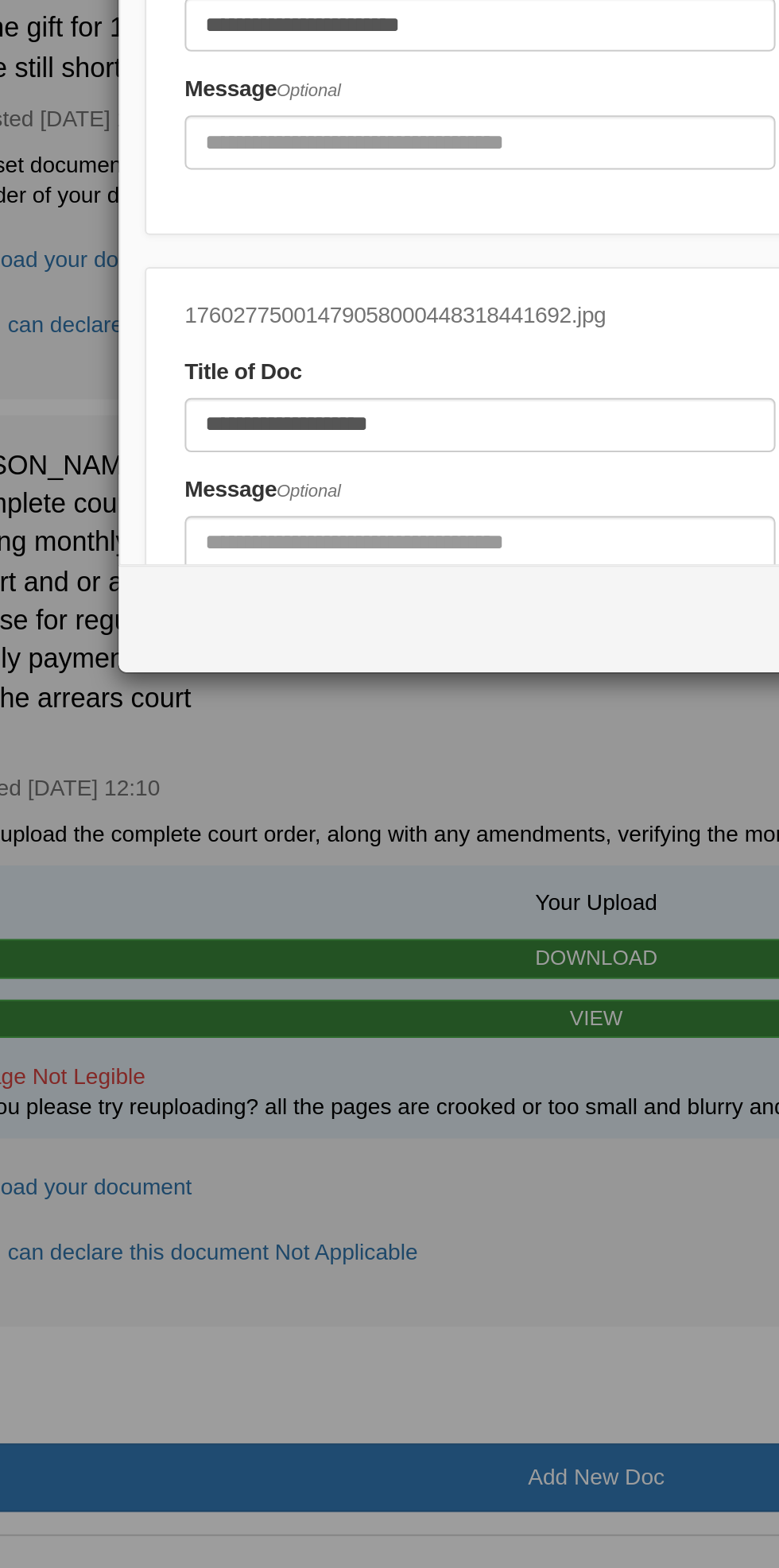
click at [344, 566] on input "**********" at bounding box center [331, 569] width 294 height 27
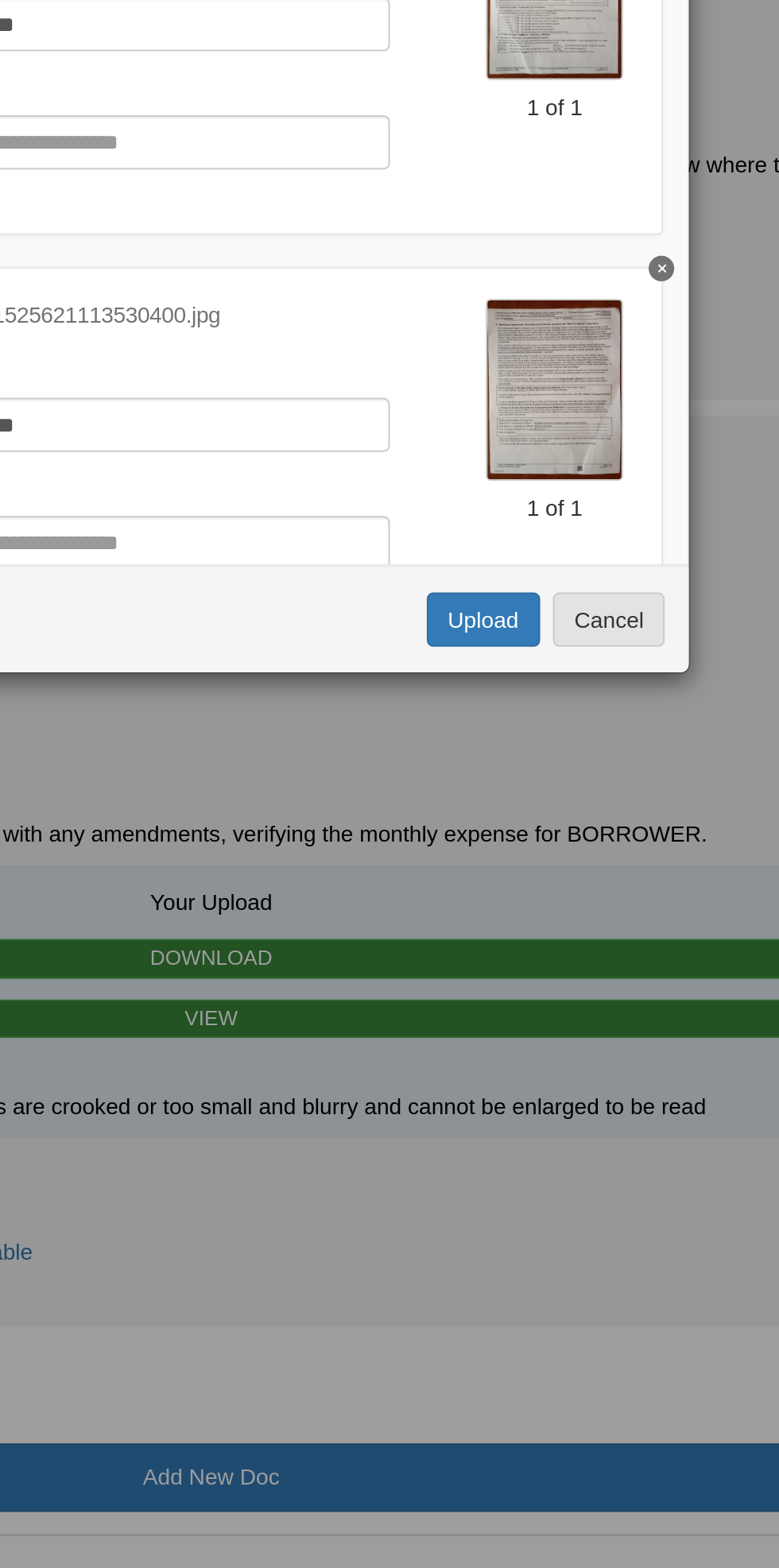
scroll to position [0, 0]
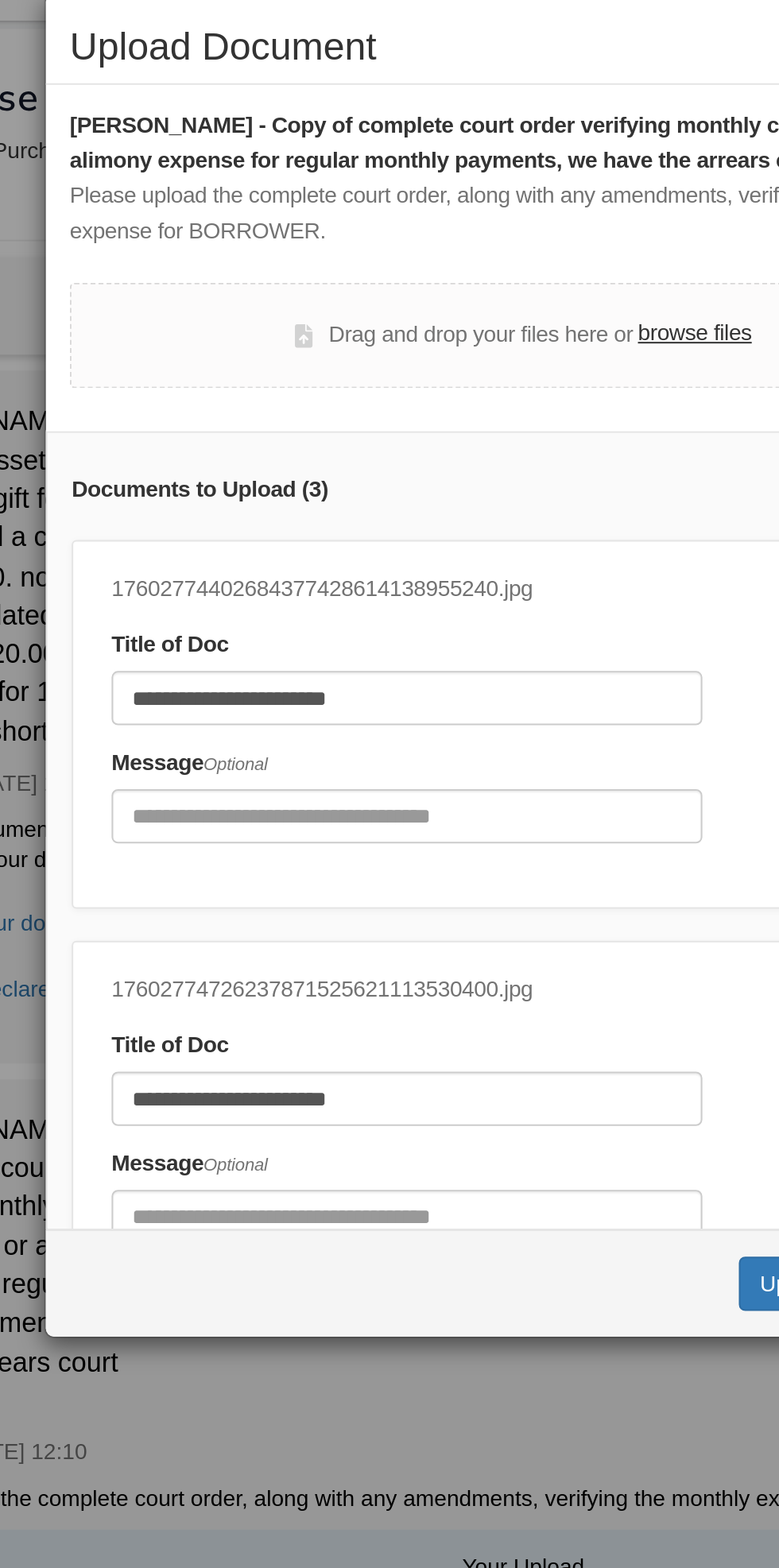
type input "**********"
click at [471, 189] on label "browse files" at bounding box center [475, 194] width 57 height 17
click at [0, 0] on input "browse files" at bounding box center [0, 0] width 0 height 0
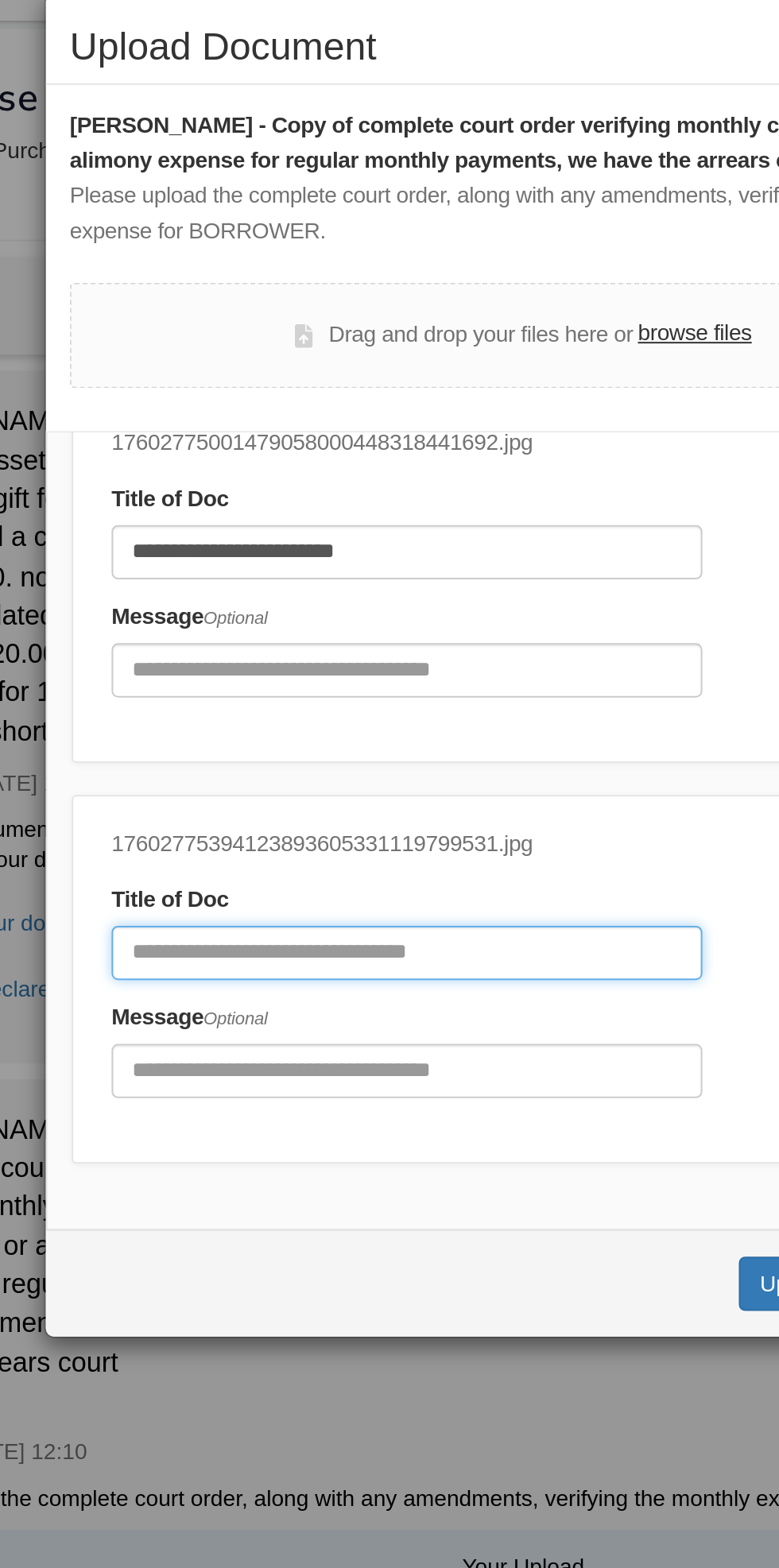
click at [350, 499] on input "Document Title" at bounding box center [331, 502] width 294 height 27
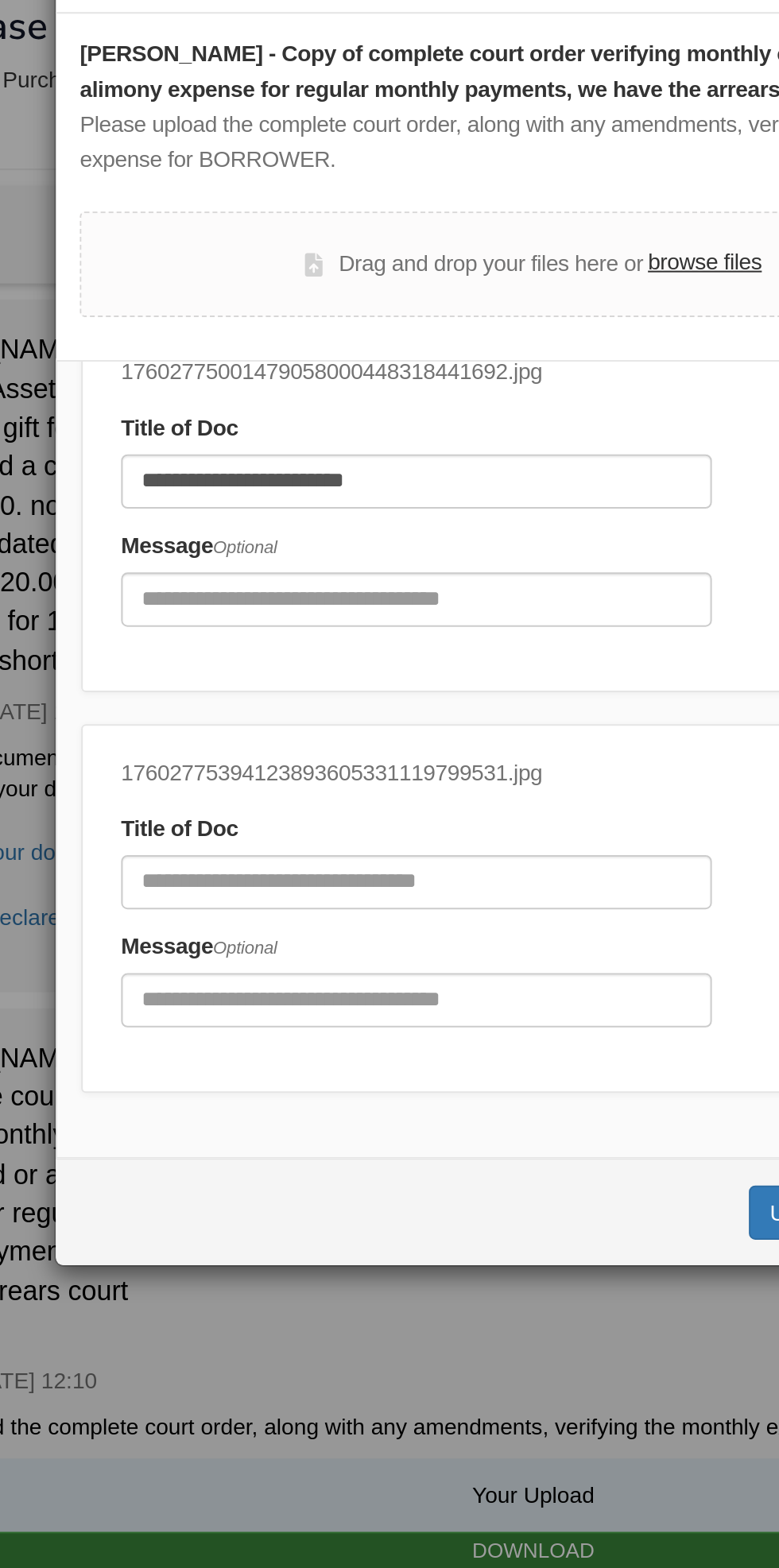
click at [325, 630] on div "**********" at bounding box center [390, 440] width 475 height 397
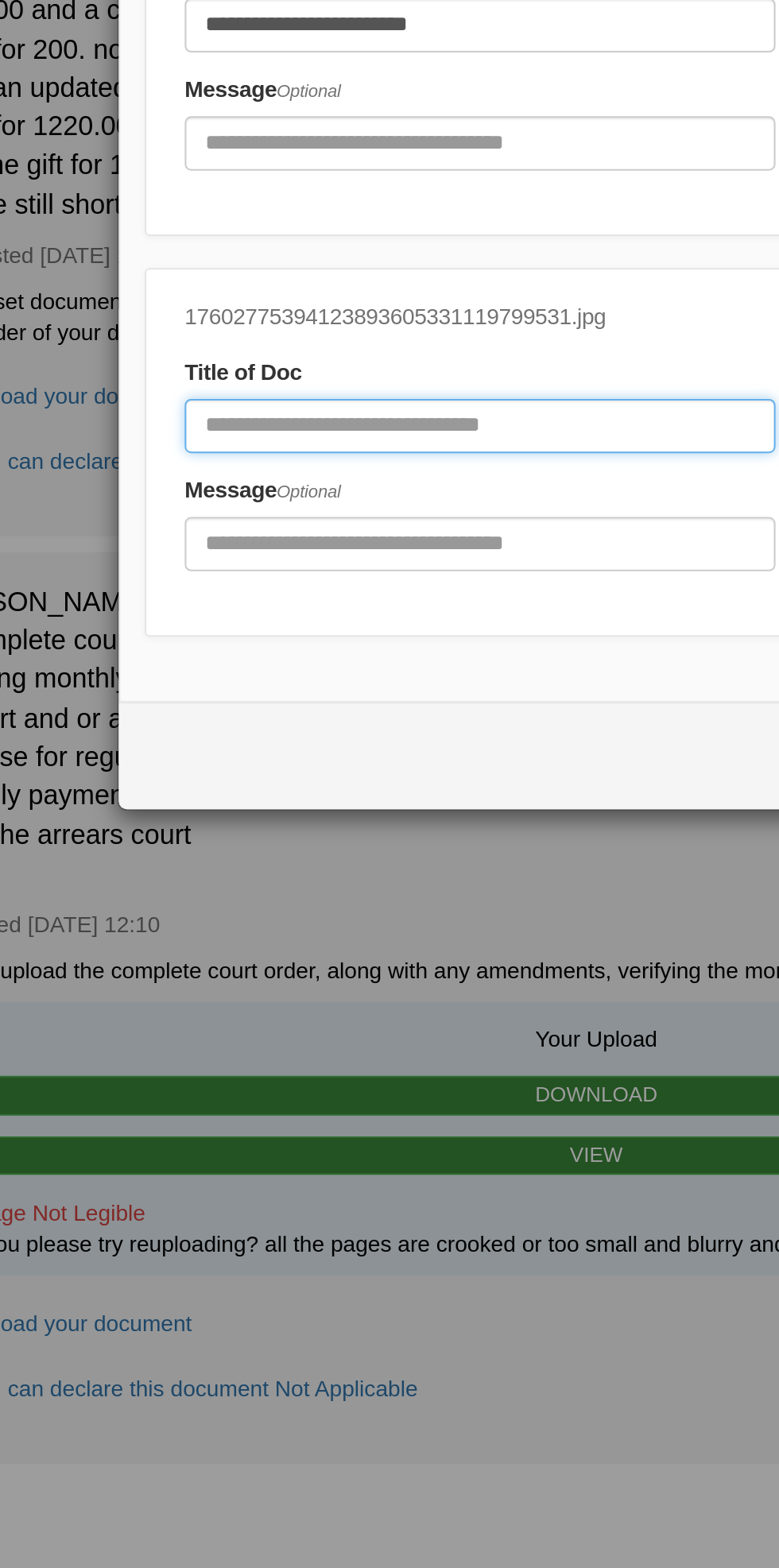
click at [353, 493] on input "Document Title" at bounding box center [331, 502] width 294 height 27
click at [369, 501] on input "**********" at bounding box center [331, 502] width 294 height 27
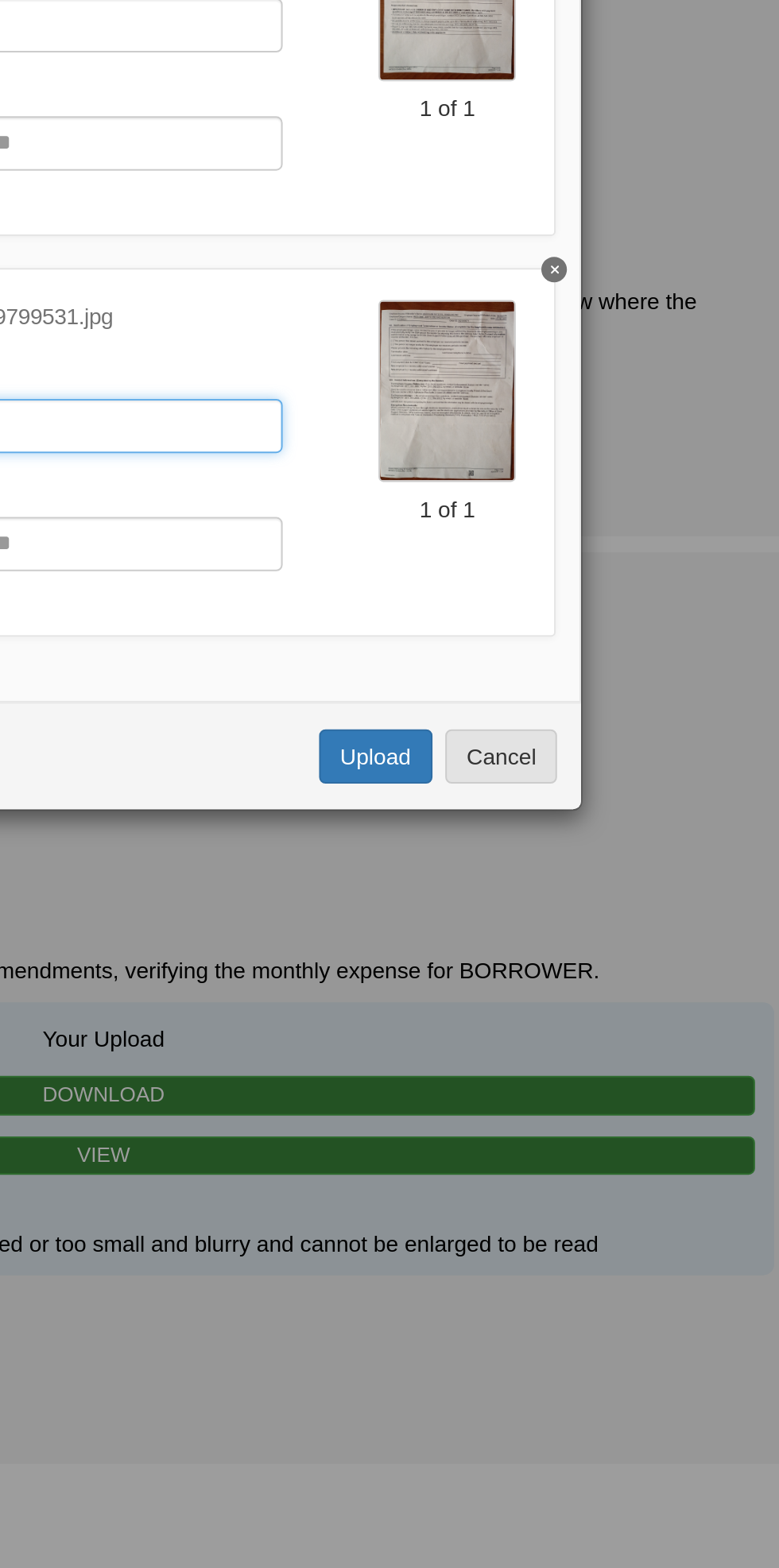
type input "**********"
click at [529, 669] on button "Upload" at bounding box center [524, 666] width 56 height 27
